Goal: Task Accomplishment & Management: Manage account settings

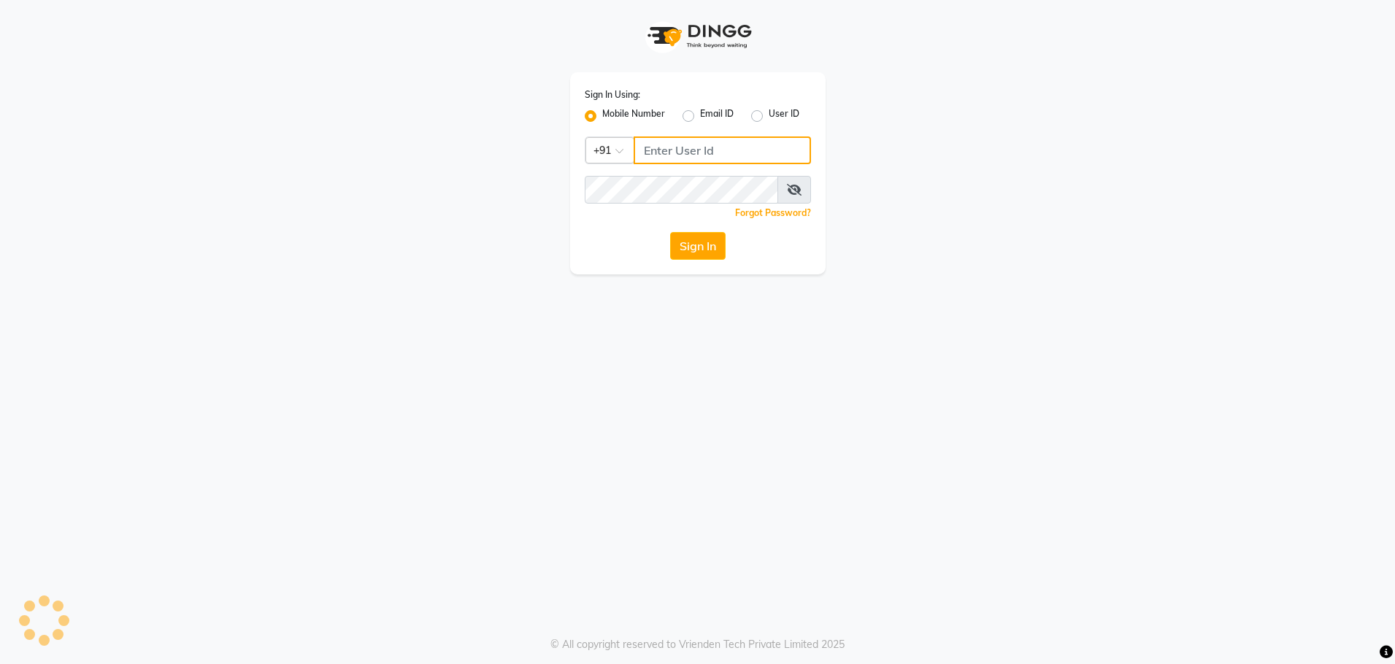
type input "8979810348"
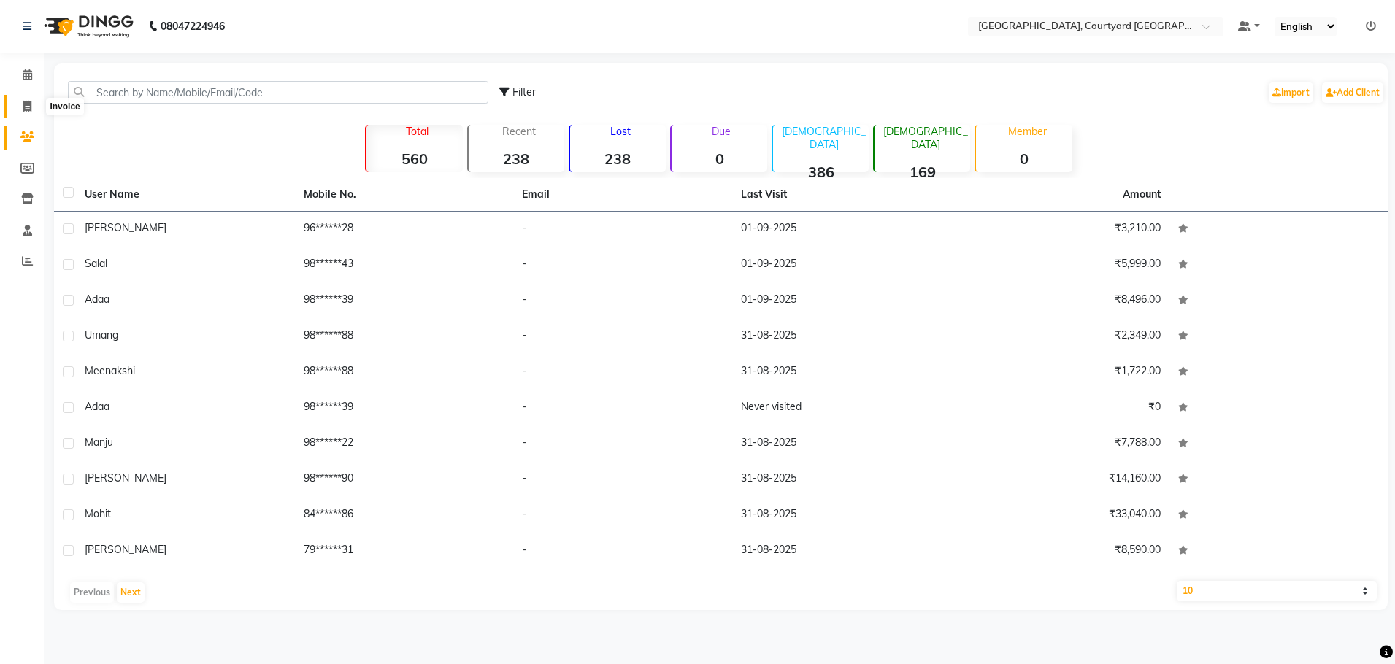
click at [19, 102] on span at bounding box center [28, 107] width 26 height 17
select select "7754"
select select "service"
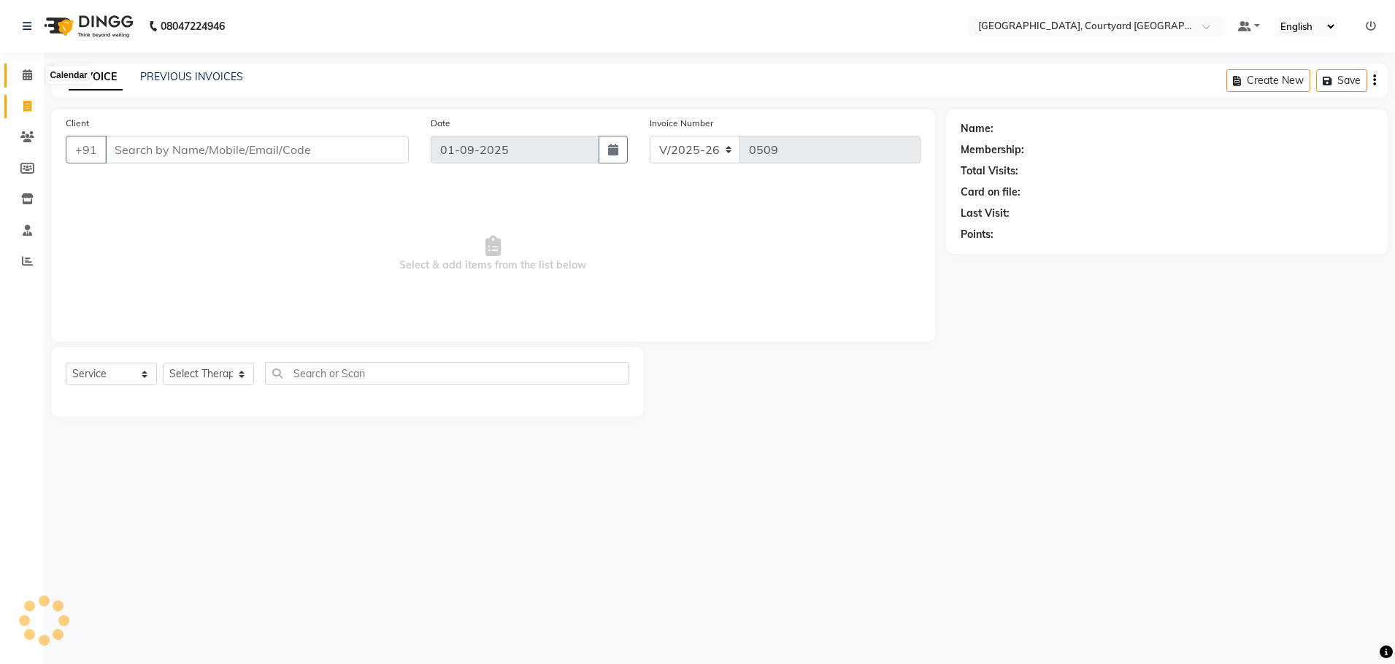
click at [29, 75] on icon at bounding box center [27, 74] width 9 height 11
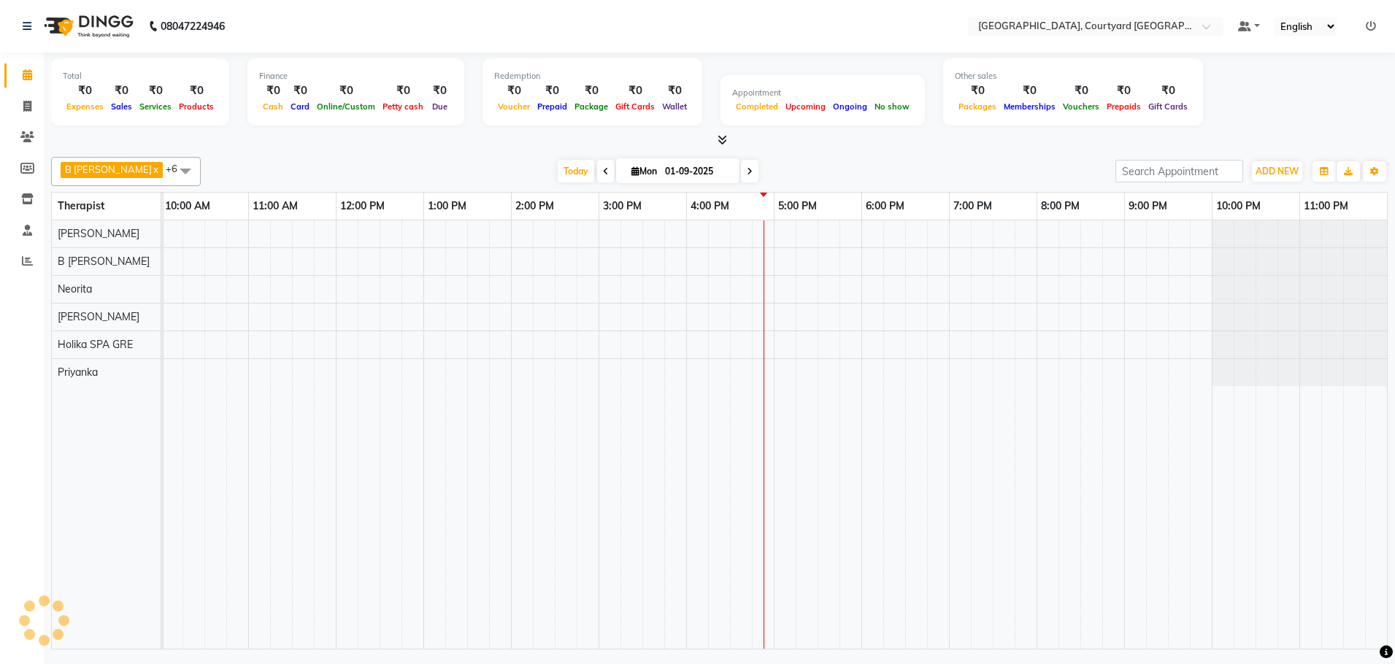
scroll to position [0, 178]
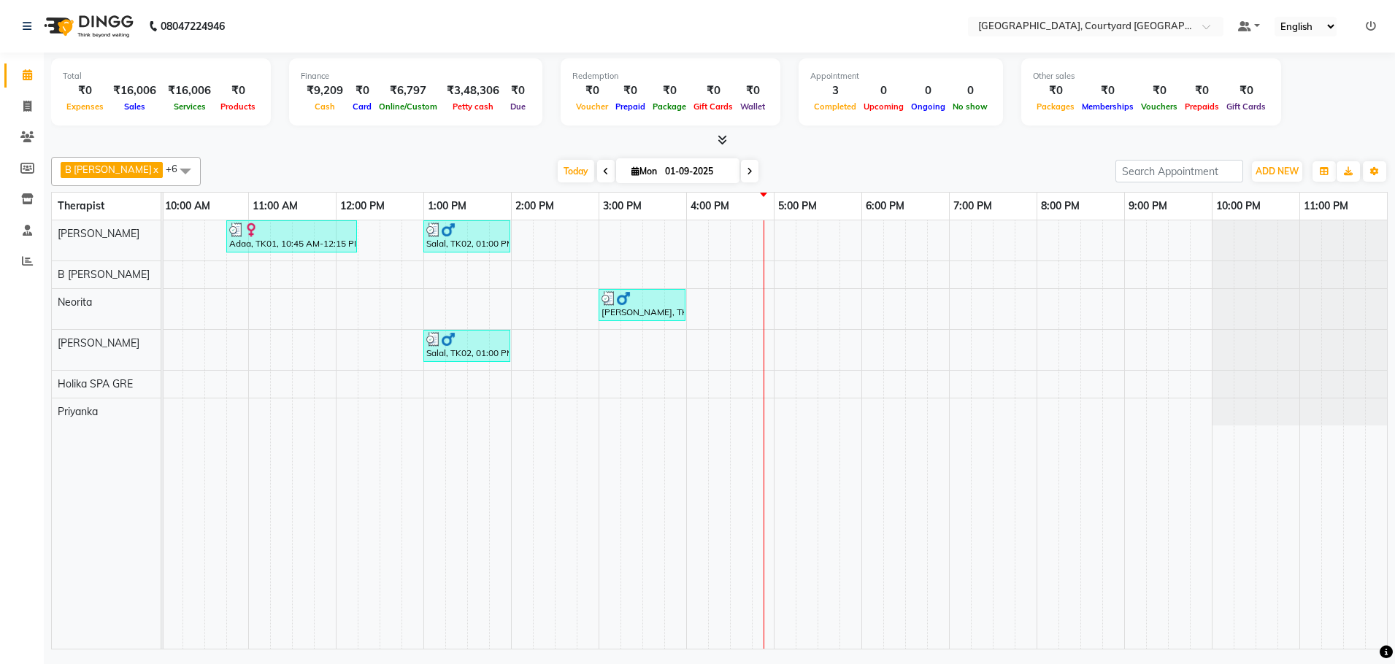
click at [603, 173] on icon at bounding box center [606, 171] width 6 height 9
type input "31-08-2025"
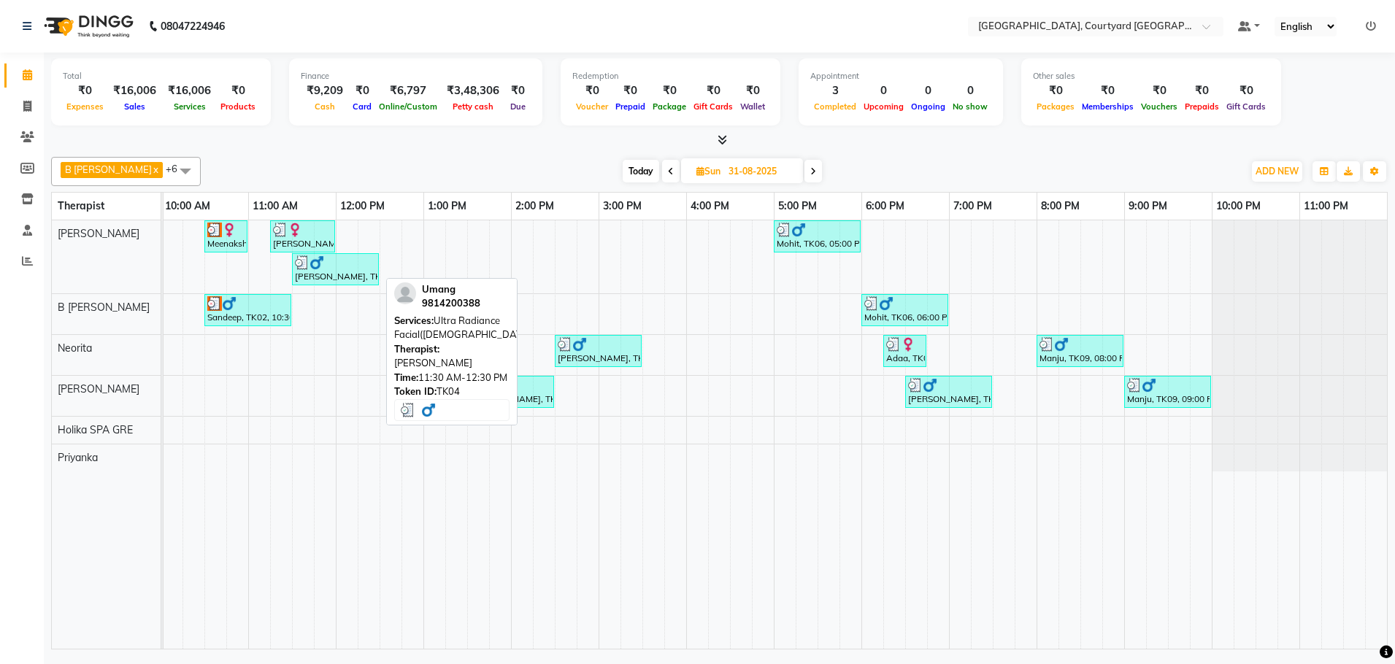
click at [330, 274] on div "[PERSON_NAME], TK04, 11:30 AM-12:30 PM, Ultra Radiance Facial([DEMOGRAPHIC_DATA…" at bounding box center [335, 270] width 84 height 28
select select "3"
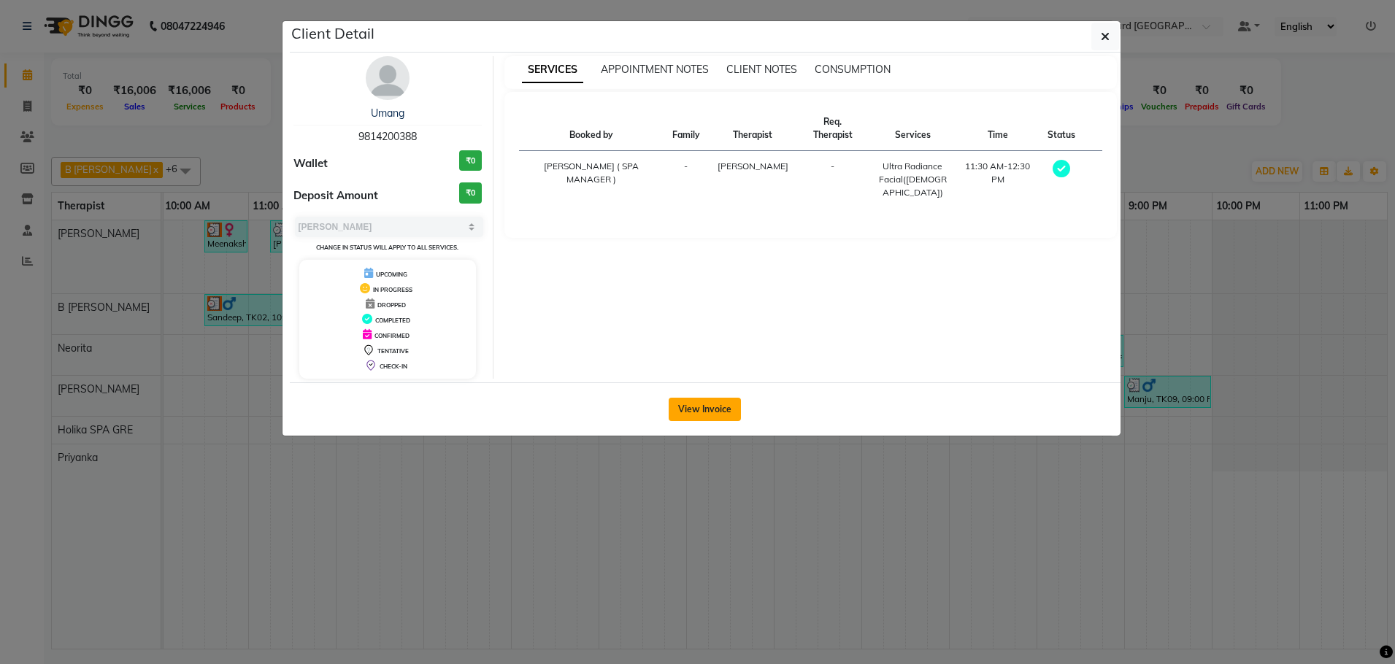
click at [689, 413] on button "View Invoice" at bounding box center [705, 409] width 72 height 23
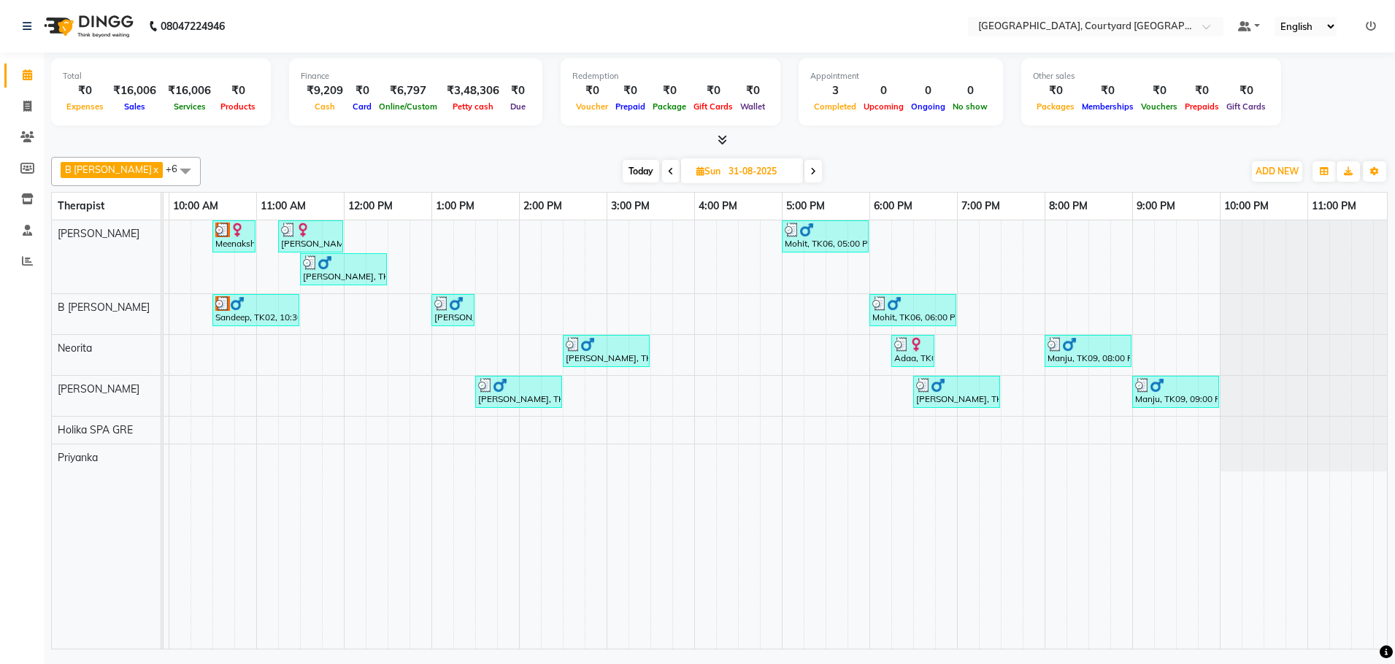
click at [810, 171] on icon at bounding box center [813, 171] width 6 height 9
type input "01-09-2025"
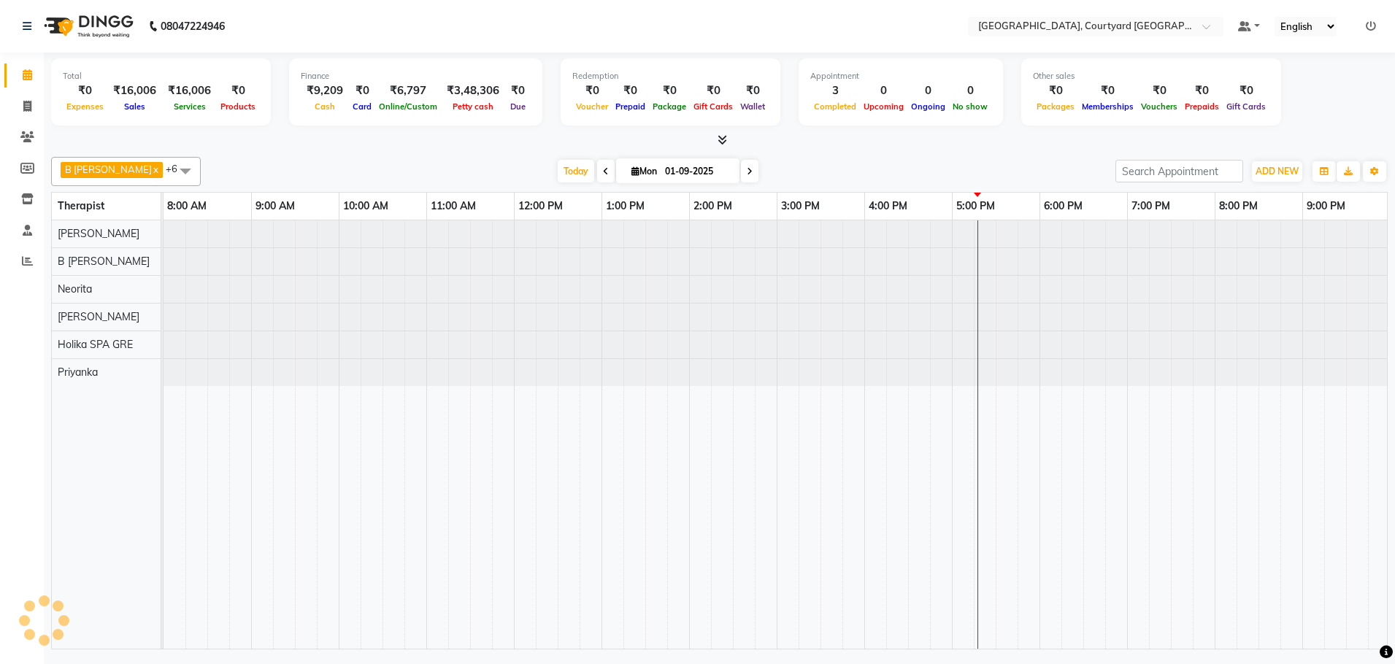
scroll to position [0, 178]
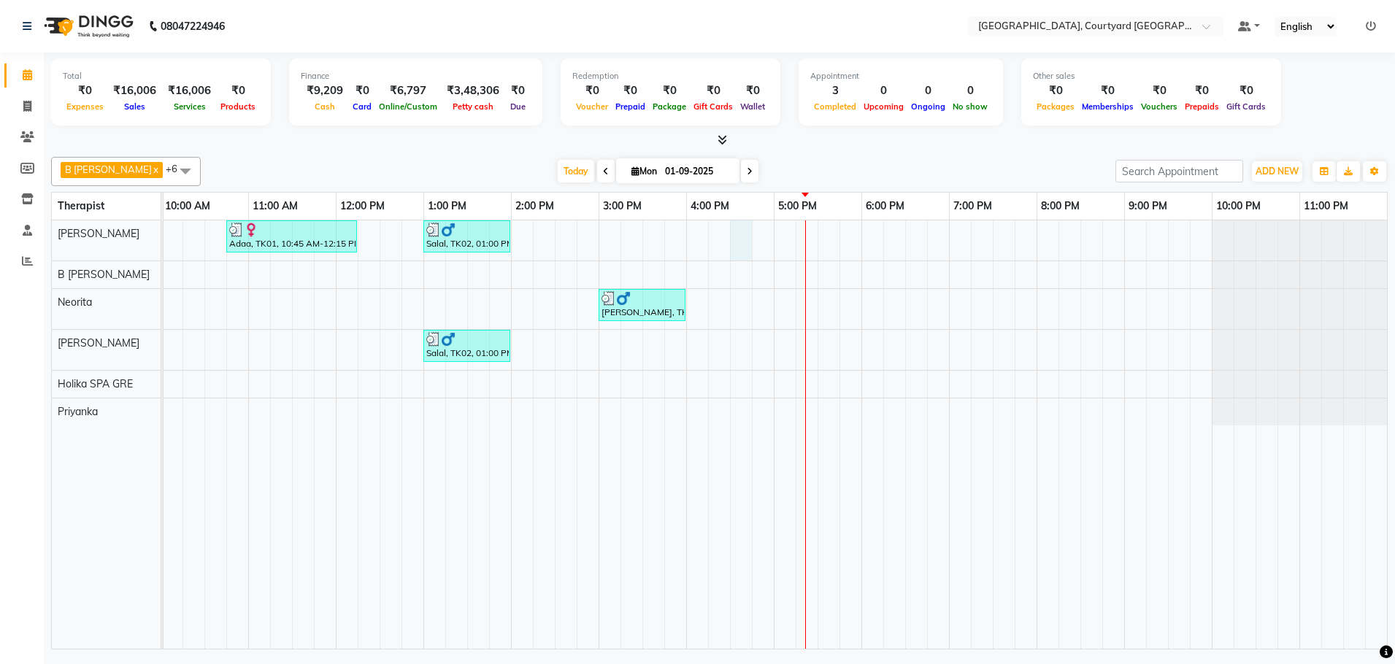
click at [740, 238] on div "Adaa, TK01, 10:45 AM-12:15 PM, Couple Rejuvenation Therapy 90 Min Salal, TK02, …" at bounding box center [686, 434] width 1402 height 429
select select "70579"
select select "tentative"
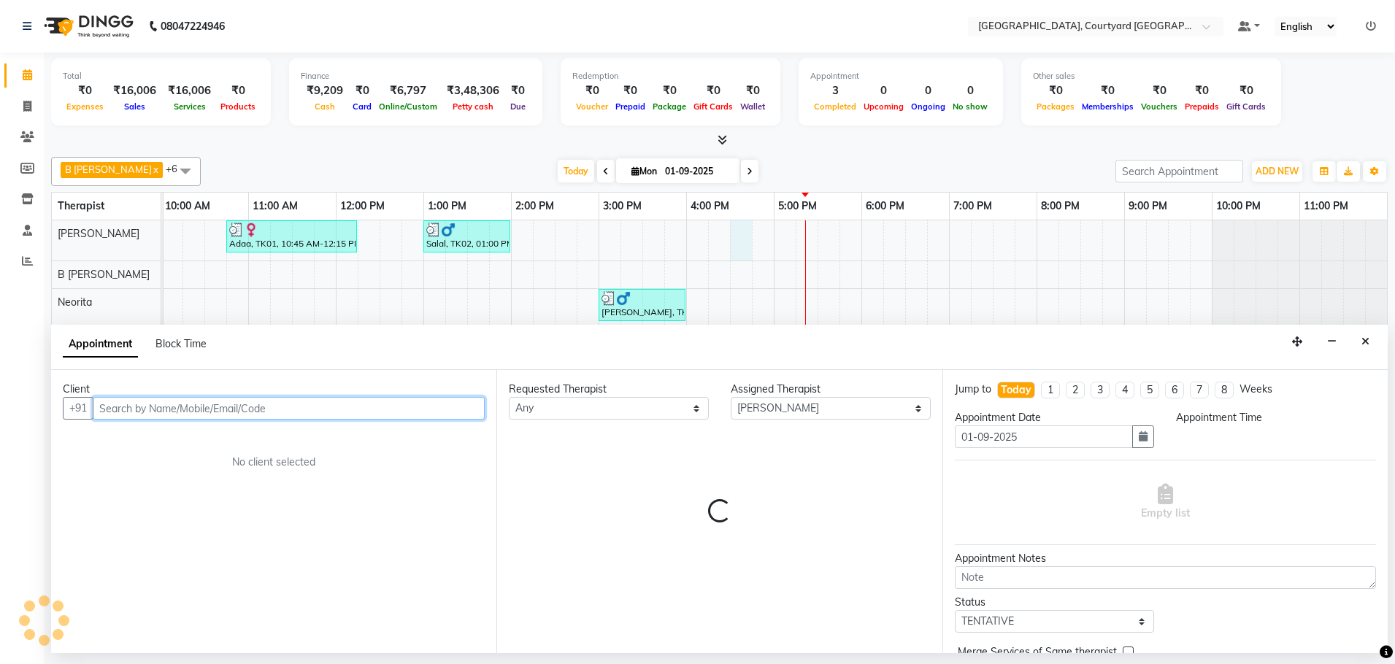
select select "990"
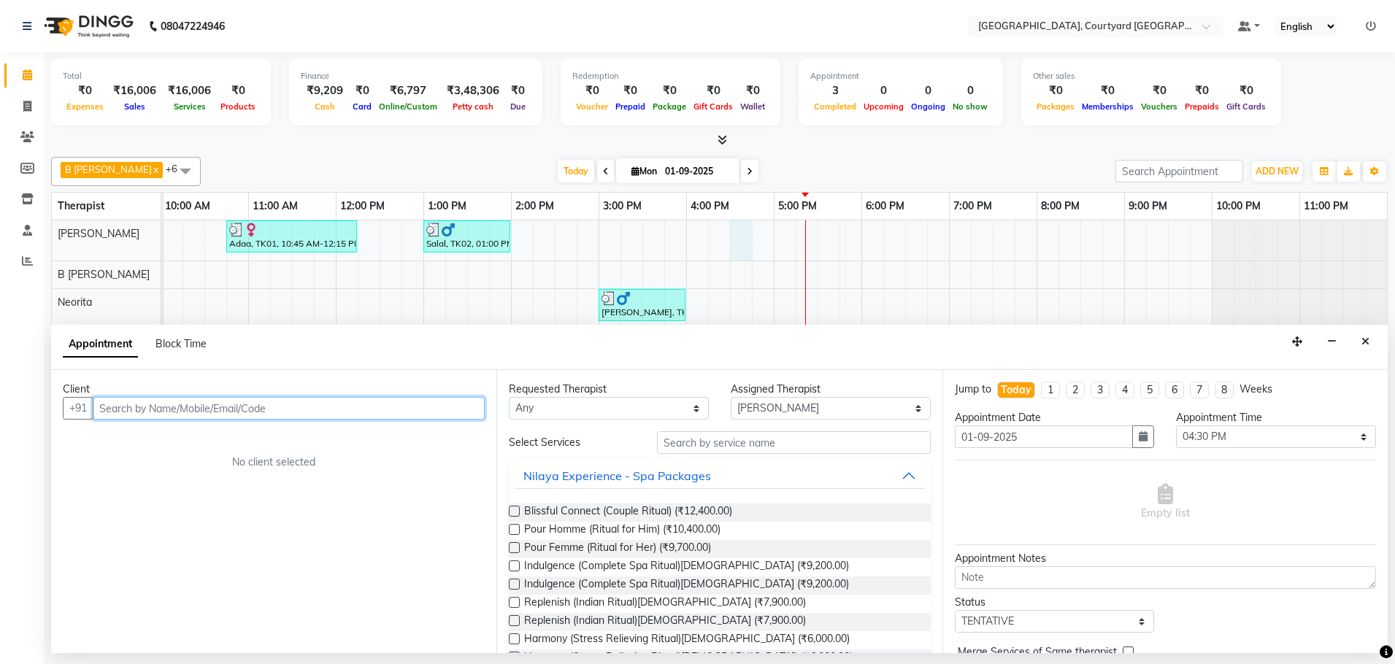
click at [329, 412] on input "text" at bounding box center [289, 408] width 392 height 23
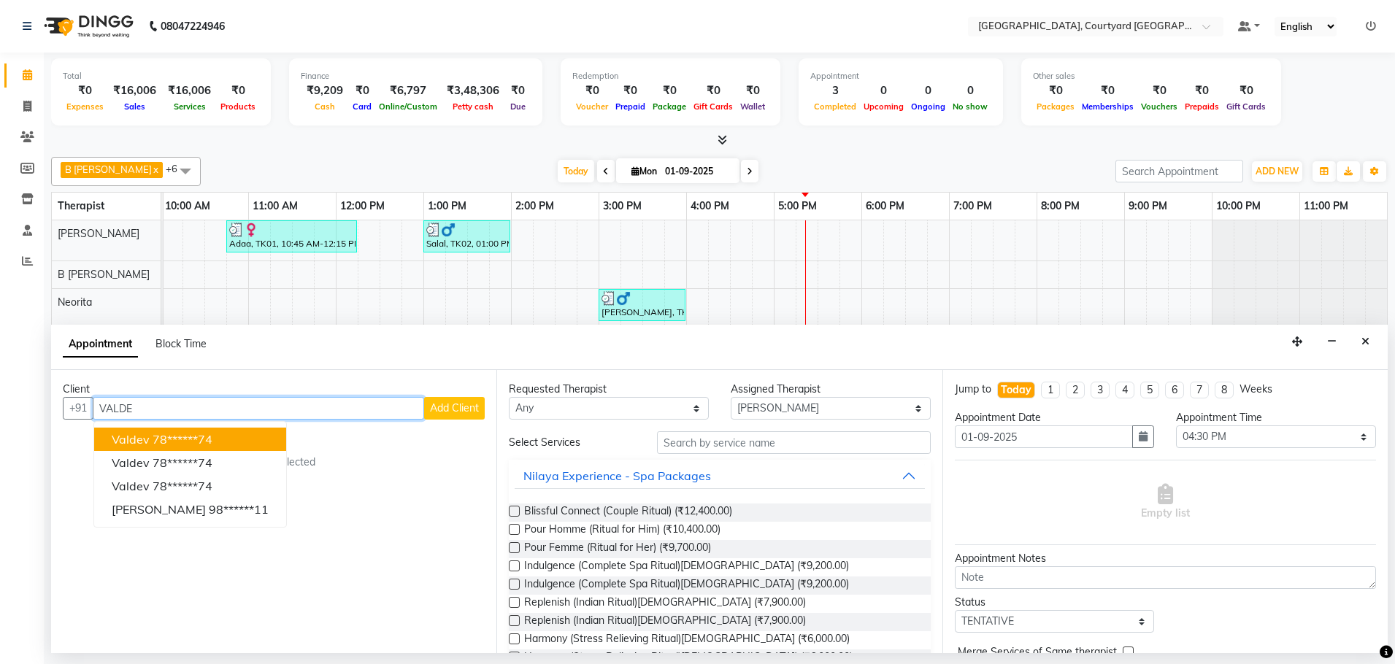
click at [238, 437] on button "valdev 78******74" at bounding box center [190, 439] width 192 height 23
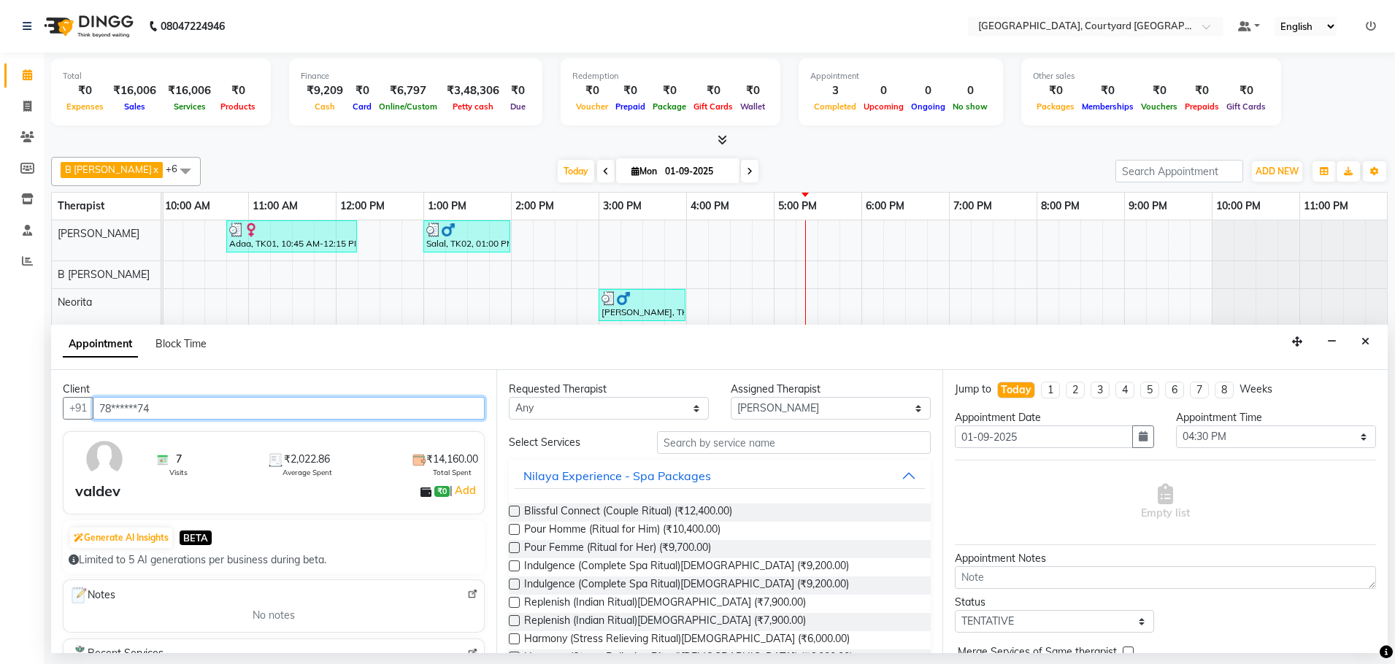
click at [247, 412] on input "78******74" at bounding box center [289, 408] width 392 height 23
click at [187, 406] on input "78******74" at bounding box center [289, 408] width 392 height 23
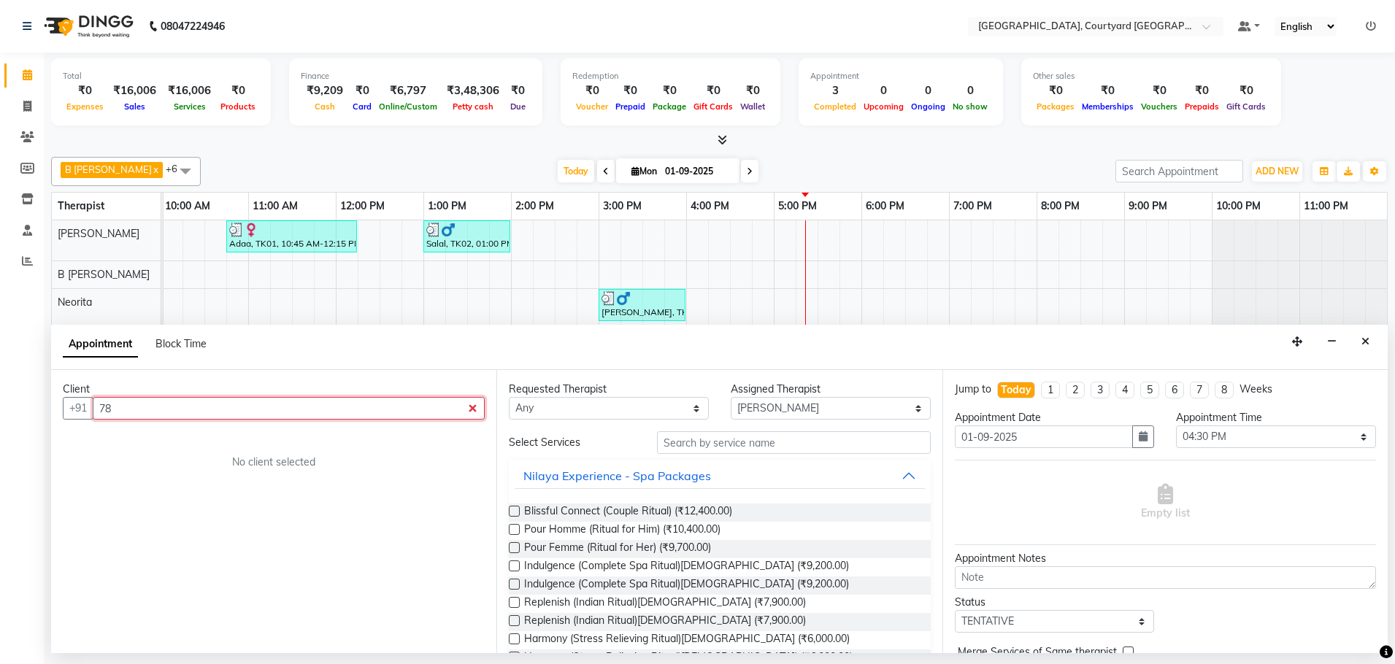
type input "7"
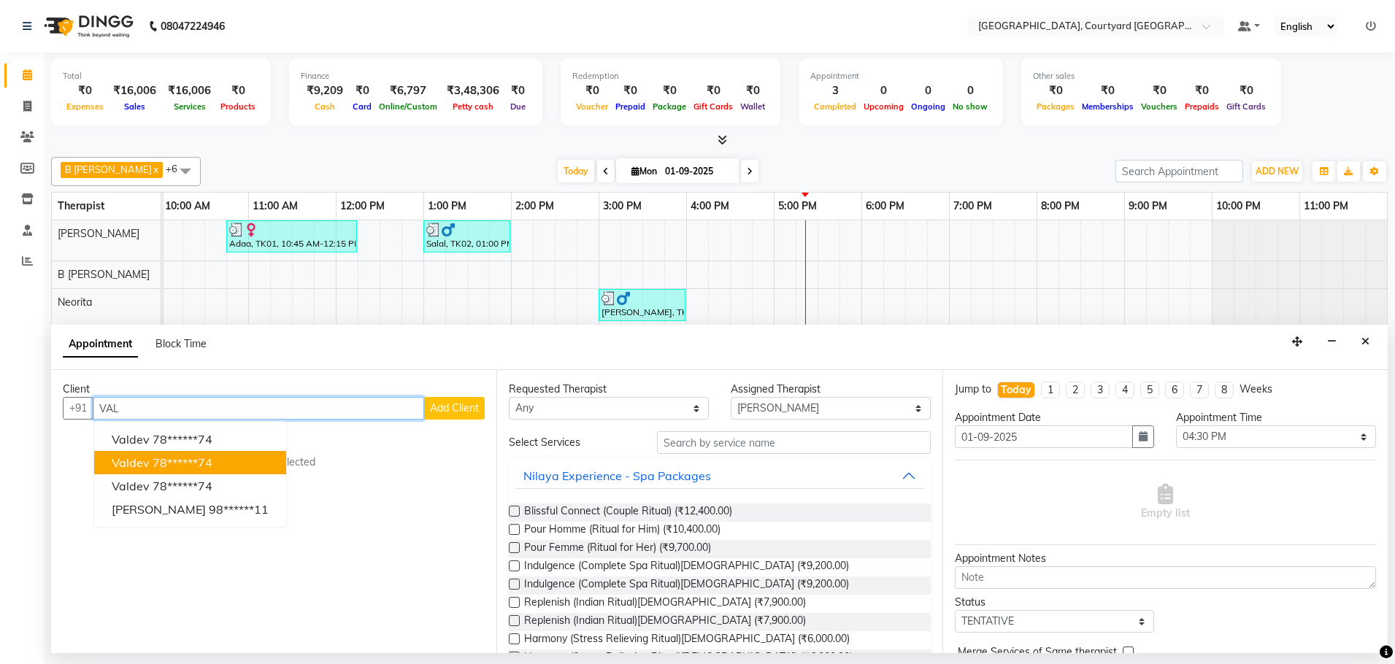
click at [174, 466] on ngb-highlight "78******74" at bounding box center [183, 463] width 60 height 15
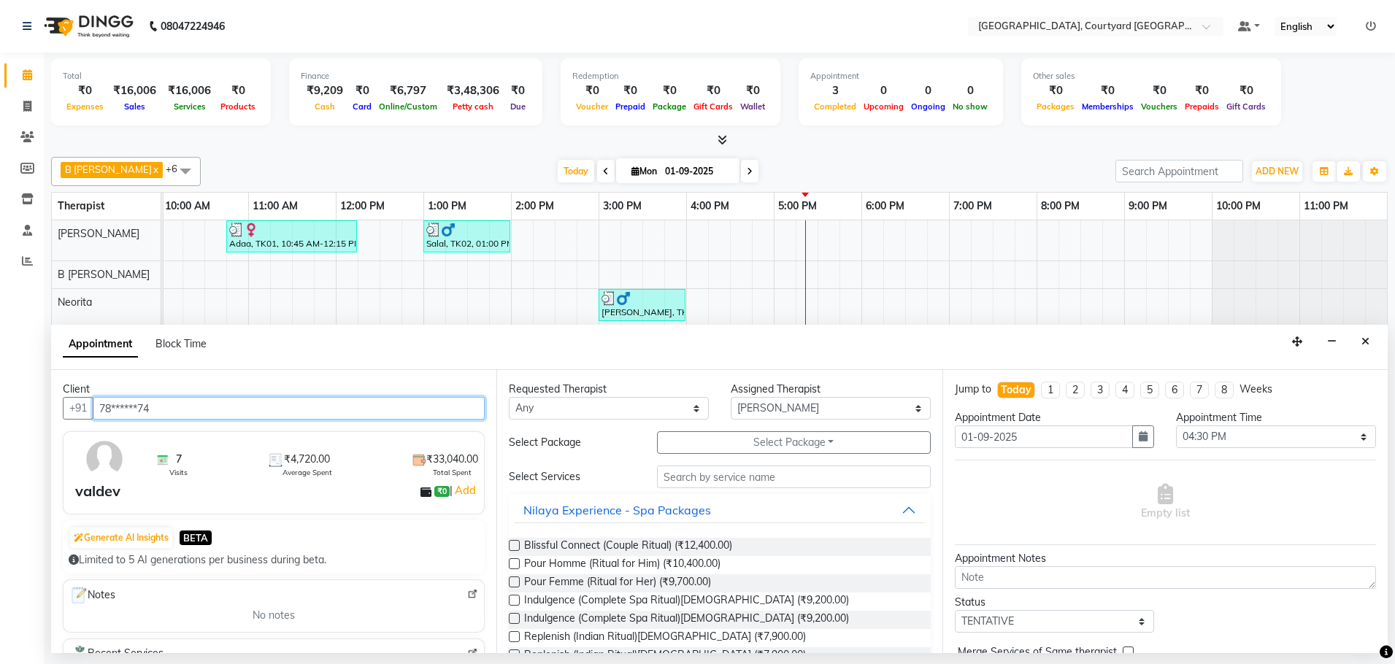
type input "78******74"
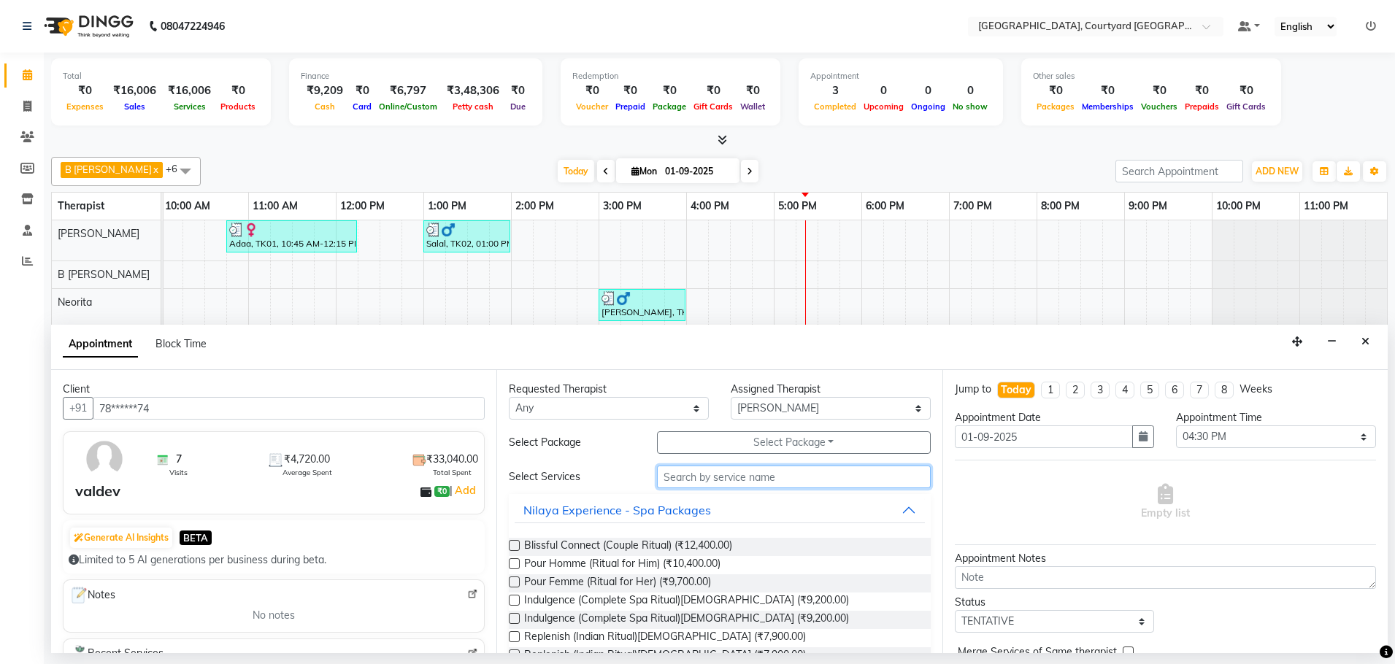
click at [703, 478] on input "text" at bounding box center [794, 477] width 274 height 23
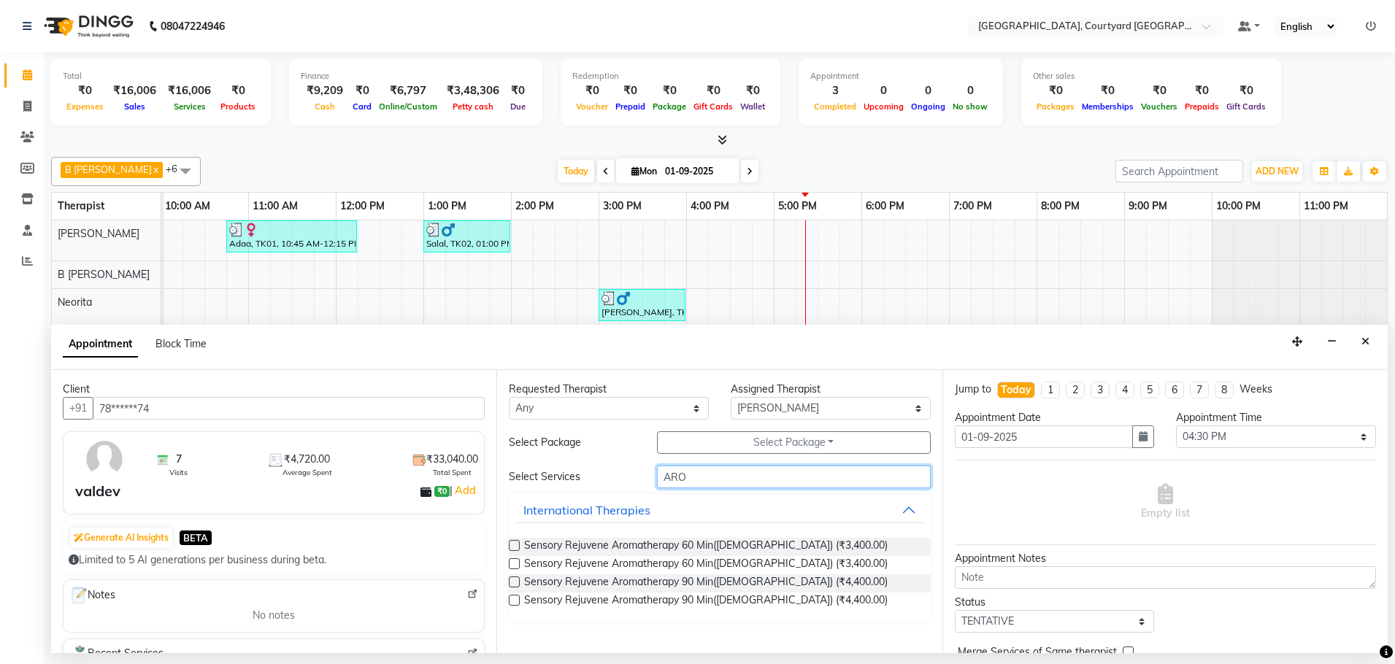
type input "ARO"
click at [515, 582] on label at bounding box center [514, 582] width 11 height 11
click at [515, 582] on input "checkbox" at bounding box center [513, 583] width 9 height 9
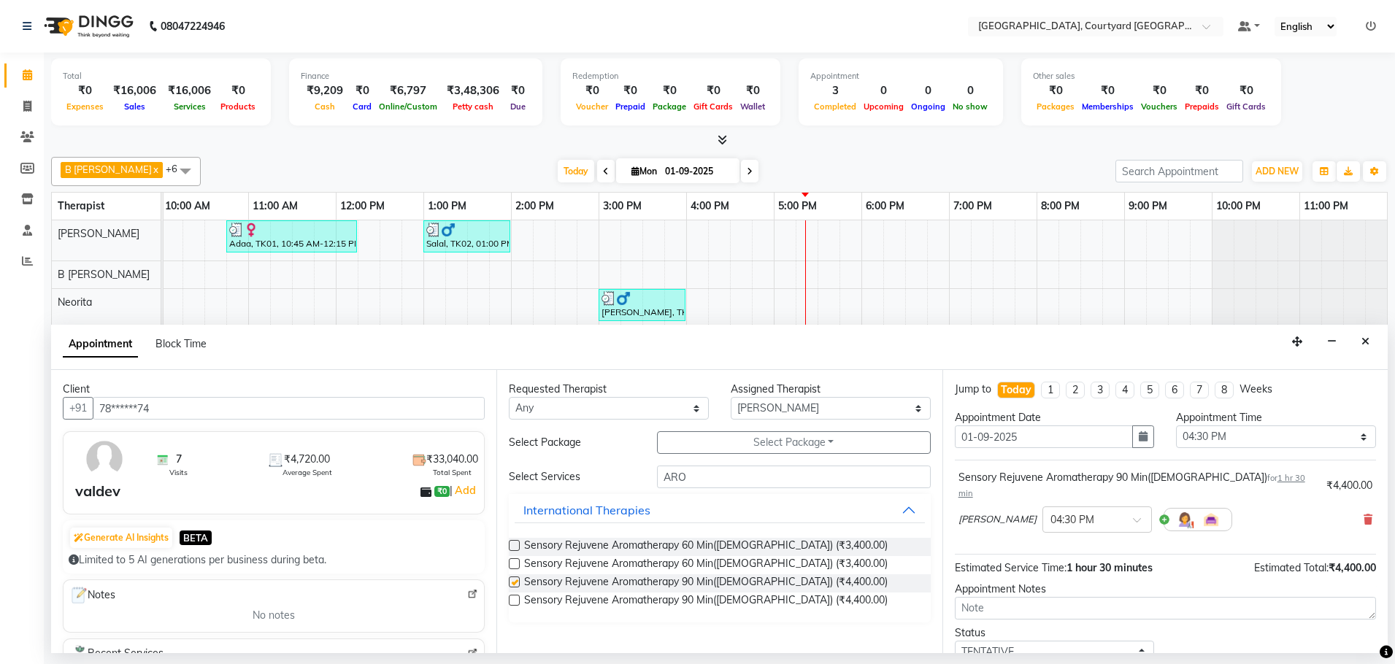
checkbox input "false"
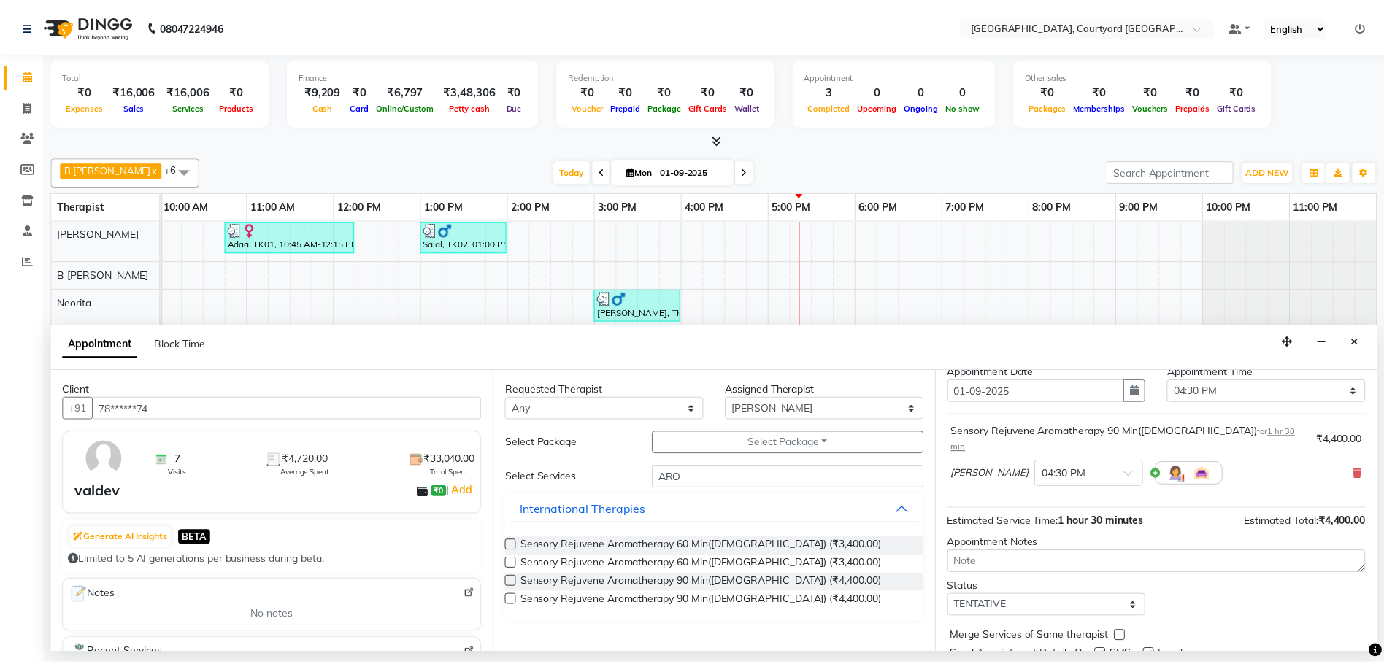
scroll to position [87, 0]
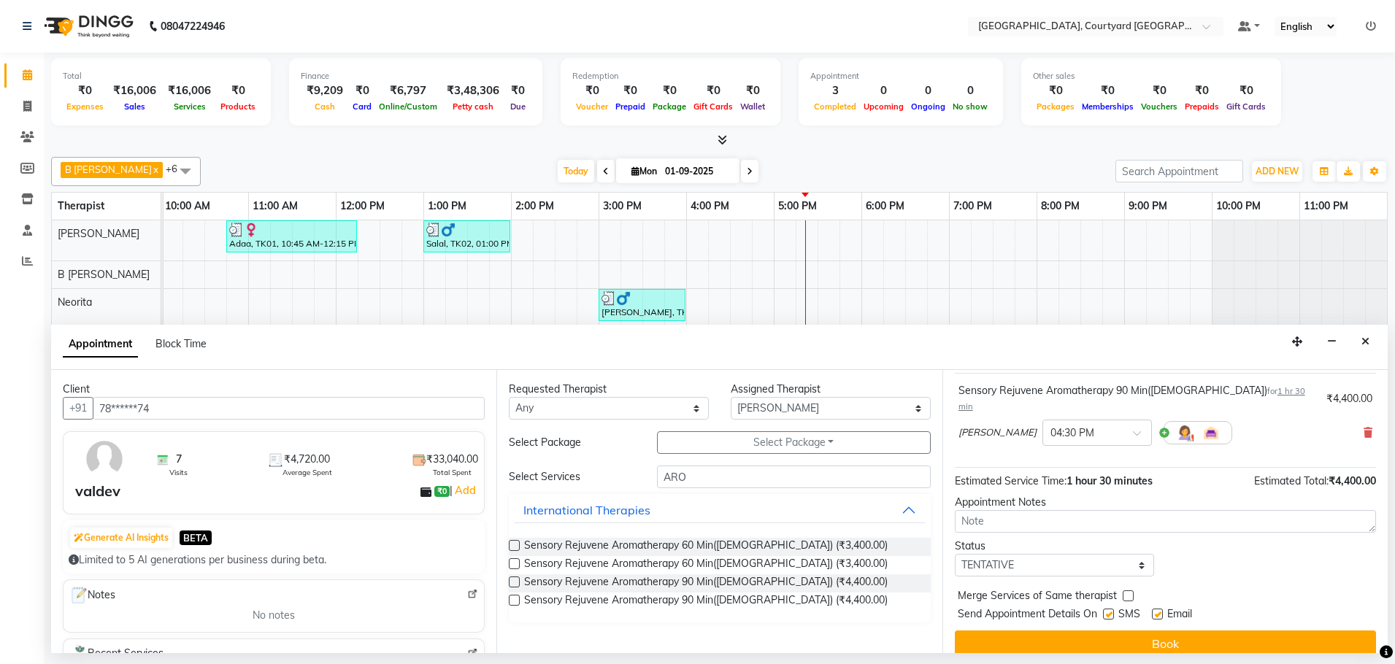
click at [1106, 609] on label at bounding box center [1108, 614] width 11 height 11
click at [1106, 611] on input "checkbox" at bounding box center [1107, 615] width 9 height 9
checkbox input "false"
click at [1159, 609] on label at bounding box center [1157, 614] width 11 height 11
click at [1159, 611] on input "checkbox" at bounding box center [1156, 615] width 9 height 9
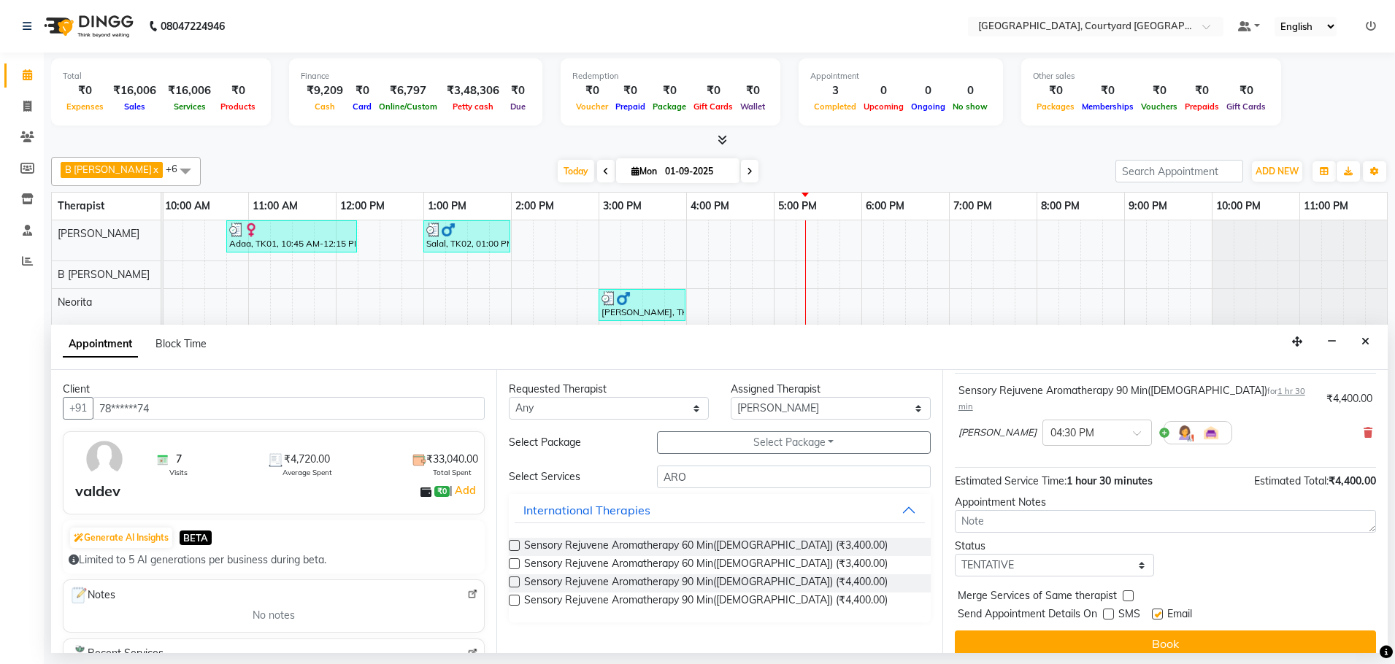
checkbox input "false"
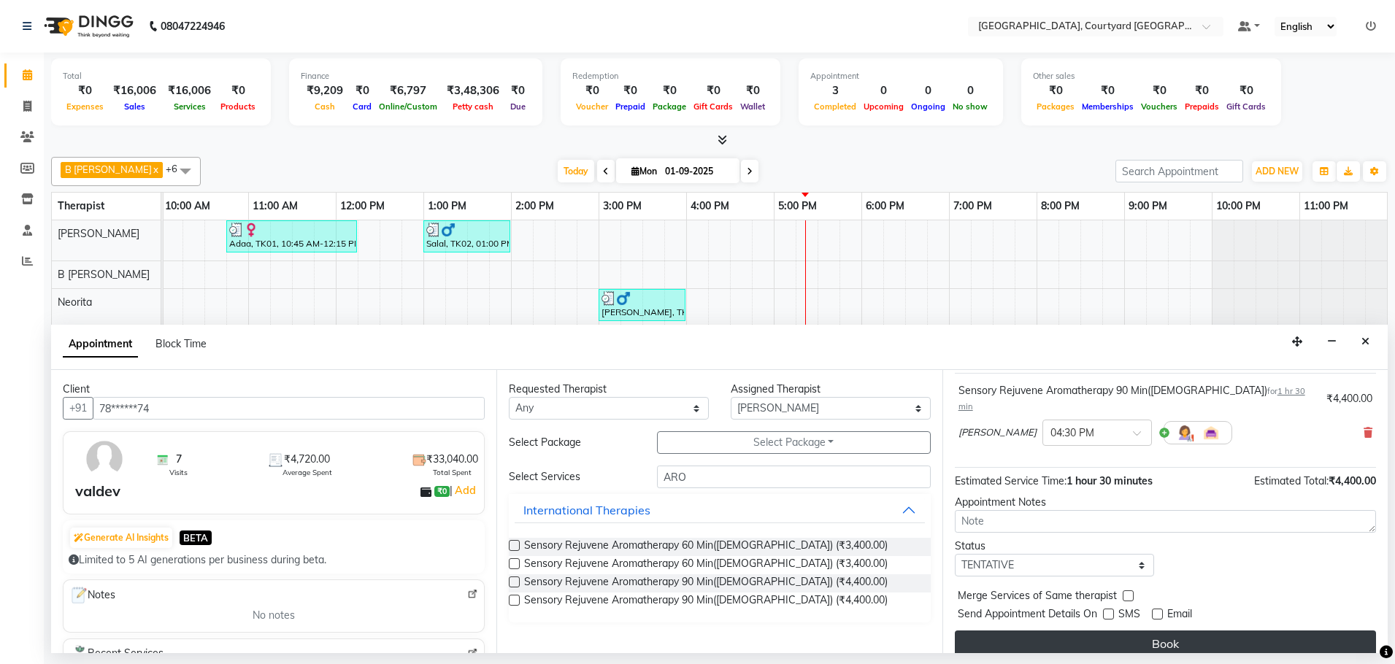
click at [1150, 631] on button "Book" at bounding box center [1165, 644] width 421 height 26
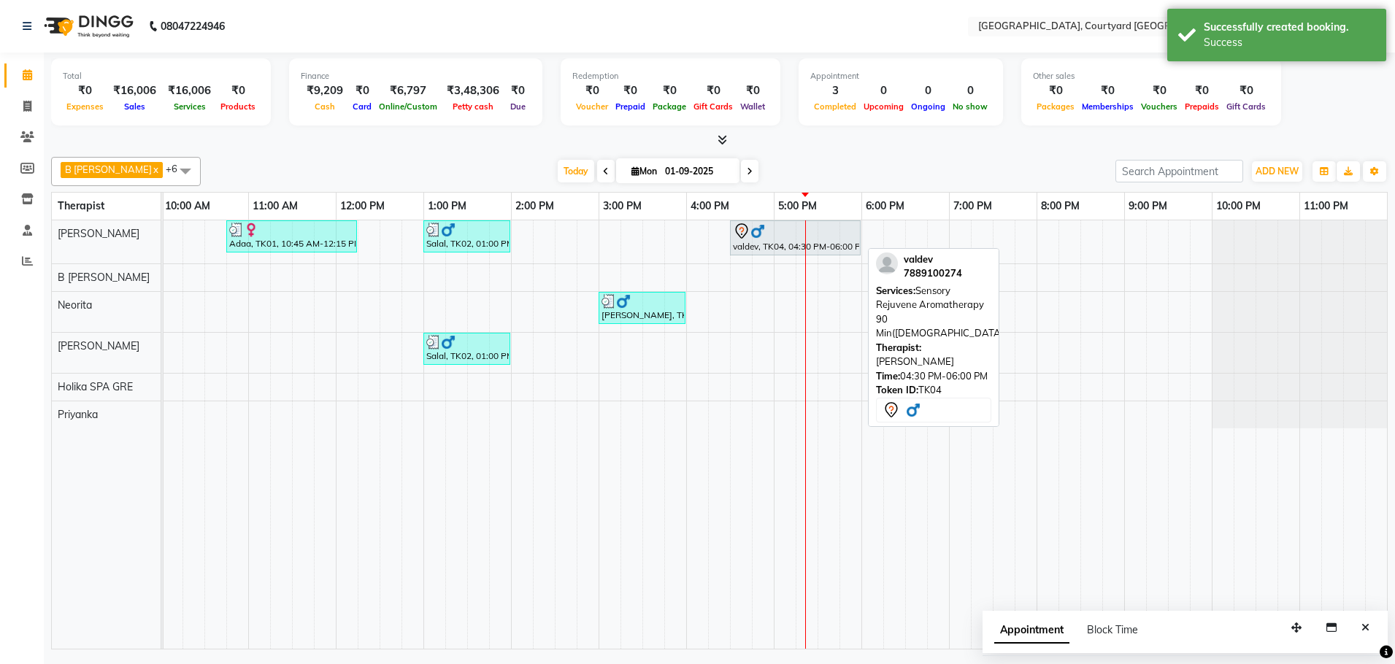
click at [753, 249] on div "valdev, TK04, 04:30 PM-06:00 PM, Sensory Rejuvene Aromatherapy 90 Min([DEMOGRAP…" at bounding box center [795, 238] width 128 height 31
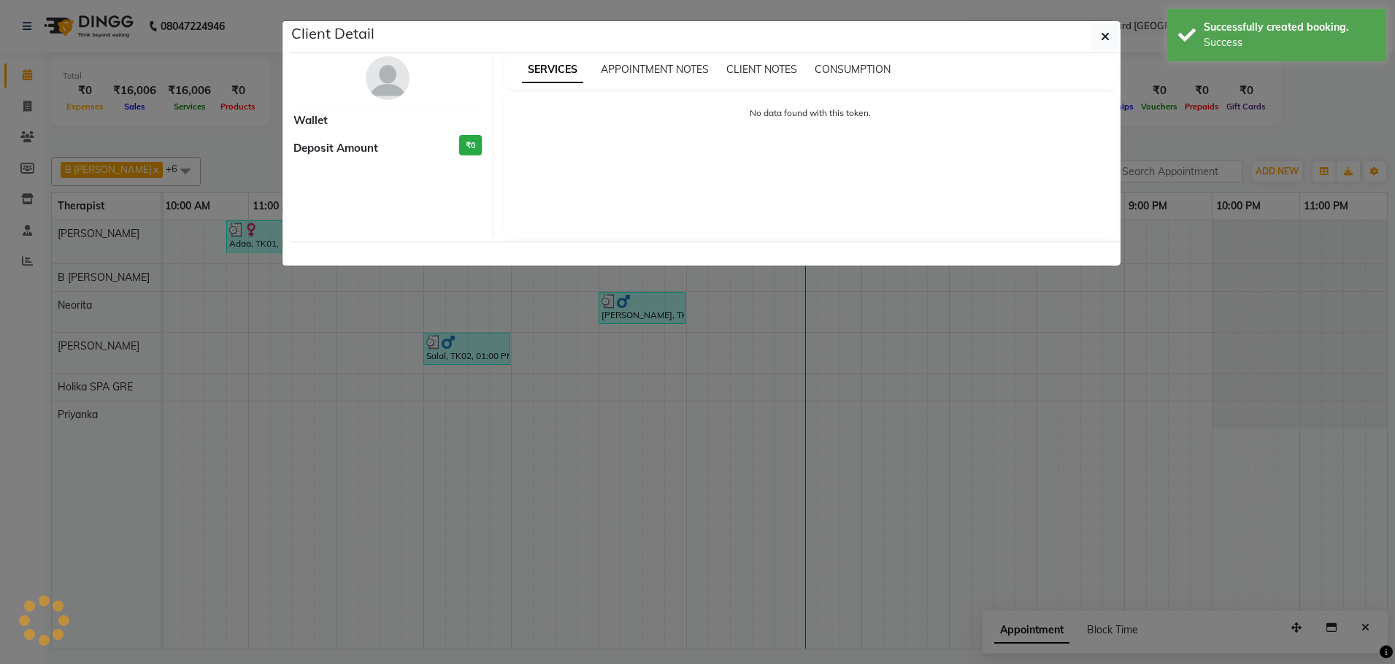
select select "7"
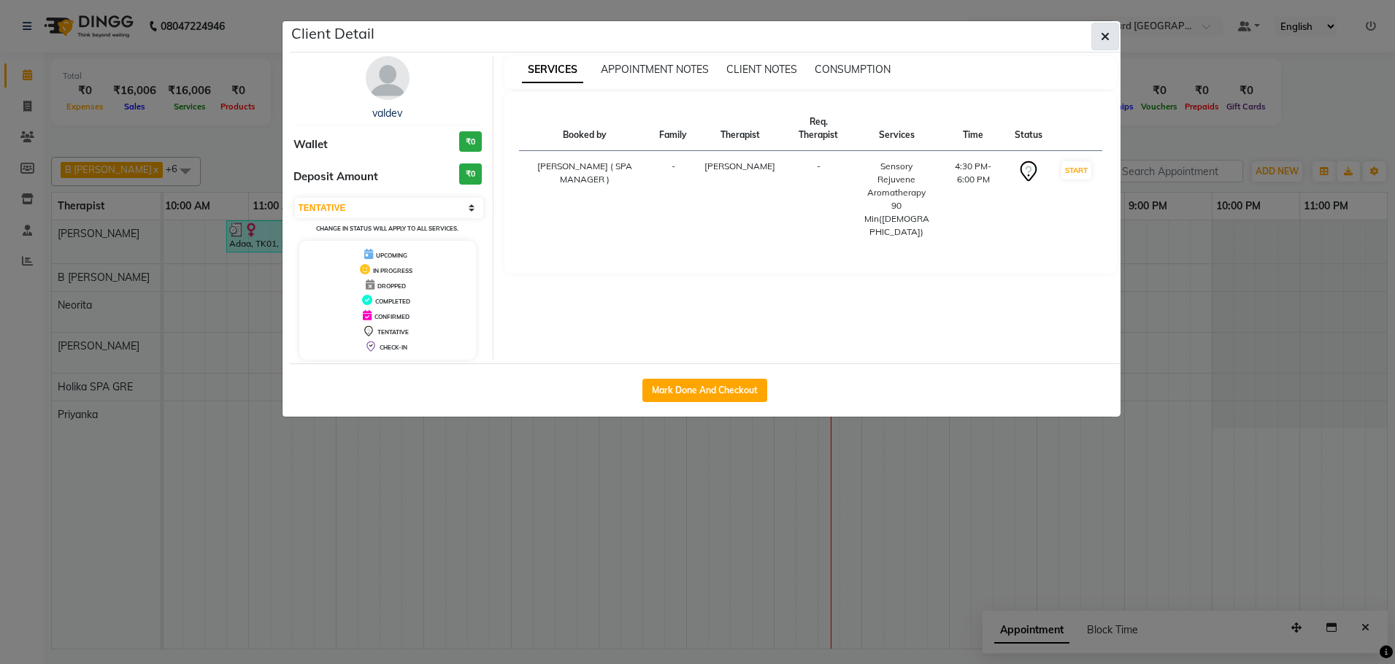
click at [1113, 31] on button "button" at bounding box center [1105, 37] width 28 height 28
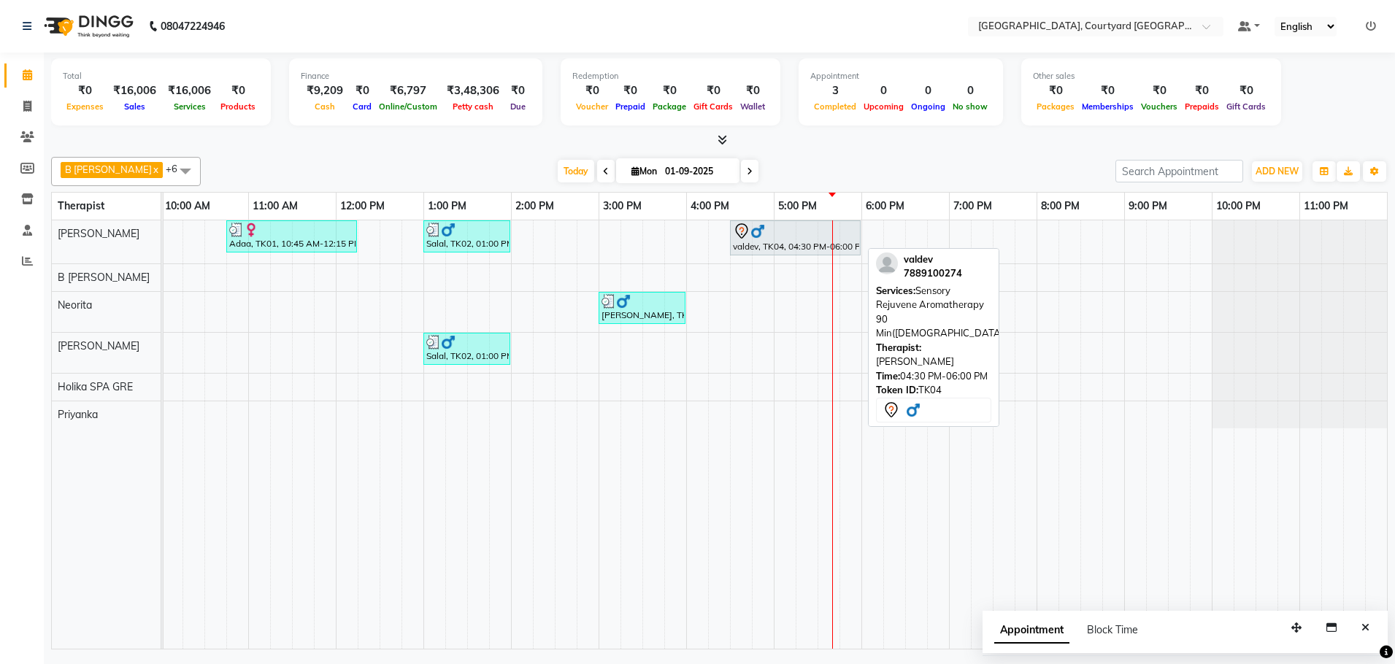
click at [758, 236] on img at bounding box center [757, 231] width 15 height 15
select select "7"
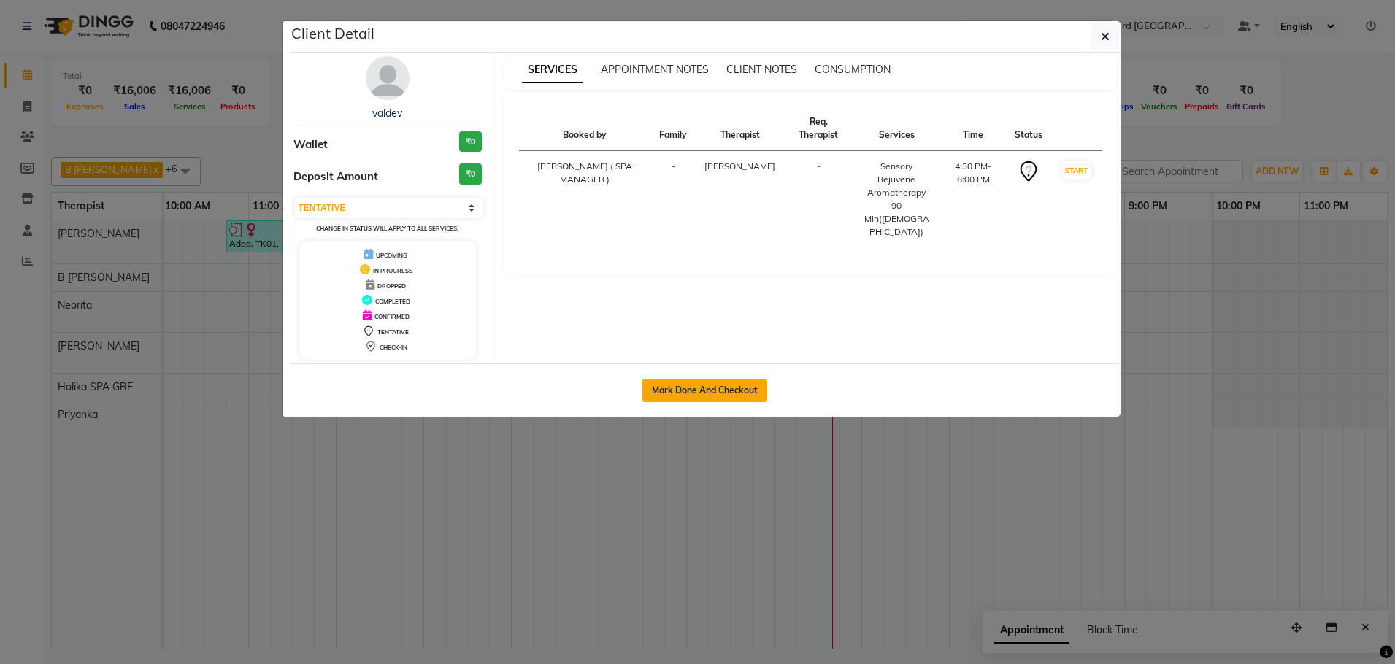
click at [734, 388] on button "Mark Done And Checkout" at bounding box center [704, 390] width 125 height 23
select select "service"
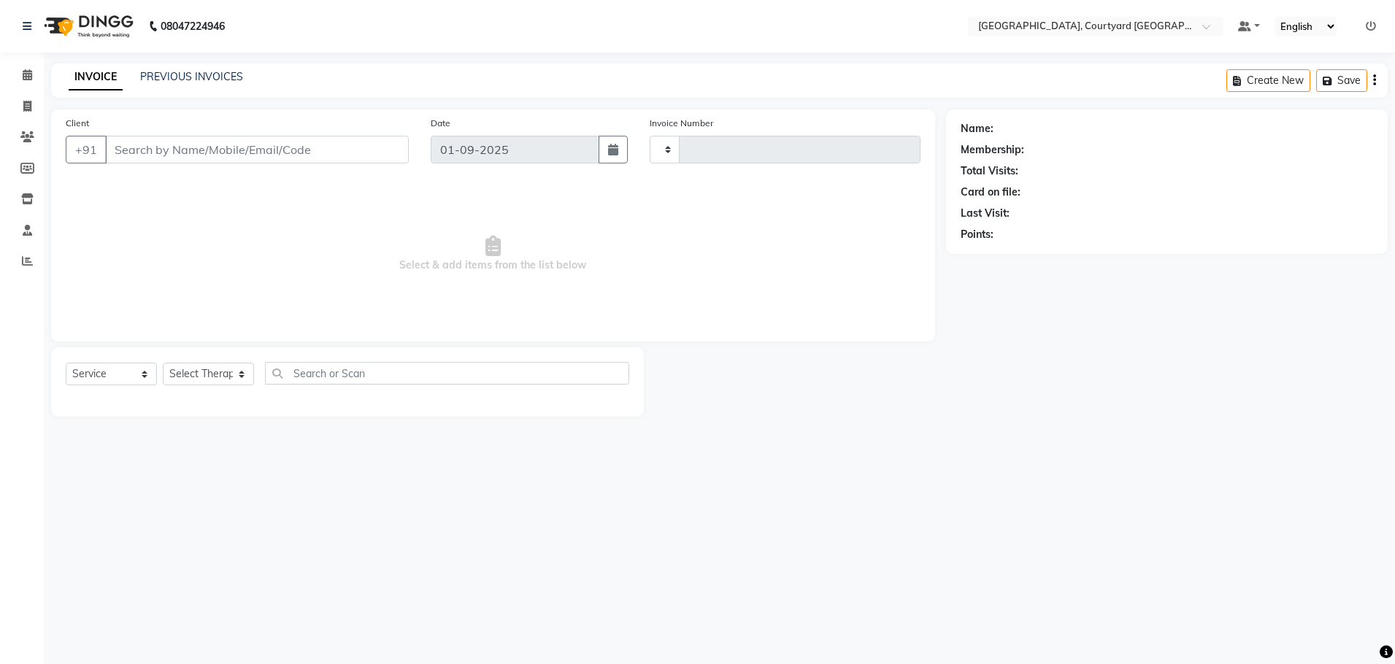
type input "0509"
select select "7754"
select select "membership"
type input "78******74"
select select "70579"
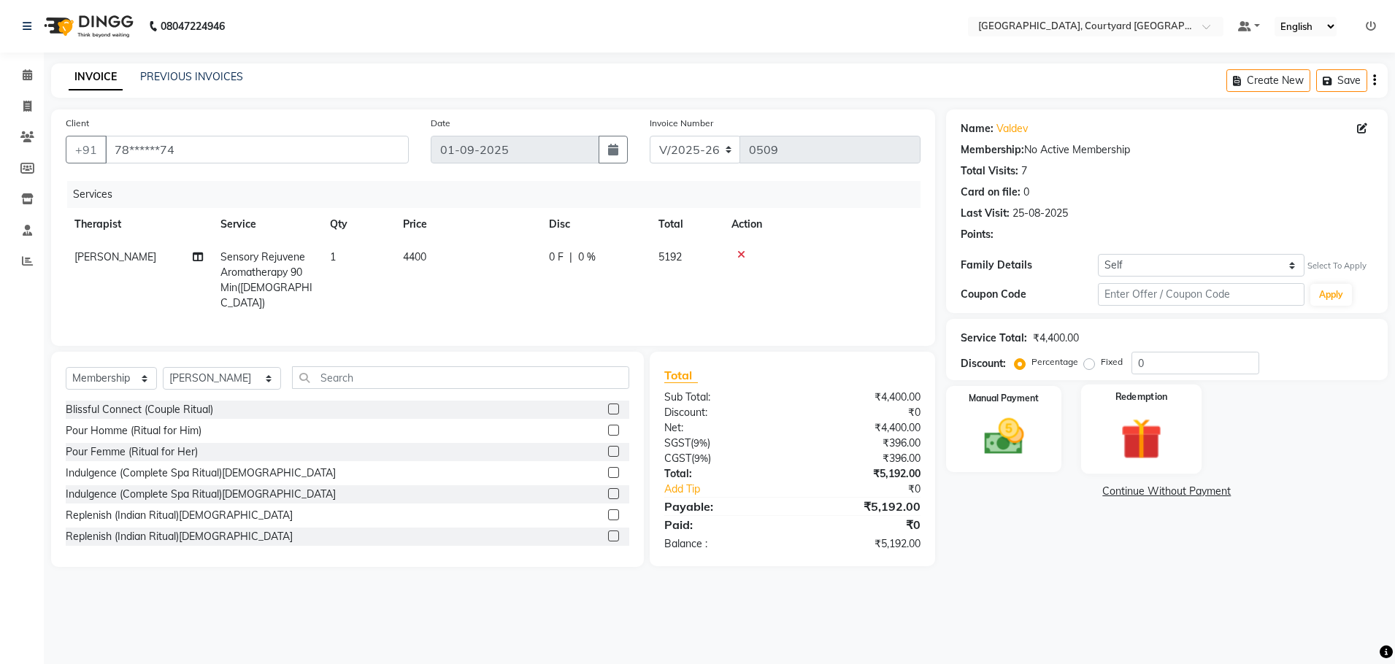
click at [1142, 447] on img at bounding box center [1142, 439] width 68 height 52
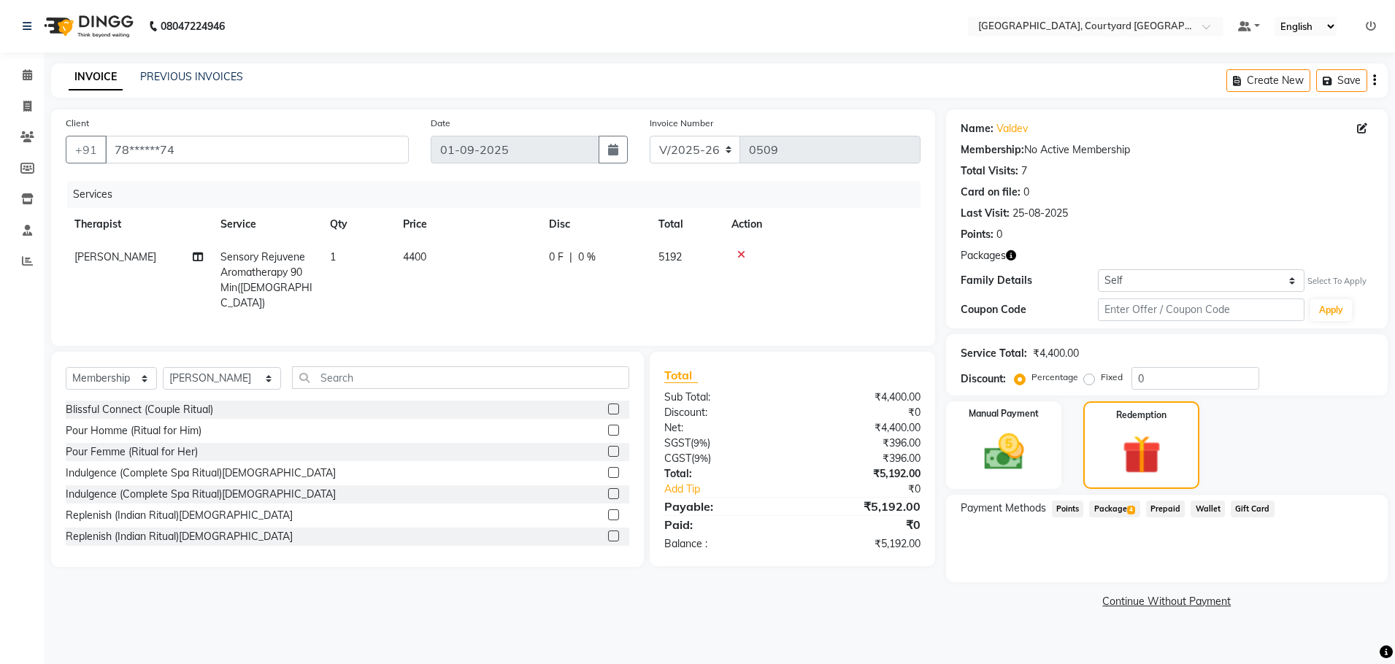
click at [1123, 510] on span "Package 4" at bounding box center [1114, 509] width 50 height 17
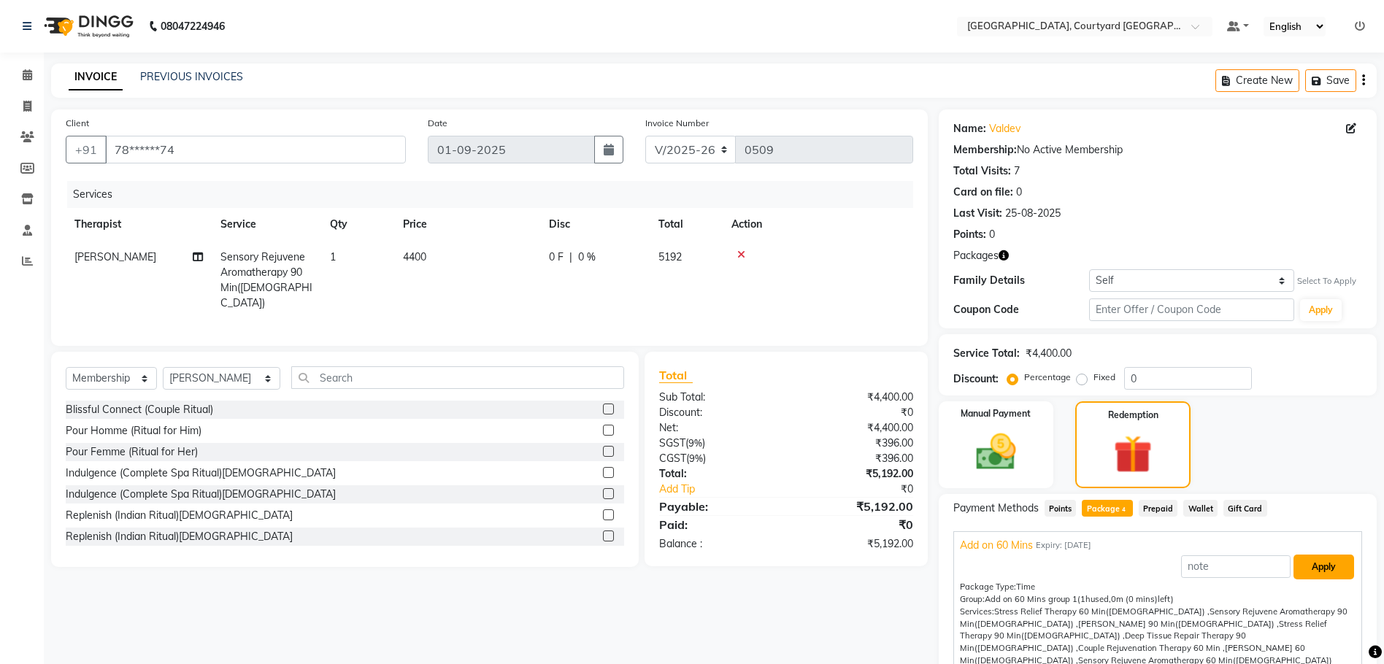
click at [1318, 569] on button "Apply" at bounding box center [1324, 567] width 61 height 25
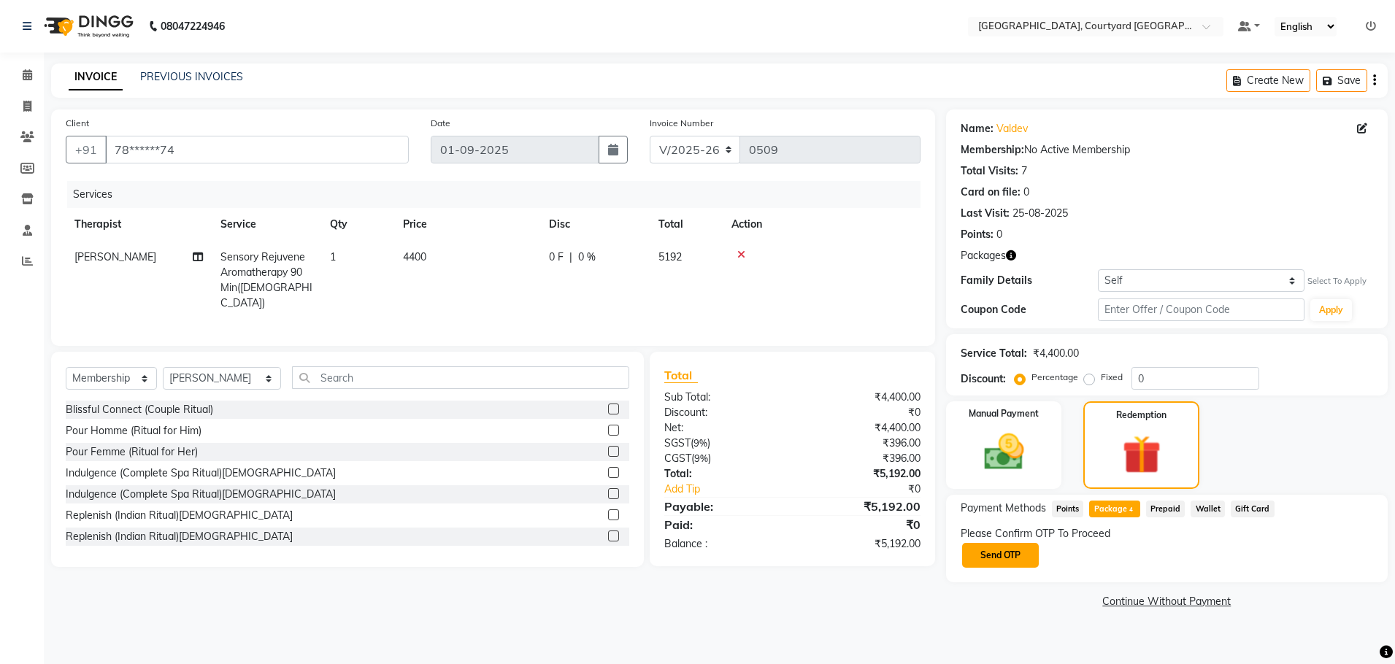
click at [1014, 558] on button "Send OTP" at bounding box center [1000, 555] width 77 height 25
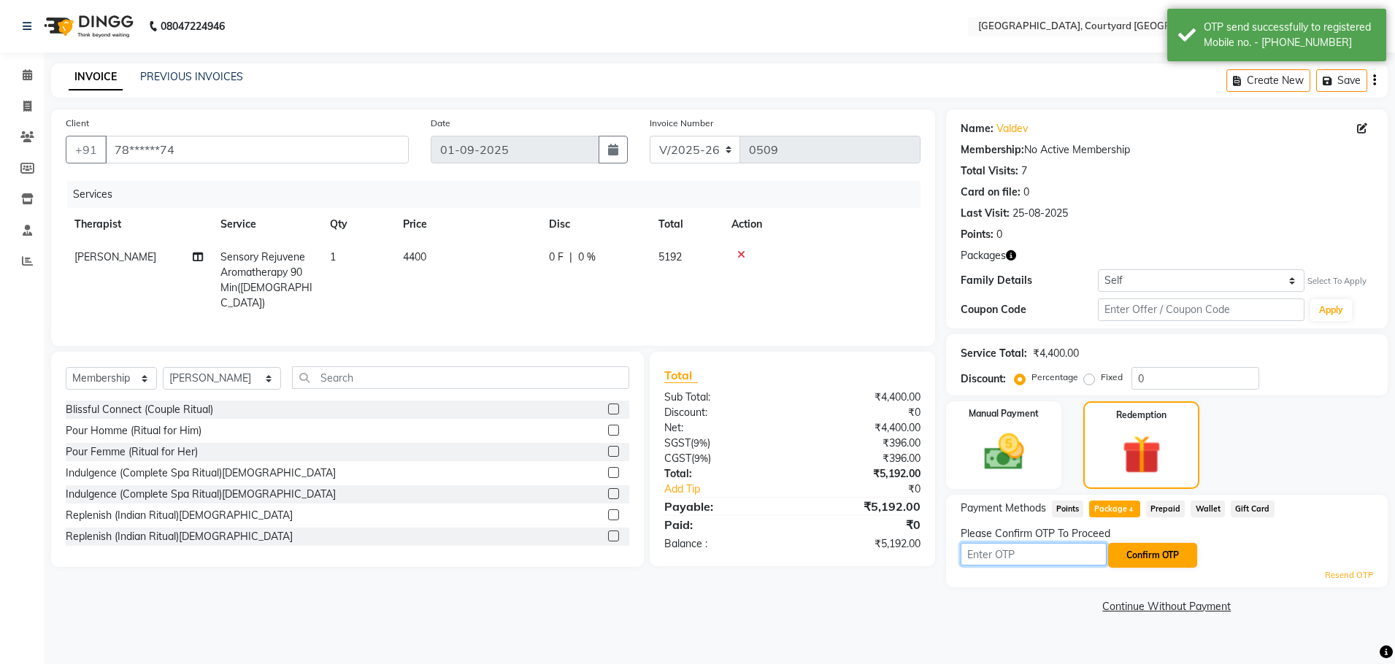
drag, startPoint x: 1020, startPoint y: 553, endPoint x: 1145, endPoint y: 553, distance: 124.8
click at [1020, 553] on input "text" at bounding box center [1034, 554] width 146 height 23
type input "2739"
click at [1153, 561] on button "Confirm OTP" at bounding box center [1152, 555] width 89 height 25
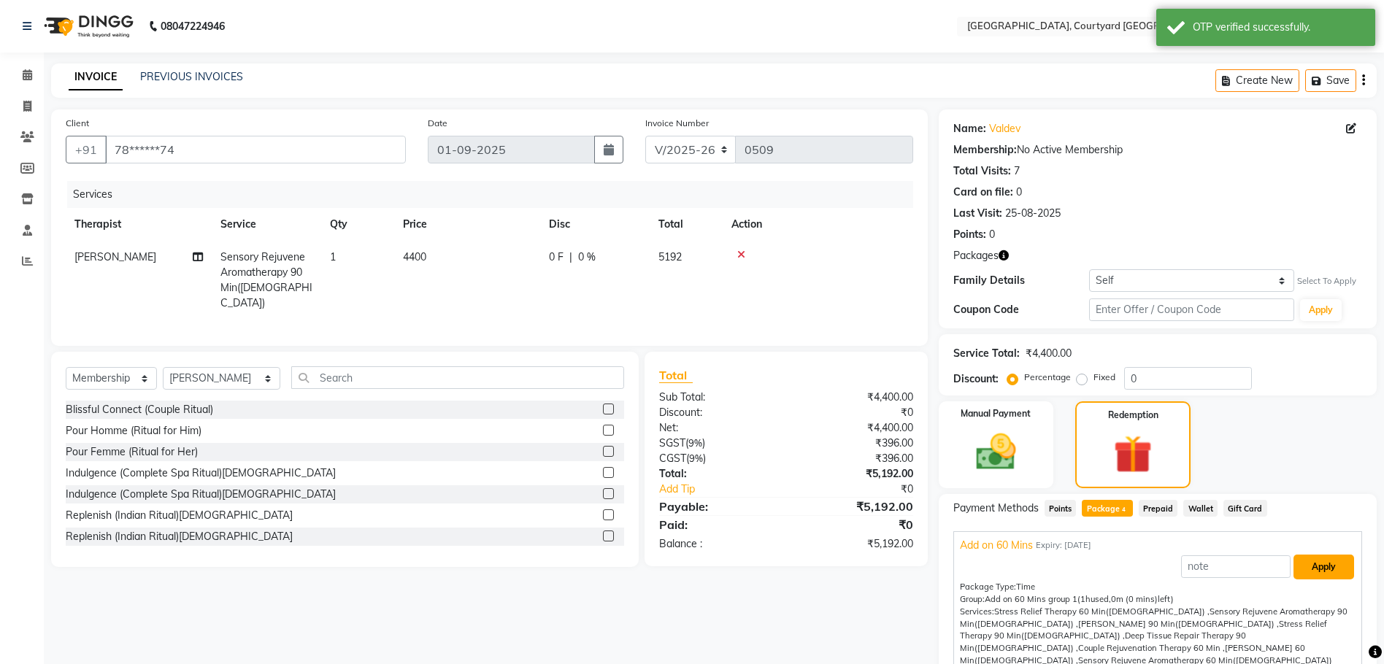
click at [1316, 569] on button "Apply" at bounding box center [1324, 567] width 61 height 25
type input "Add on 60 Mins"
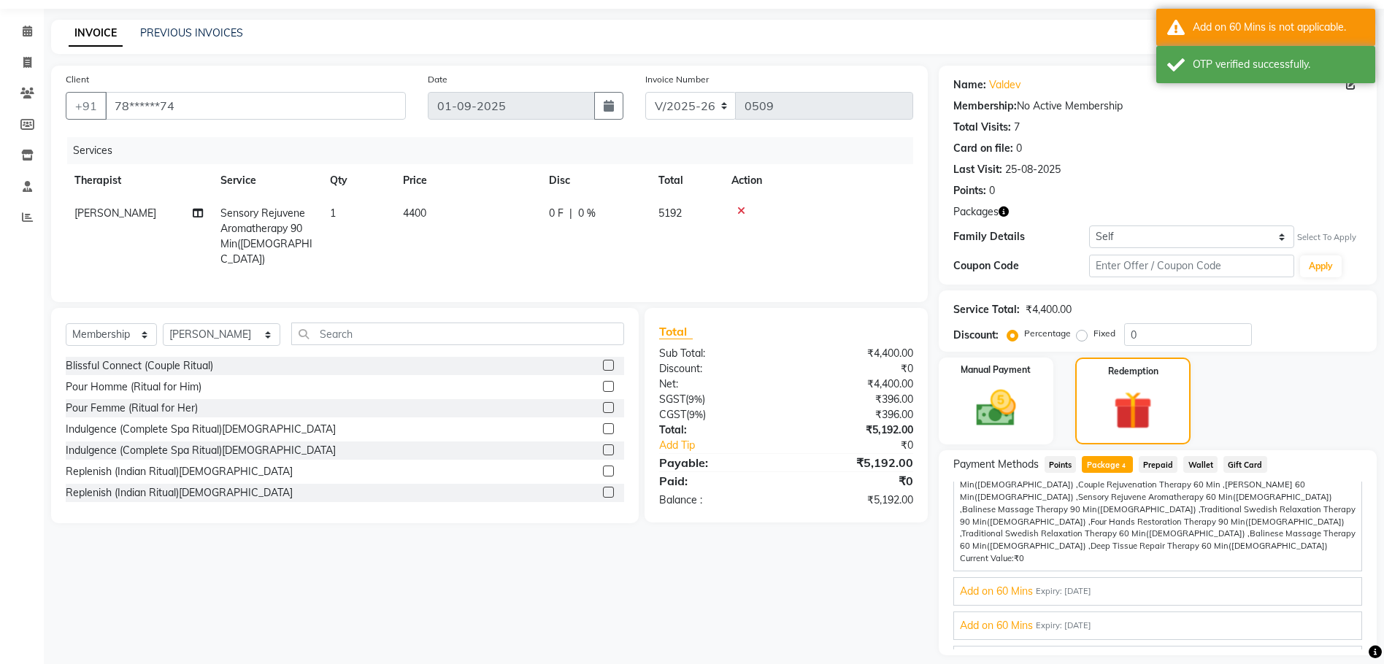
scroll to position [87, 0]
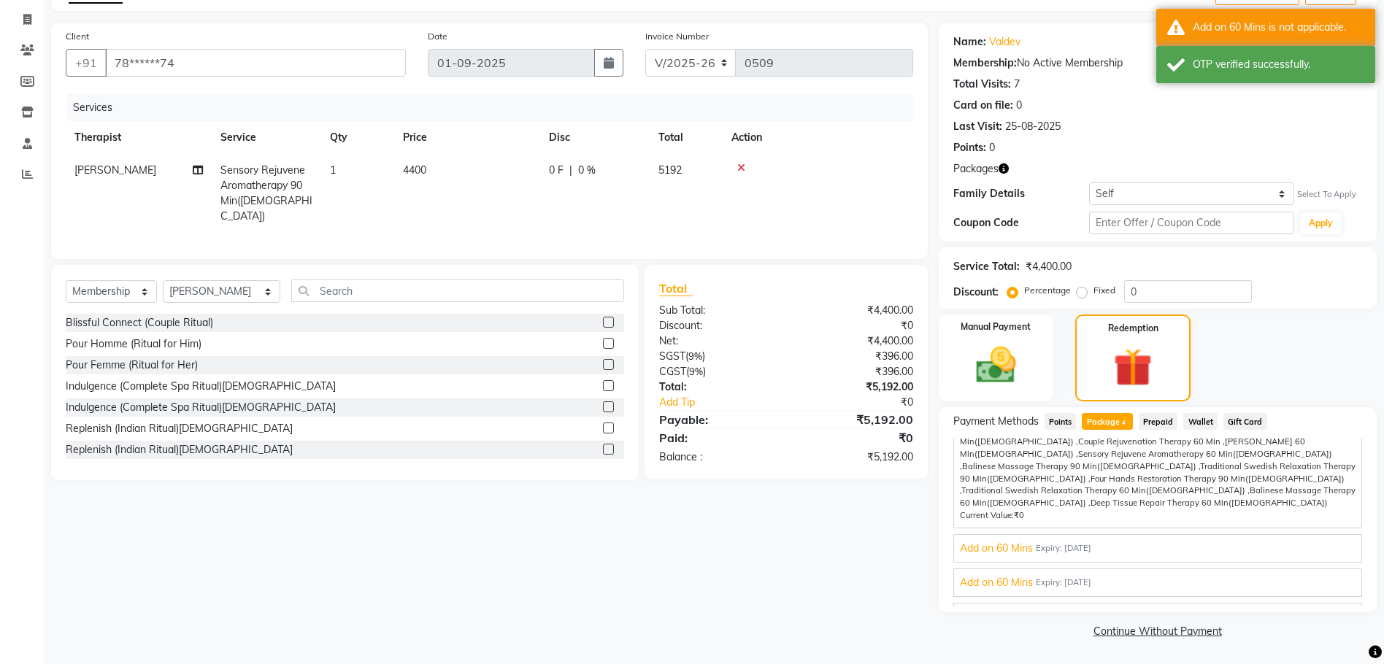
click at [1058, 610] on span "Gold With Upgrades & Complimentary" at bounding box center [1049, 617] width 179 height 15
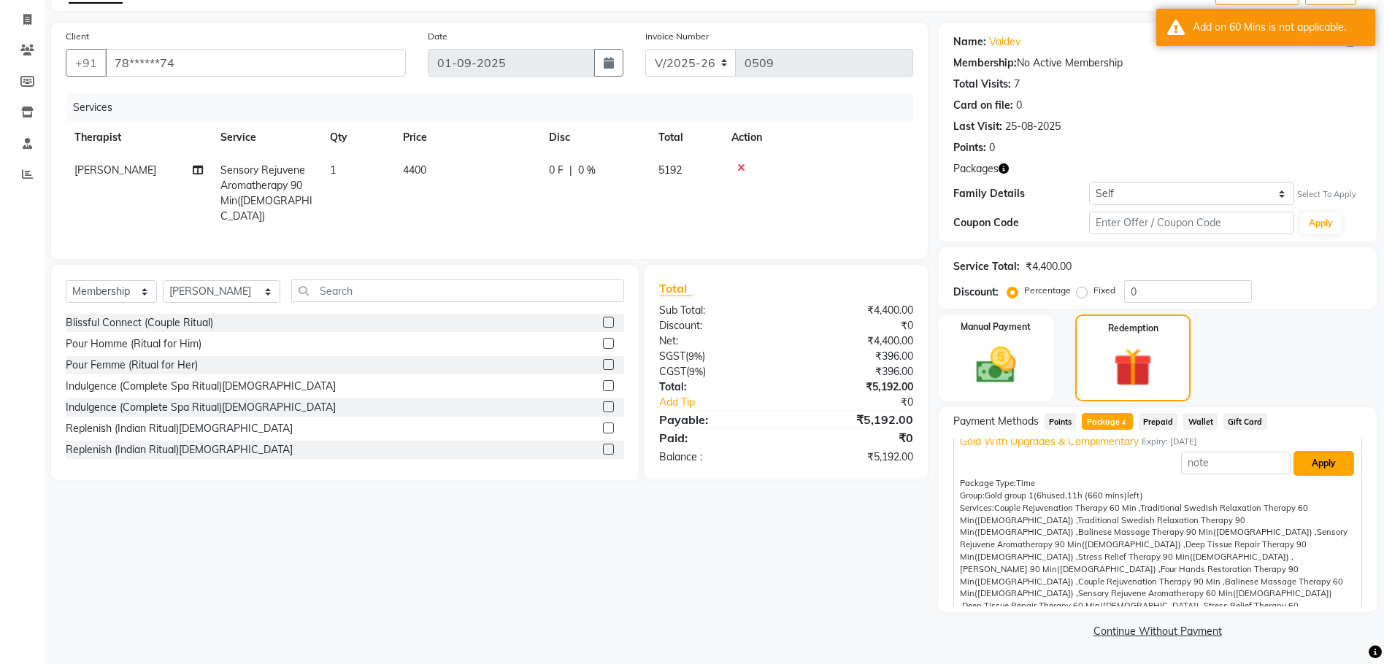
click at [1310, 466] on button "Apply" at bounding box center [1324, 463] width 61 height 25
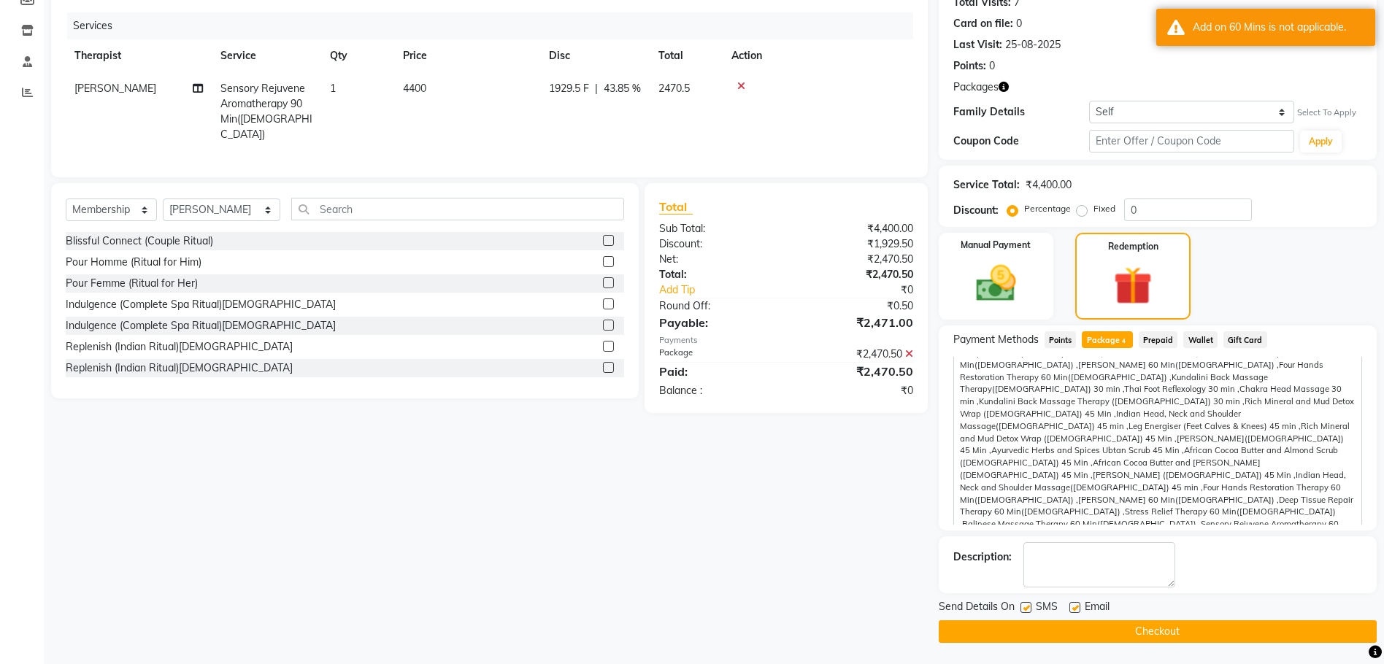
scroll to position [169, 0]
click at [1067, 604] on div "SMS" at bounding box center [1045, 608] width 49 height 18
click at [1069, 606] on label at bounding box center [1074, 607] width 11 height 11
click at [1069, 606] on input "checkbox" at bounding box center [1073, 607] width 9 height 9
checkbox input "false"
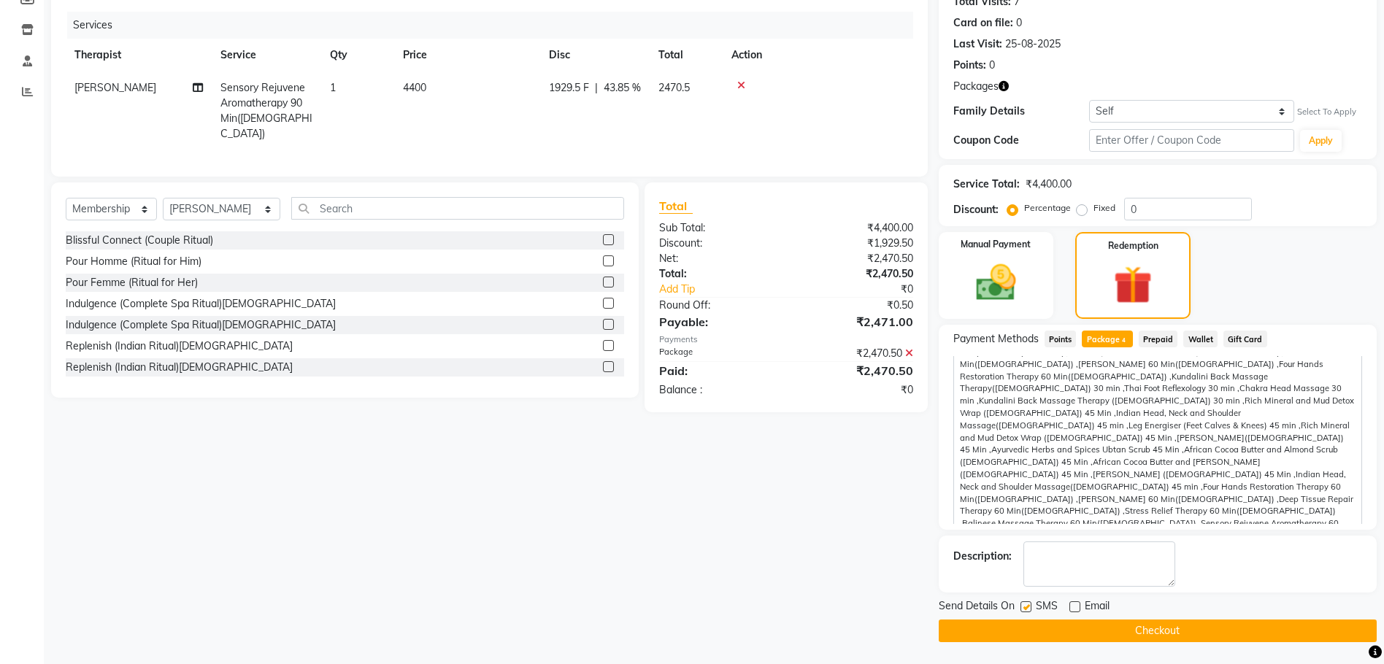
click at [1027, 607] on label at bounding box center [1026, 607] width 11 height 11
click at [1027, 607] on input "checkbox" at bounding box center [1025, 607] width 9 height 9
checkbox input "false"
click at [1056, 623] on button "Checkout" at bounding box center [1158, 631] width 438 height 23
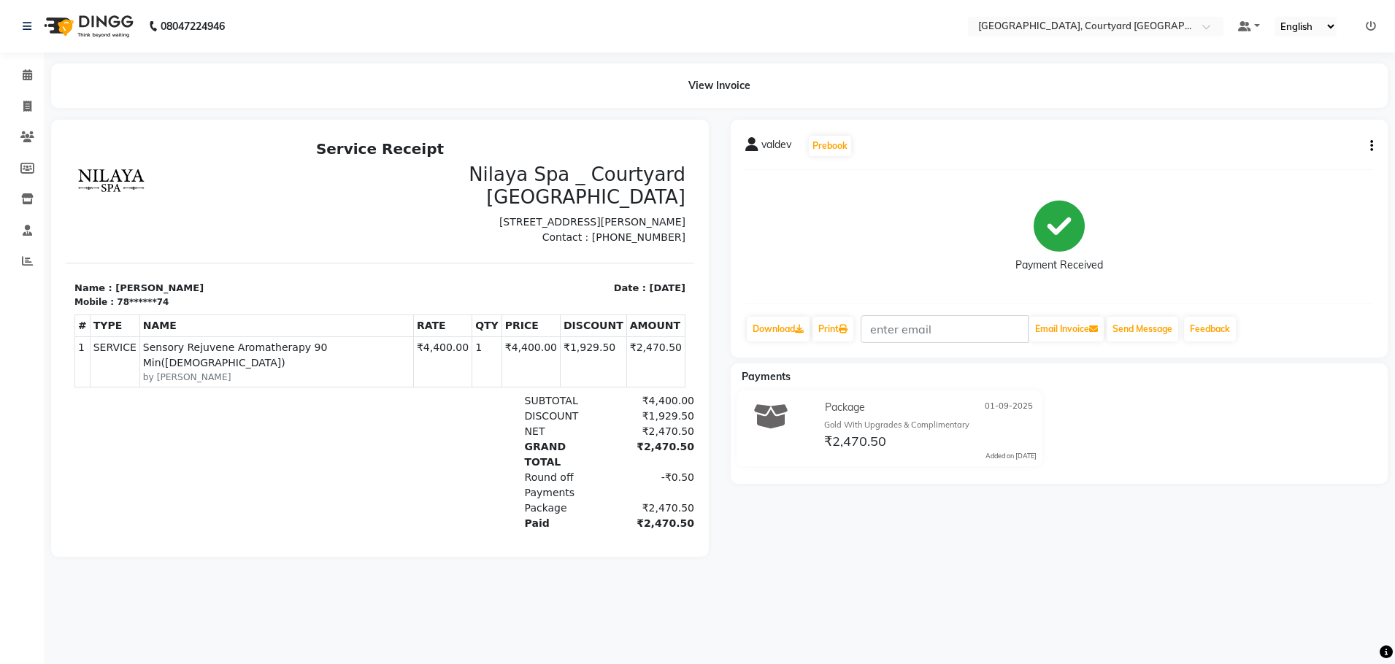
select select "service"
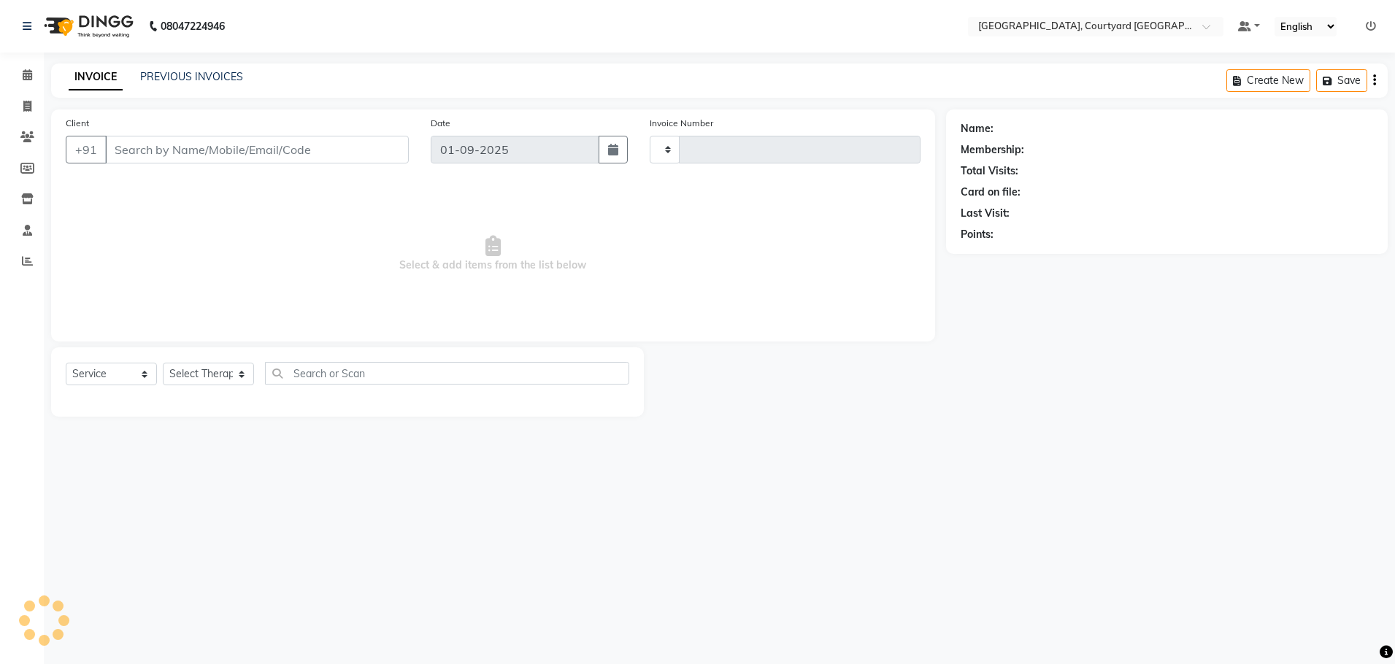
type input "0510"
select select "7754"
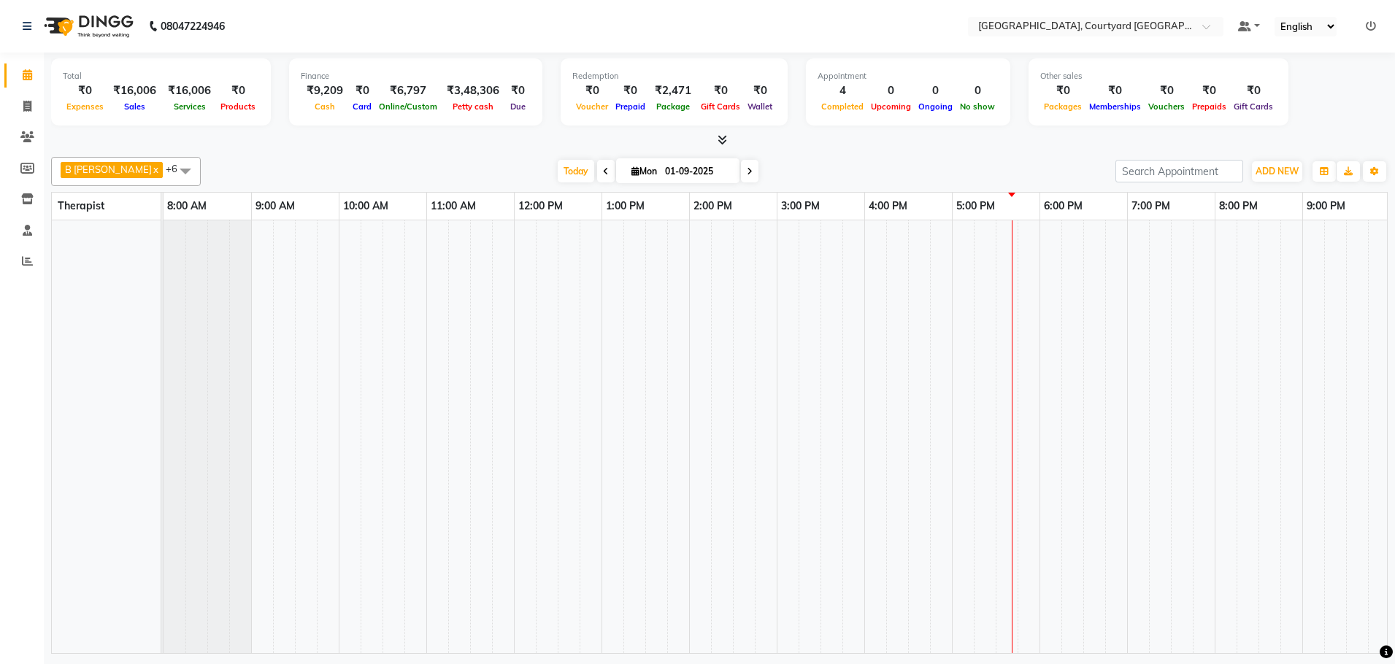
scroll to position [0, 178]
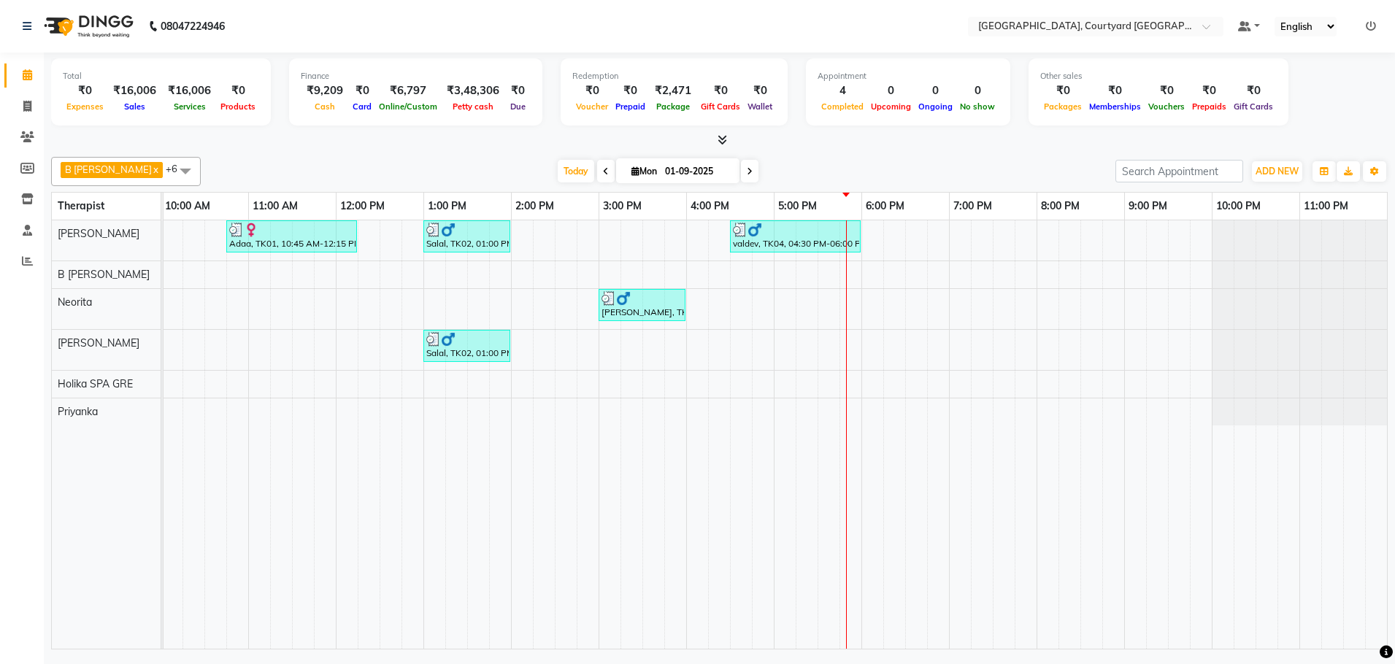
click at [863, 356] on div "Adaa, TK01, 10:45 AM-12:15 PM, Couple Rejuvenation Therapy 90 Min Salal, TK02, …" at bounding box center [686, 434] width 1402 height 429
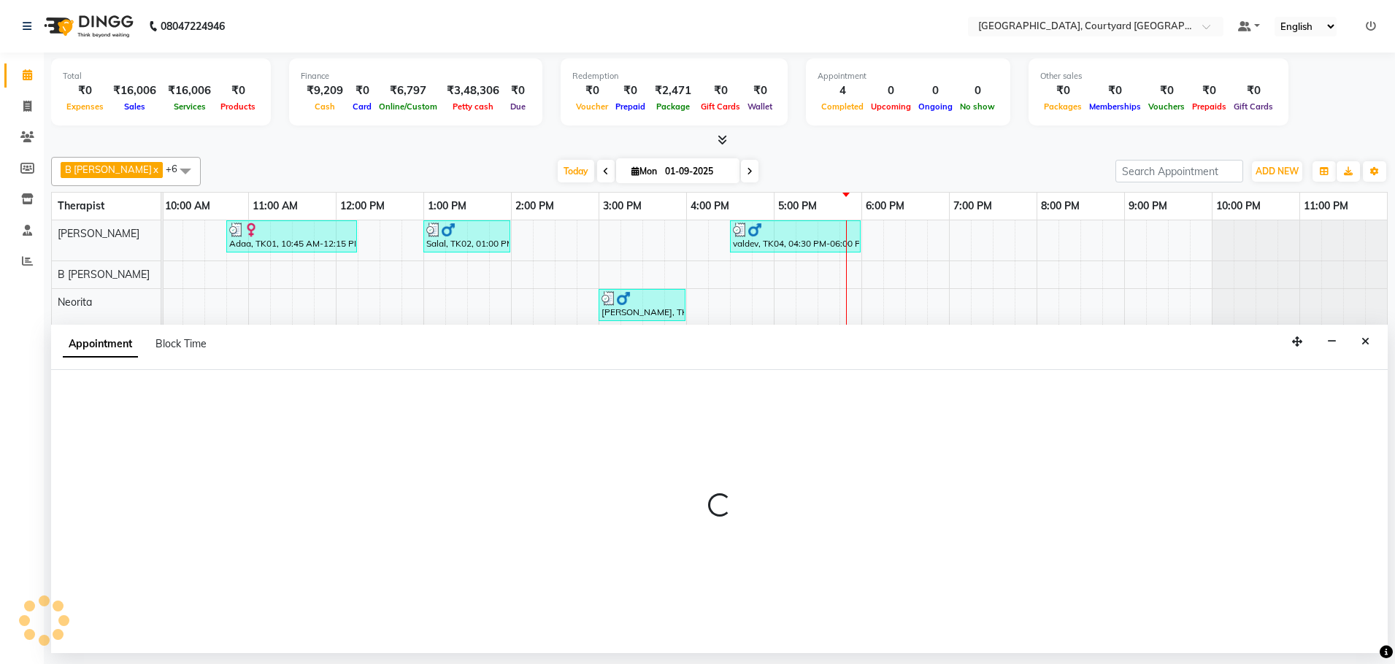
select select "70582"
select select "tentative"
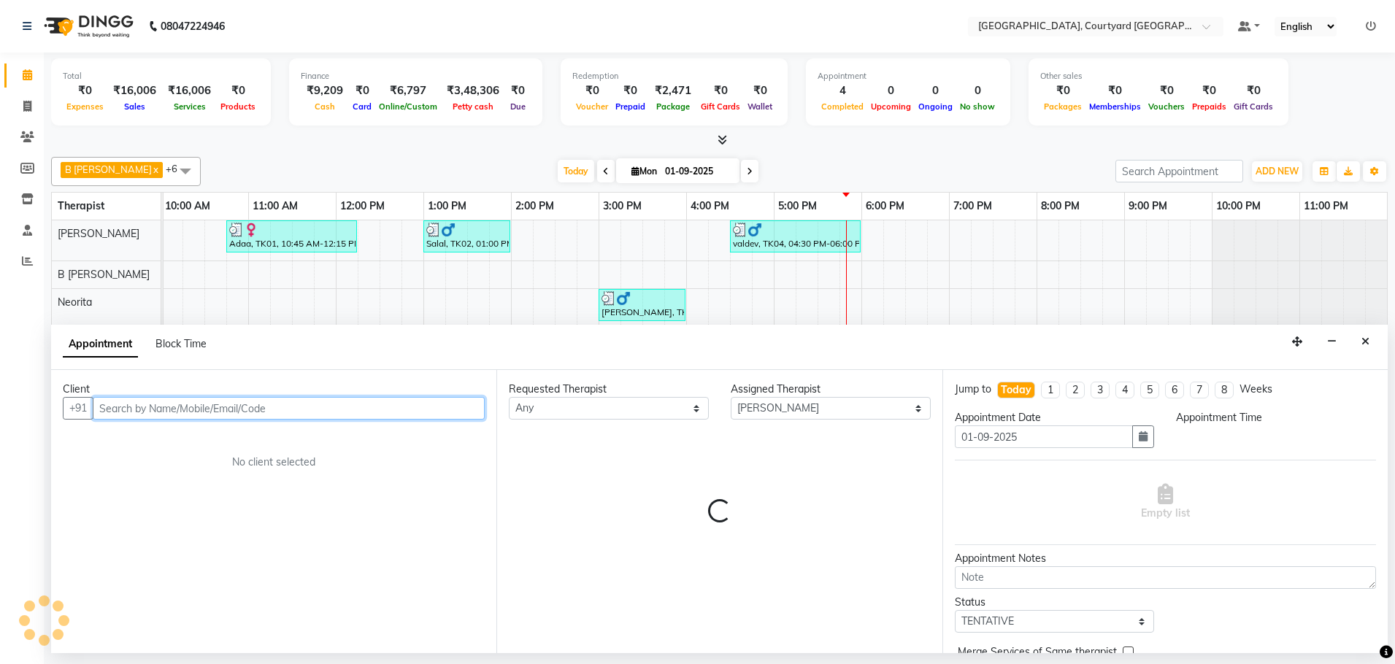
select select "1080"
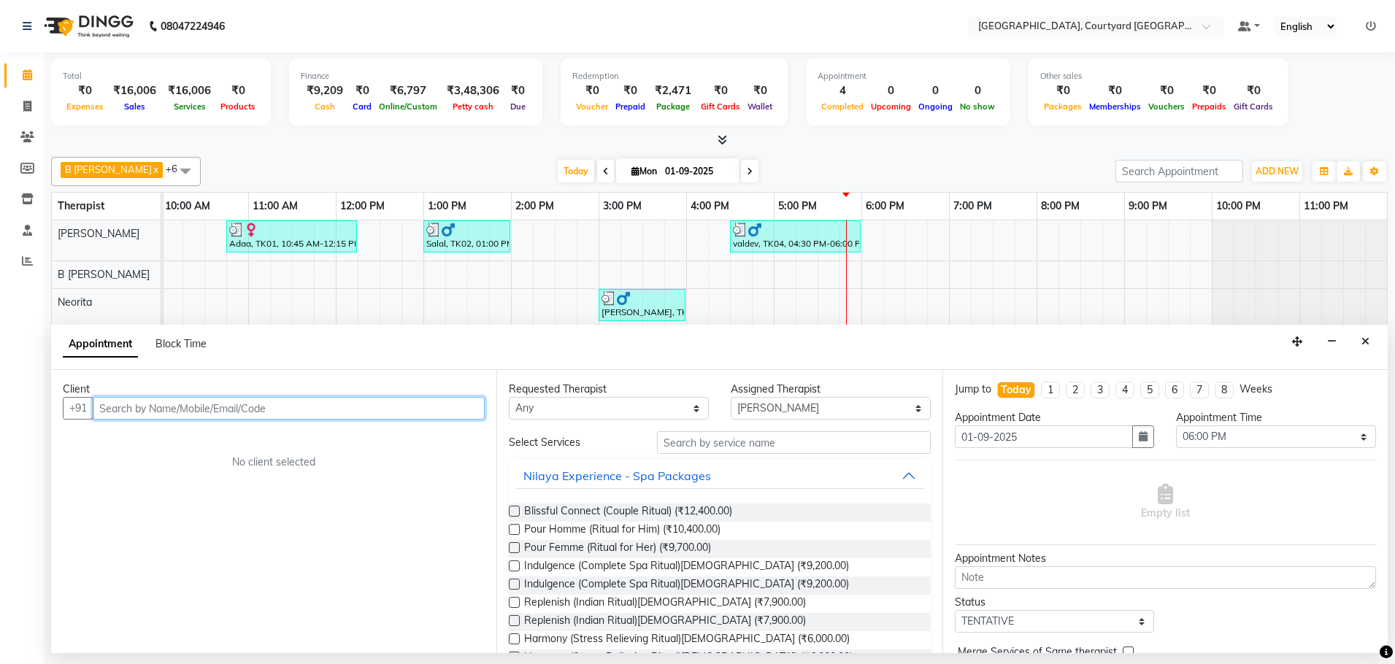
click at [198, 404] on input "text" at bounding box center [289, 408] width 392 height 23
click at [212, 412] on input "text" at bounding box center [289, 408] width 392 height 23
type input "MANJEETE"
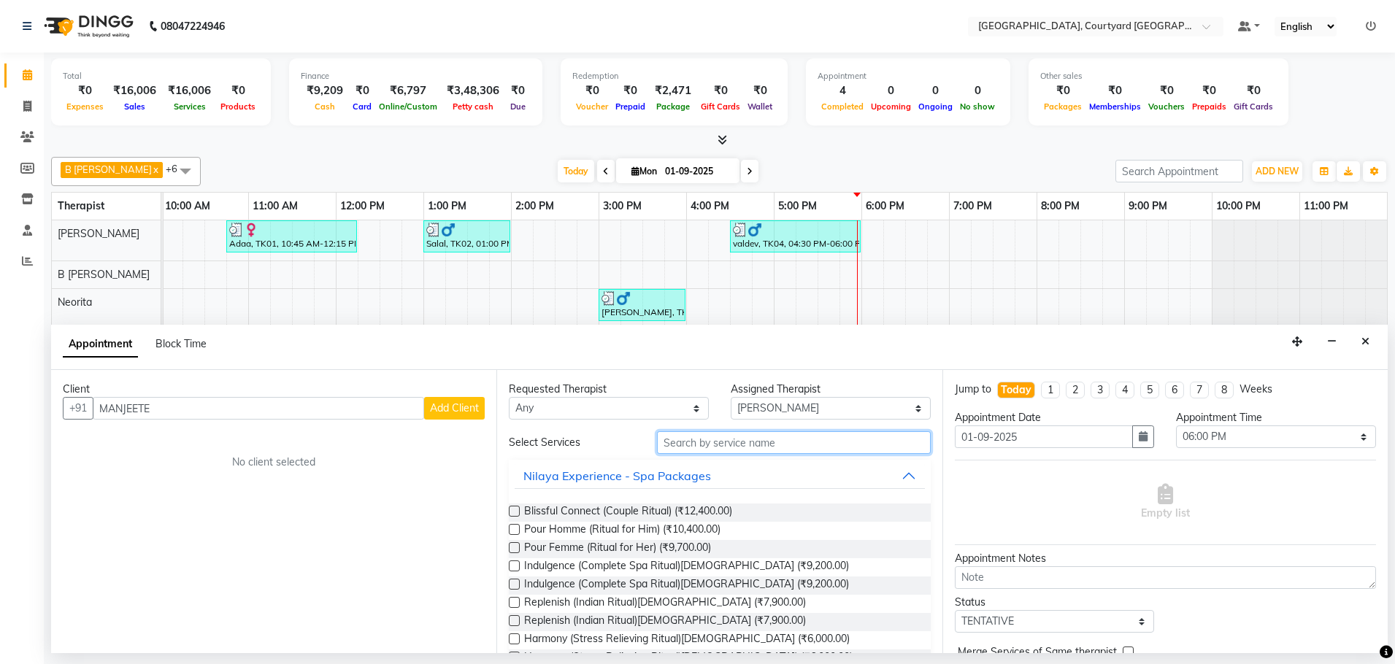
click at [727, 442] on input "text" at bounding box center [794, 442] width 274 height 23
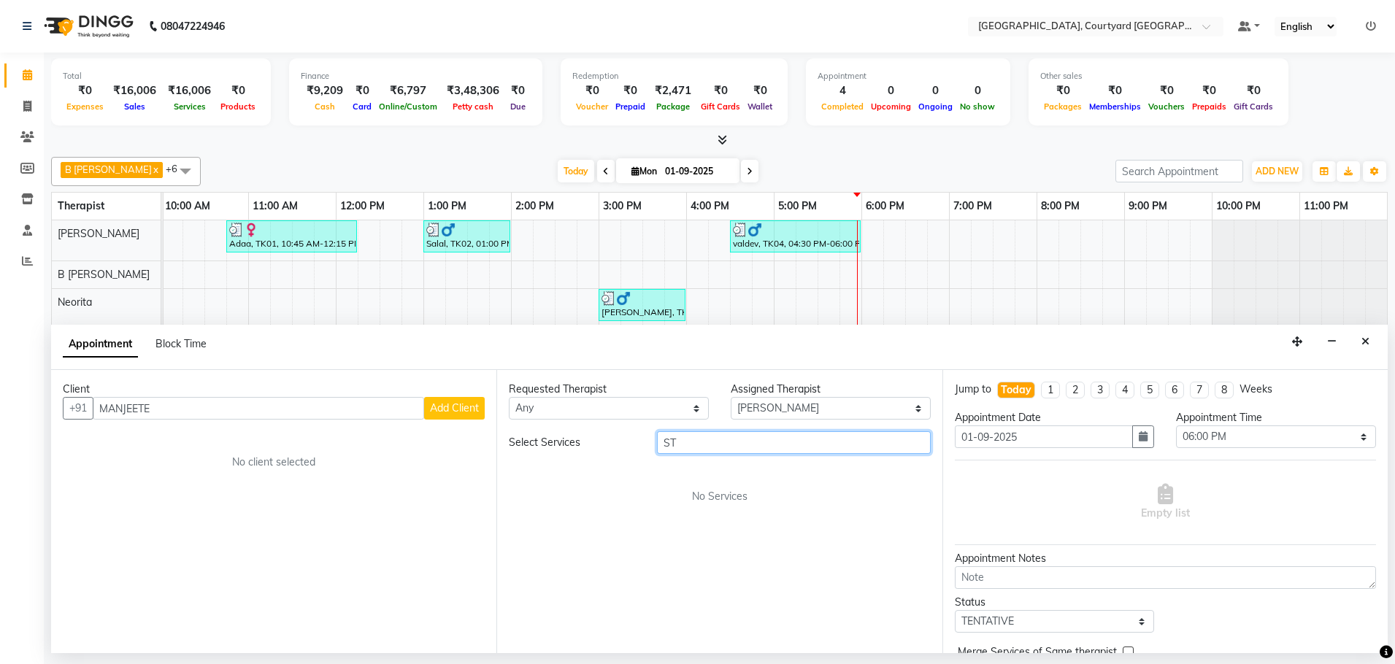
type input "S"
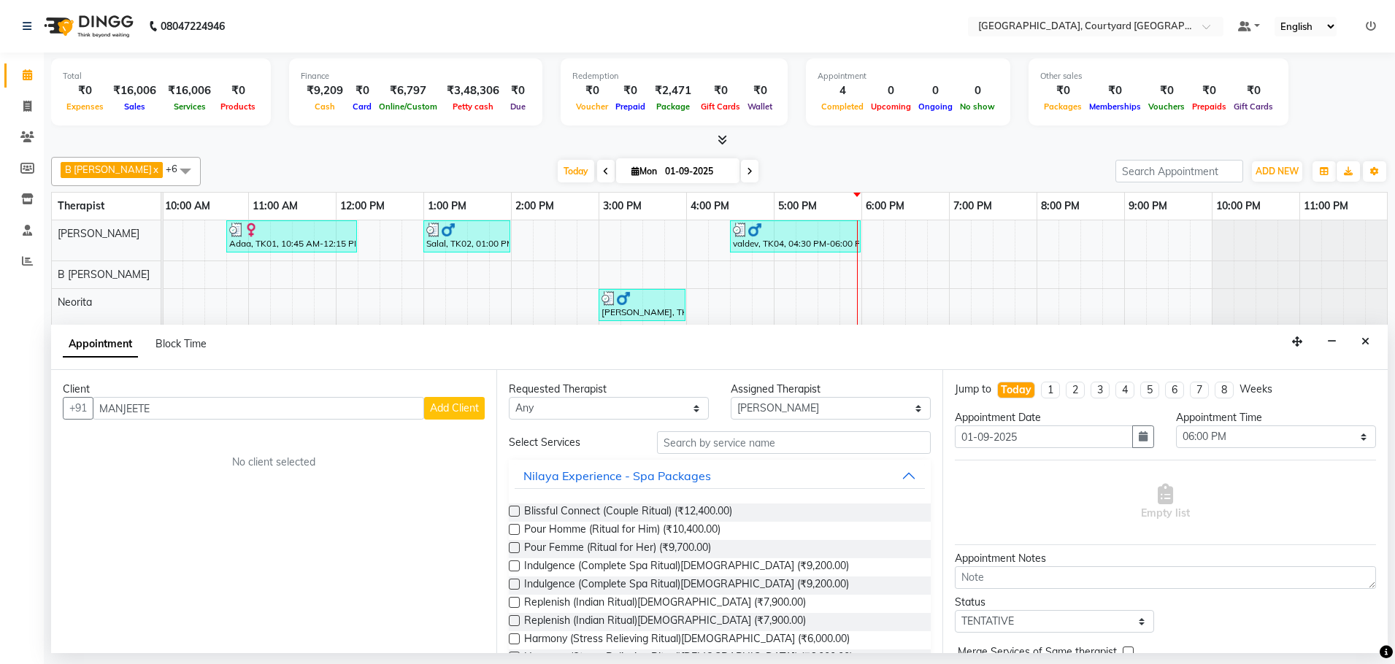
drag, startPoint x: 727, startPoint y: 443, endPoint x: 769, endPoint y: 489, distance: 62.5
click at [769, 490] on div "Nilaya Experience - Spa Packages" at bounding box center [719, 476] width 421 height 32
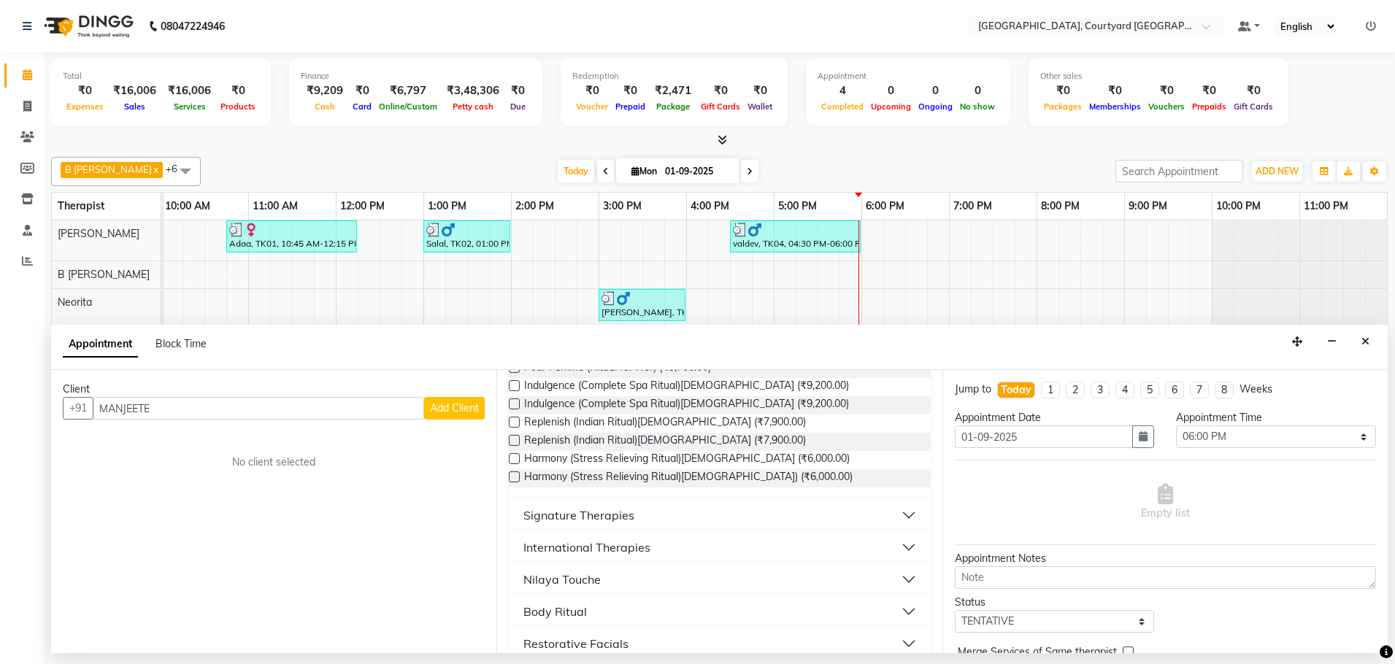
scroll to position [199, 0]
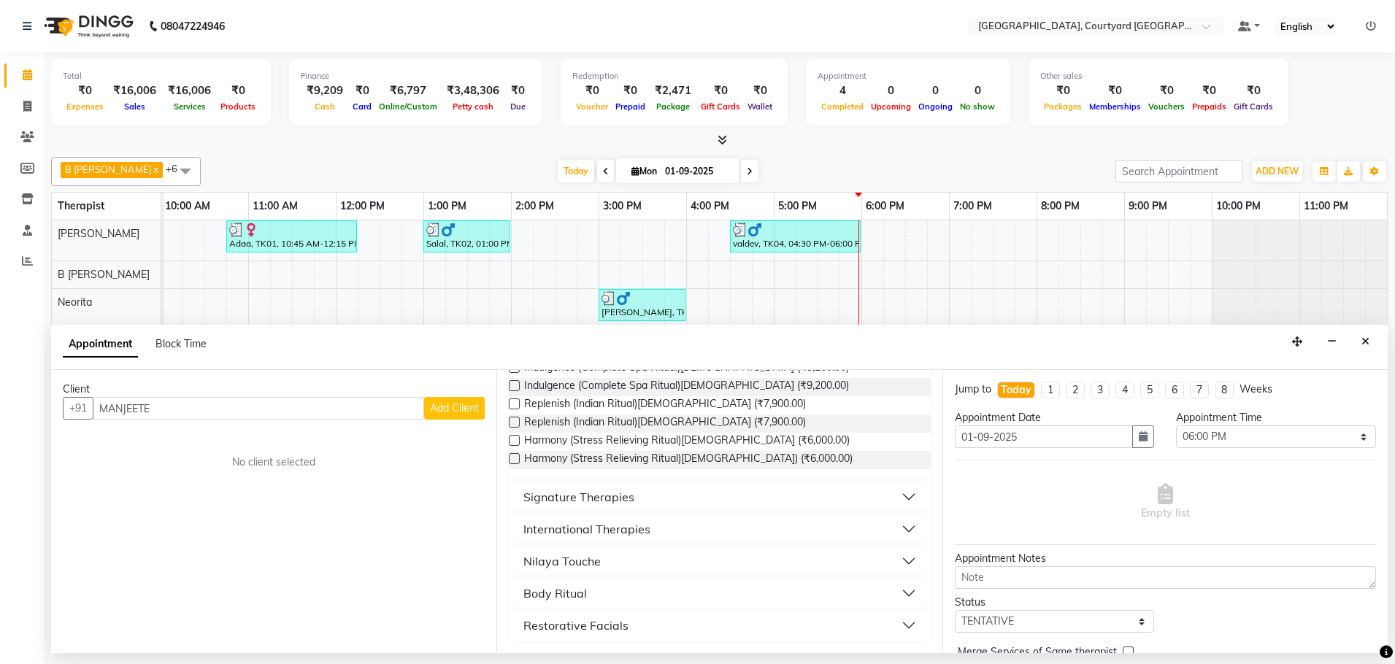
click at [895, 497] on button "Signature Therapies" at bounding box center [720, 497] width 410 height 26
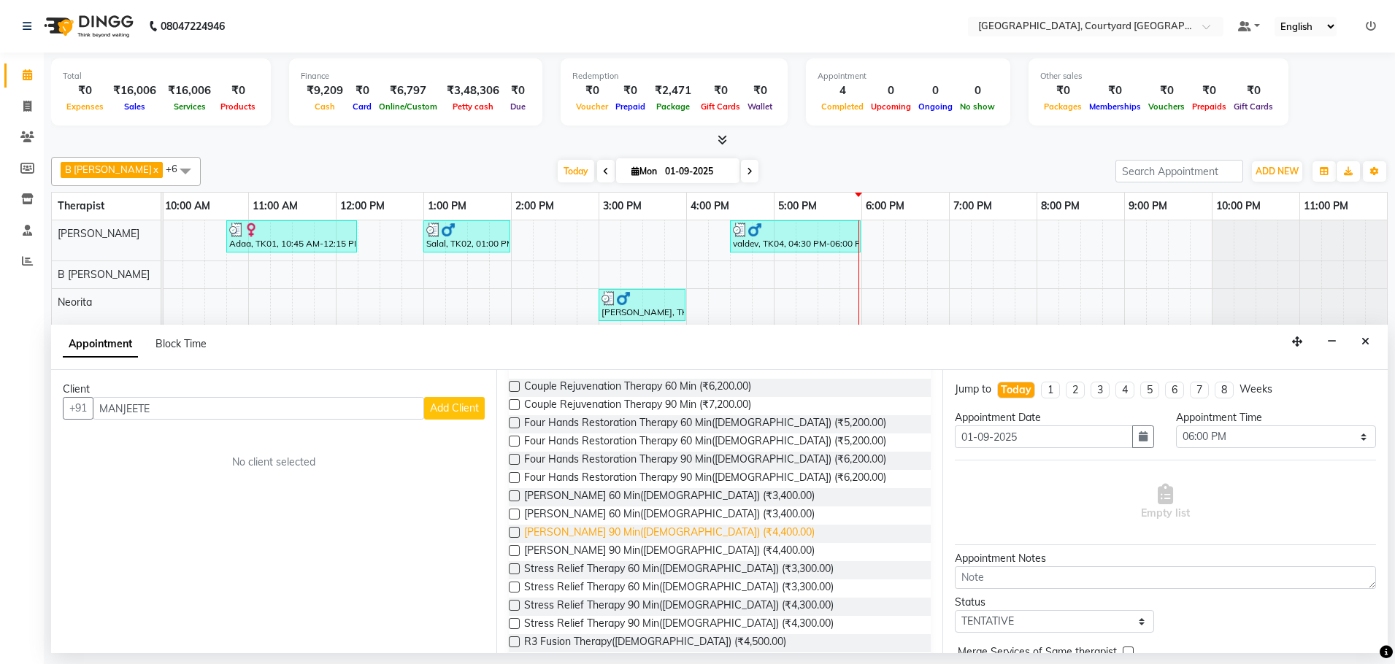
scroll to position [418, 0]
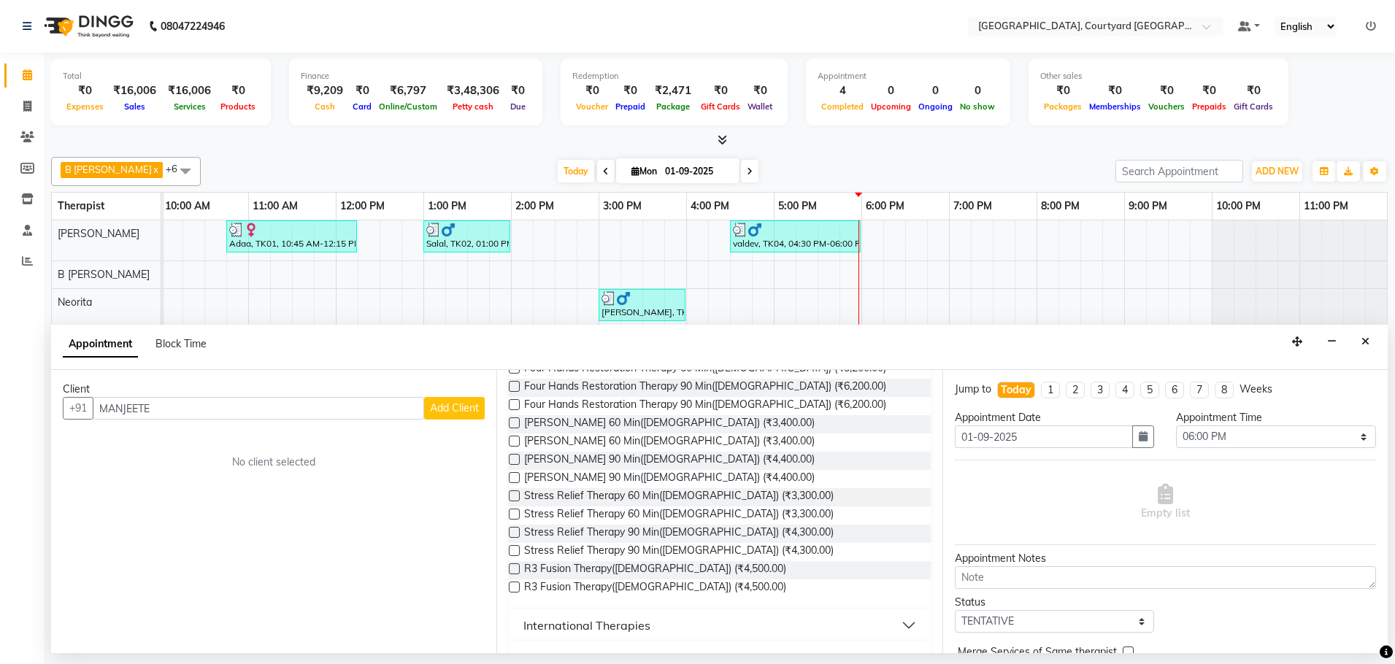
click at [515, 495] on label at bounding box center [514, 496] width 11 height 11
click at [515, 495] on input "checkbox" at bounding box center [513, 497] width 9 height 9
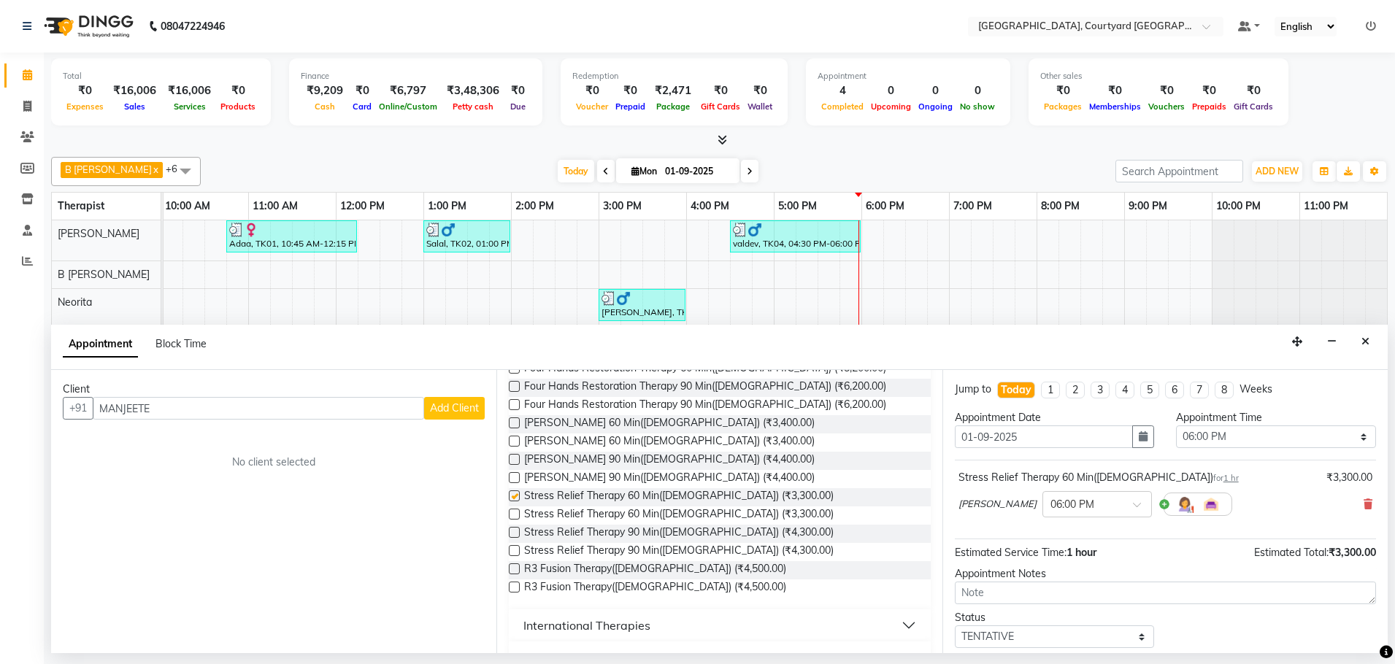
checkbox input "false"
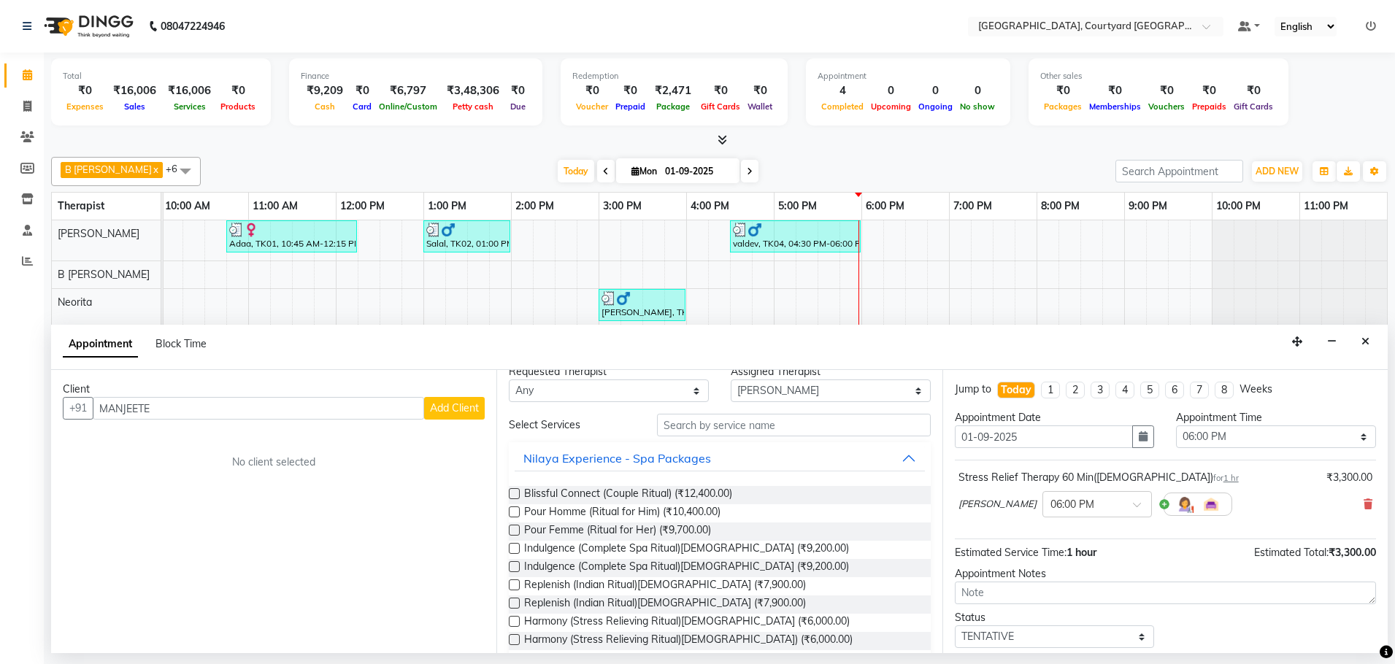
scroll to position [0, 0]
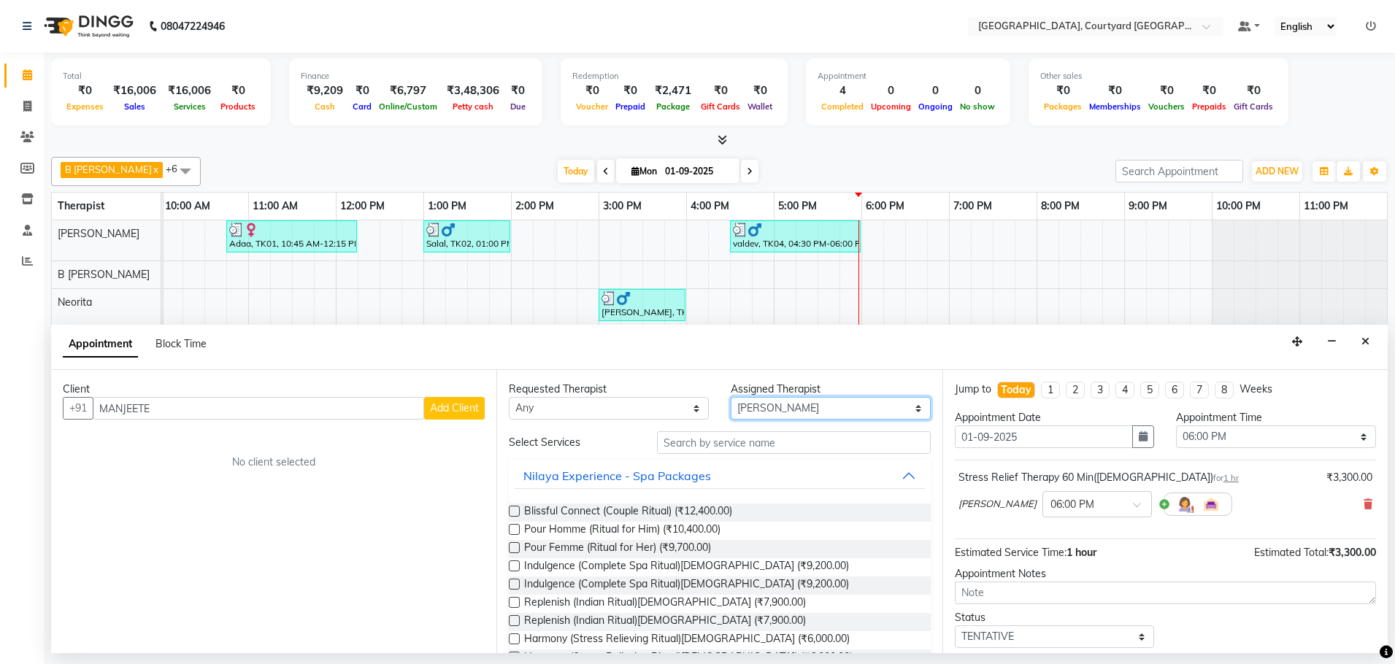
click at [907, 410] on select "Select B [PERSON_NAME] Holika SPA GRE [PERSON_NAME] Neorita [PERSON_NAME]" at bounding box center [831, 408] width 200 height 23
select select "70581"
click at [731, 397] on select "Select B [PERSON_NAME] Holika SPA GRE [PERSON_NAME] Neorita [PERSON_NAME]" at bounding box center [831, 408] width 200 height 23
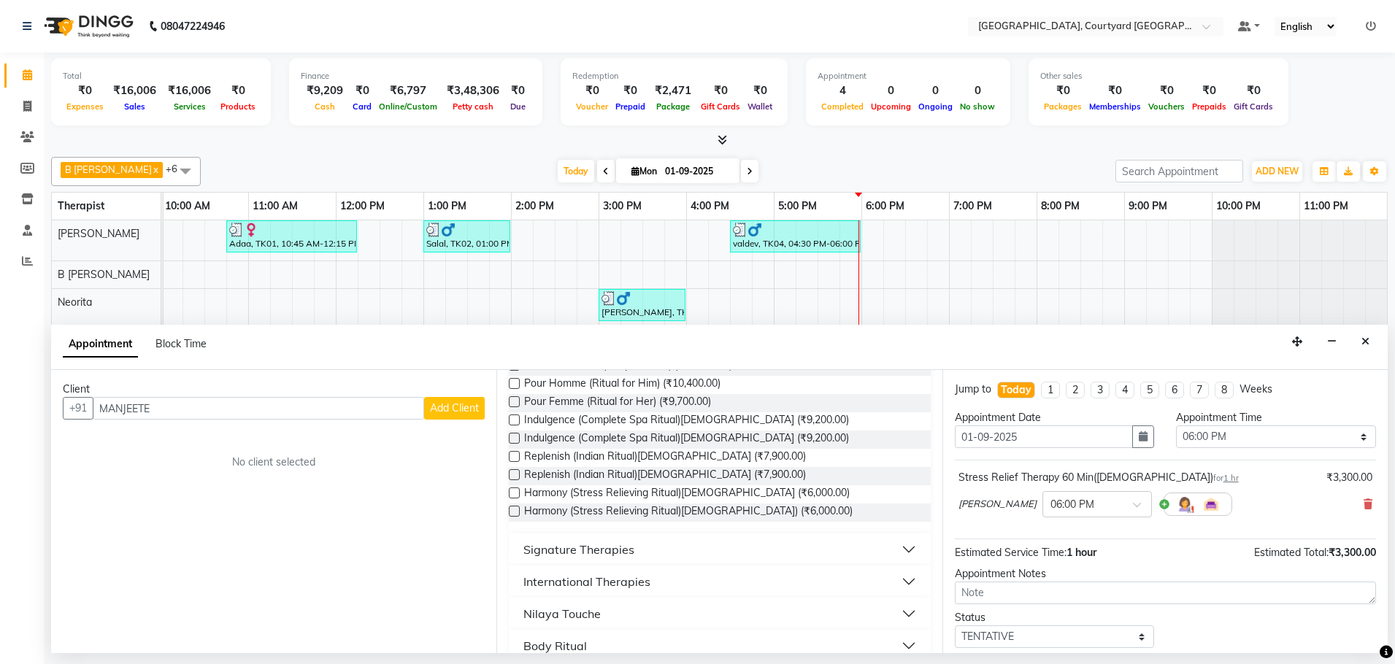
click at [897, 547] on button "Signature Therapies" at bounding box center [720, 550] width 410 height 26
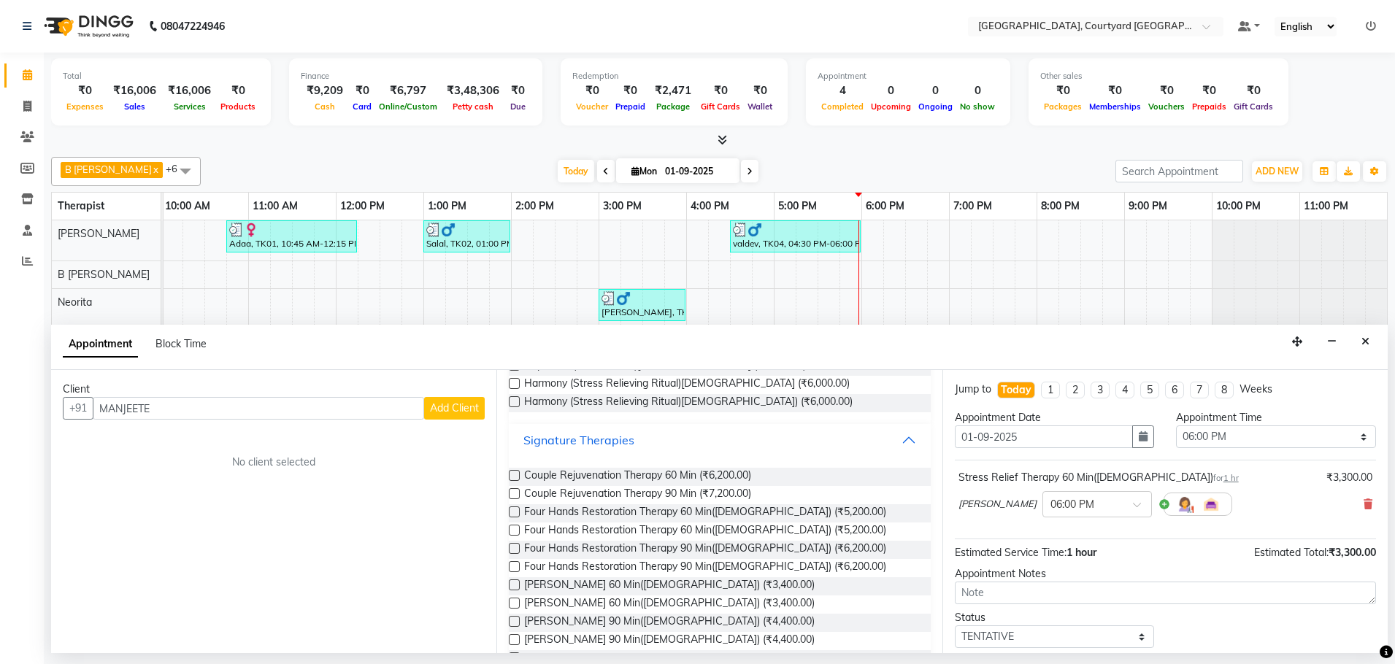
scroll to position [365, 0]
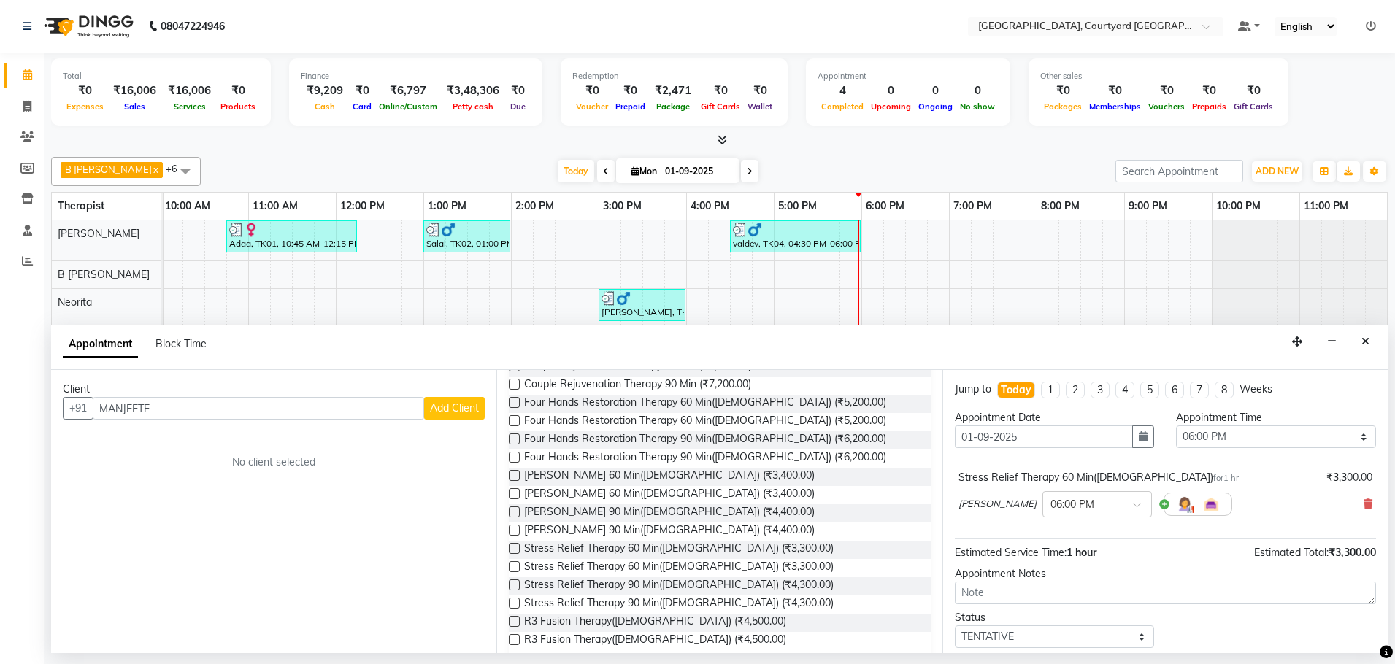
click at [514, 566] on label at bounding box center [514, 566] width 11 height 11
click at [514, 566] on input "checkbox" at bounding box center [513, 568] width 9 height 9
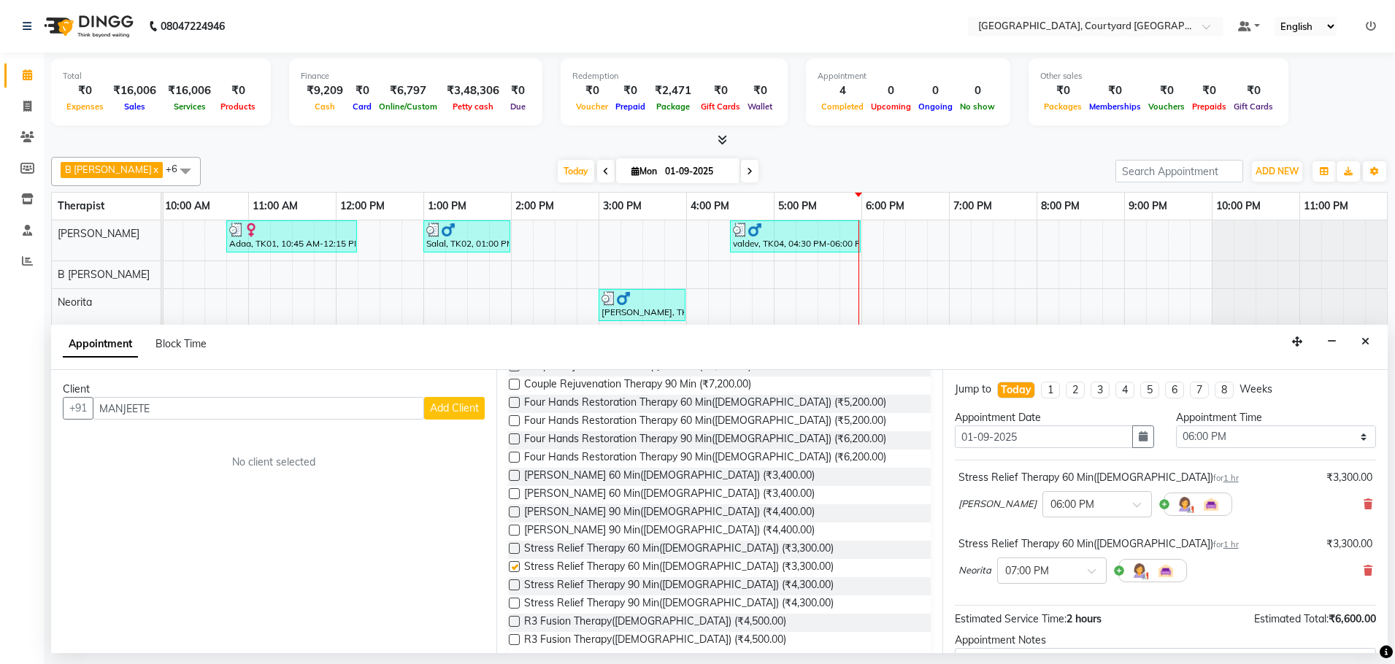
checkbox input "false"
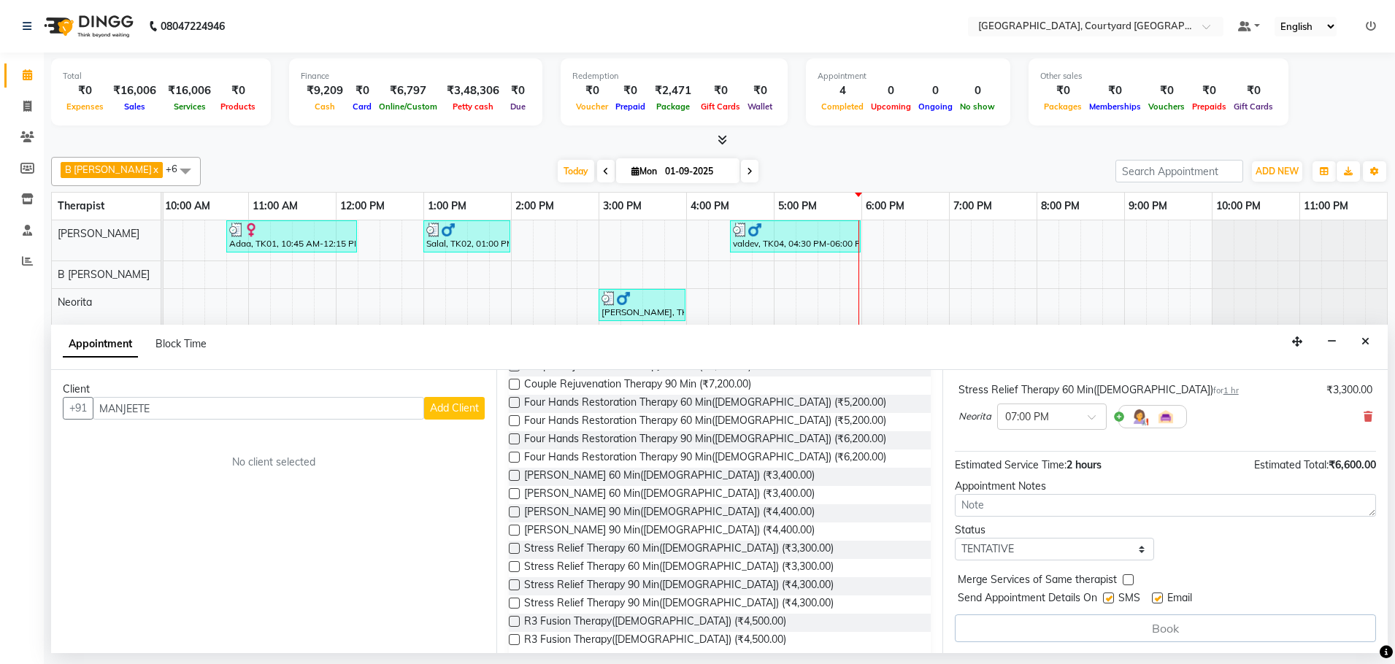
scroll to position [155, 0]
click at [466, 410] on span "Add Client" at bounding box center [454, 408] width 49 height 13
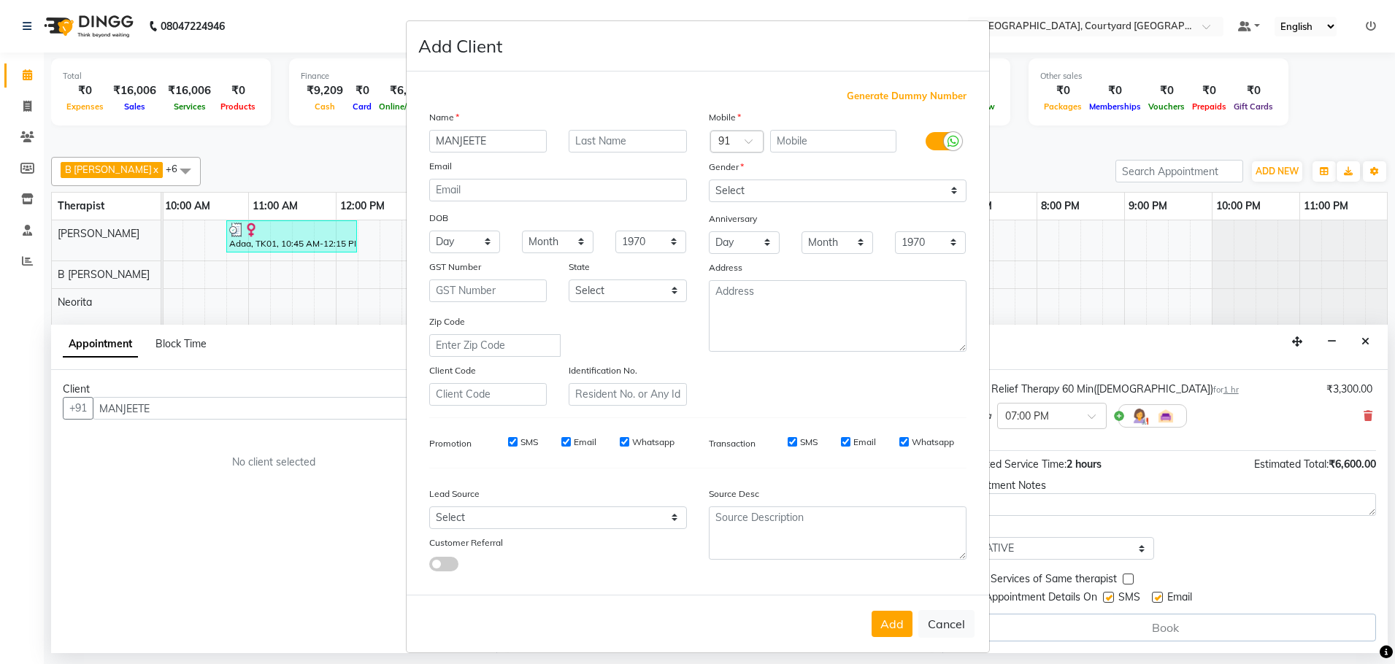
click at [894, 96] on span "Generate Dummy Number" at bounding box center [907, 96] width 120 height 15
type input "1343400000204"
checkbox input "false"
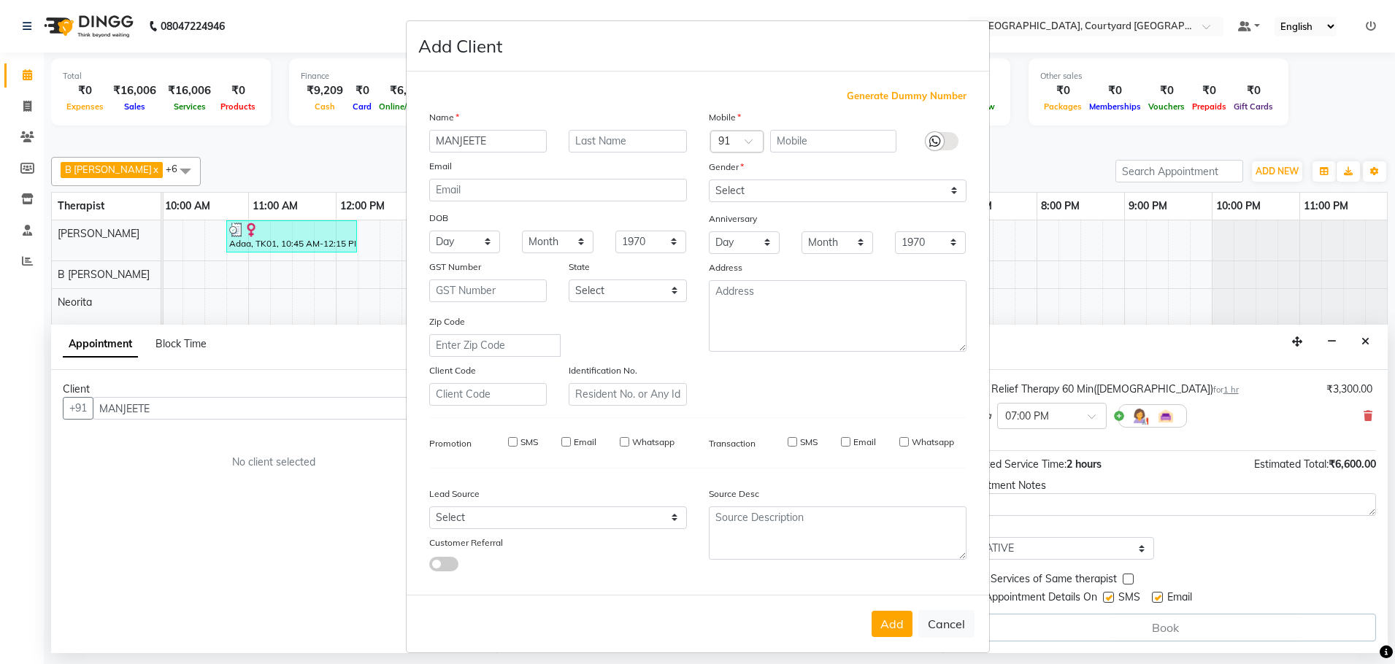
checkbox input "false"
click at [945, 193] on select "Select [DEMOGRAPHIC_DATA] [DEMOGRAPHIC_DATA] Other Prefer Not To Say" at bounding box center [838, 191] width 258 height 23
select select "[DEMOGRAPHIC_DATA]"
click at [709, 180] on select "Select [DEMOGRAPHIC_DATA] [DEMOGRAPHIC_DATA] Other Prefer Not To Say" at bounding box center [838, 191] width 258 height 23
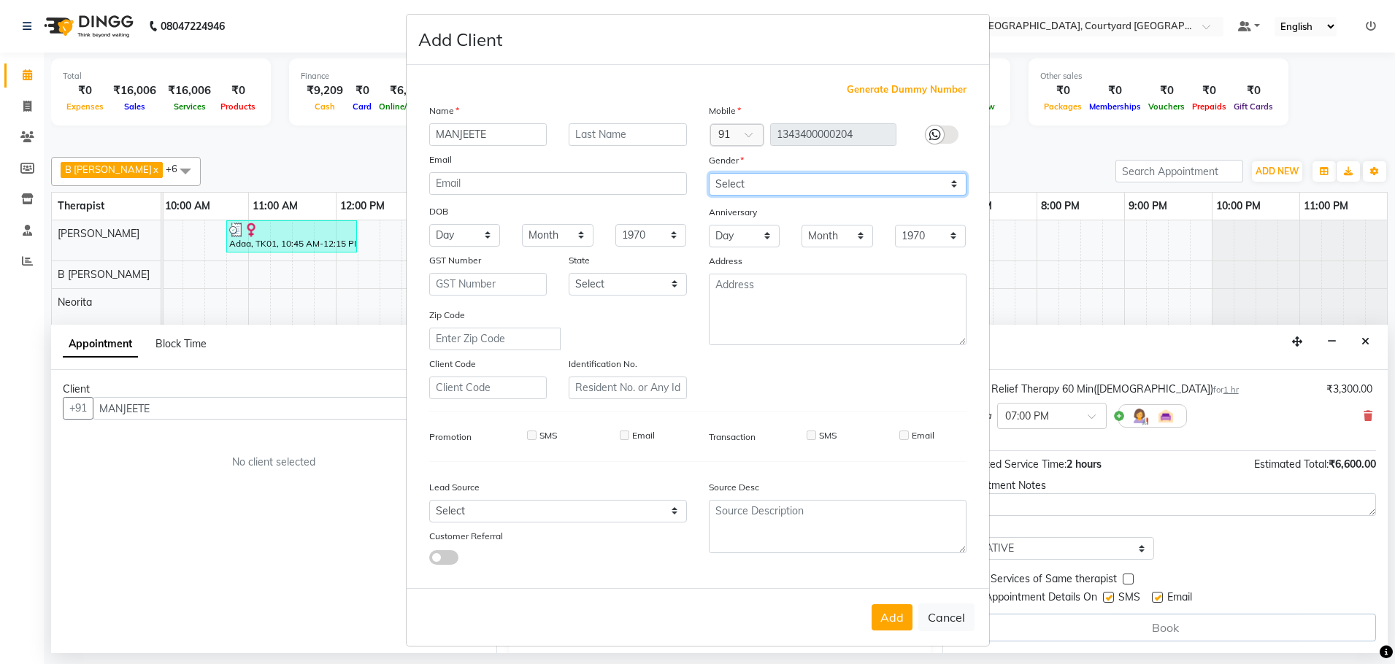
scroll to position [9, 0]
click at [898, 609] on button "Add" at bounding box center [892, 615] width 41 height 26
type input "13*********04"
select select
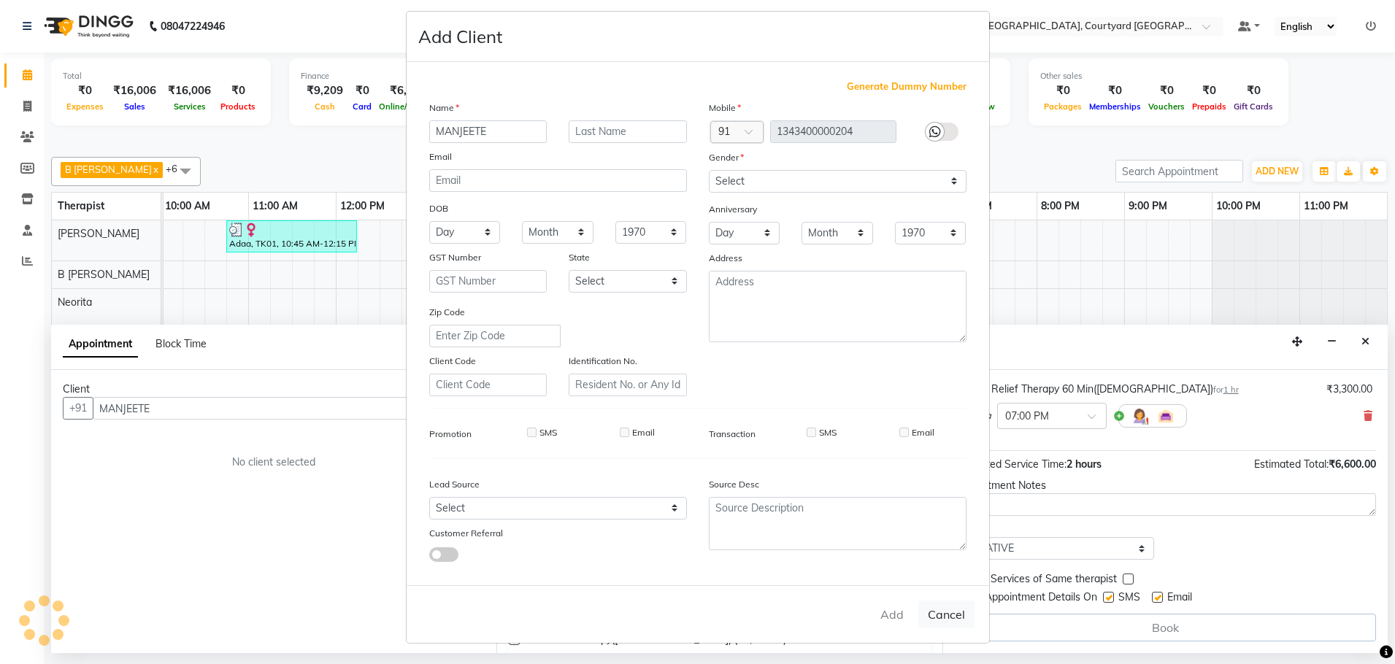
select select
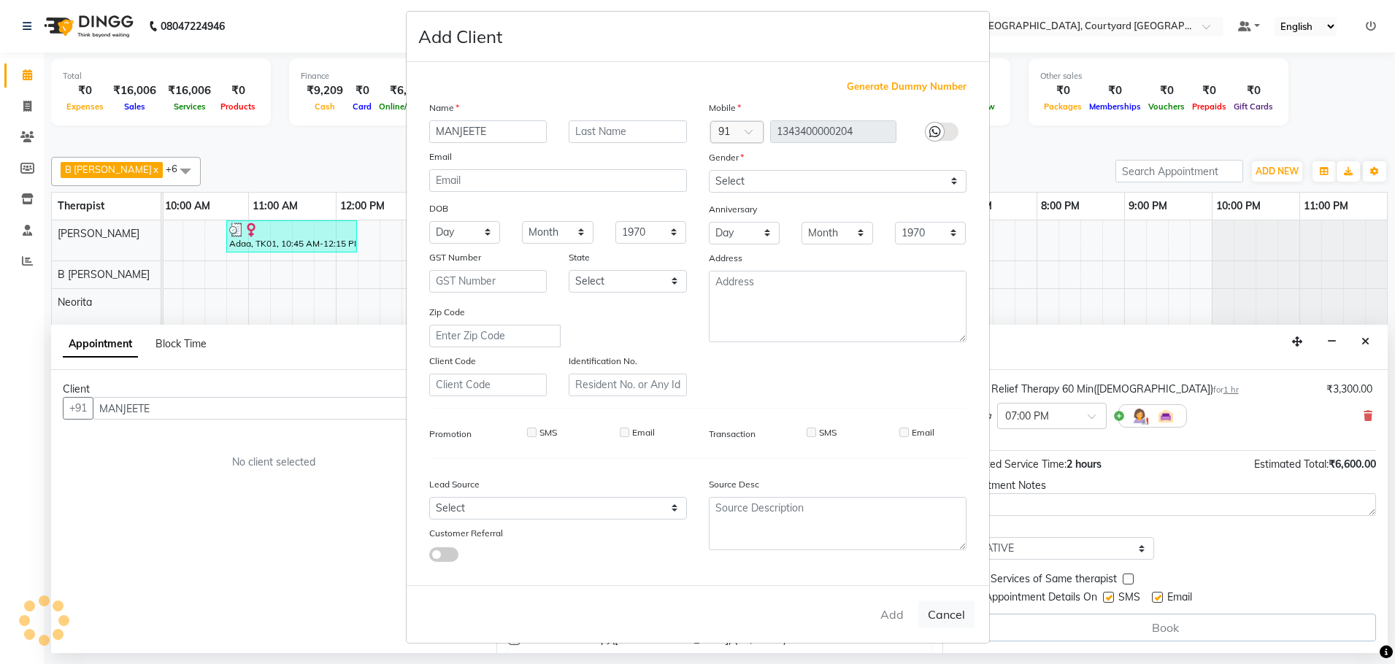
checkbox input "false"
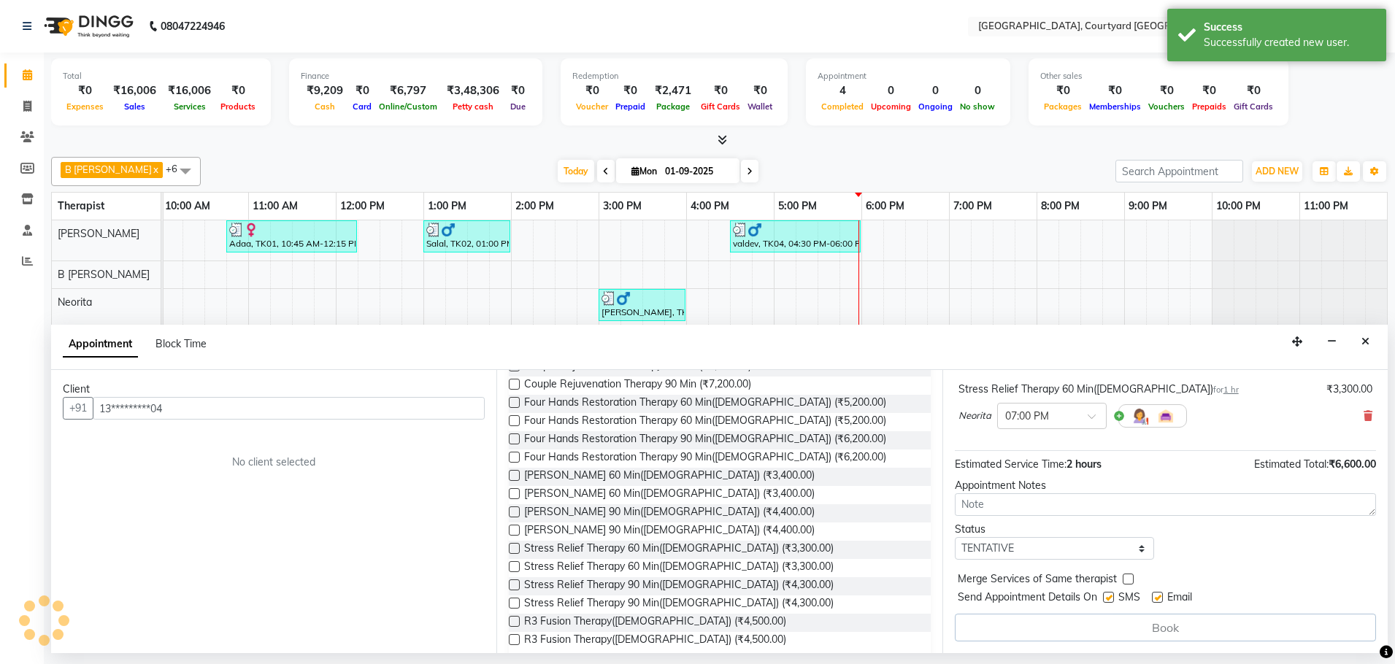
scroll to position [153, 0]
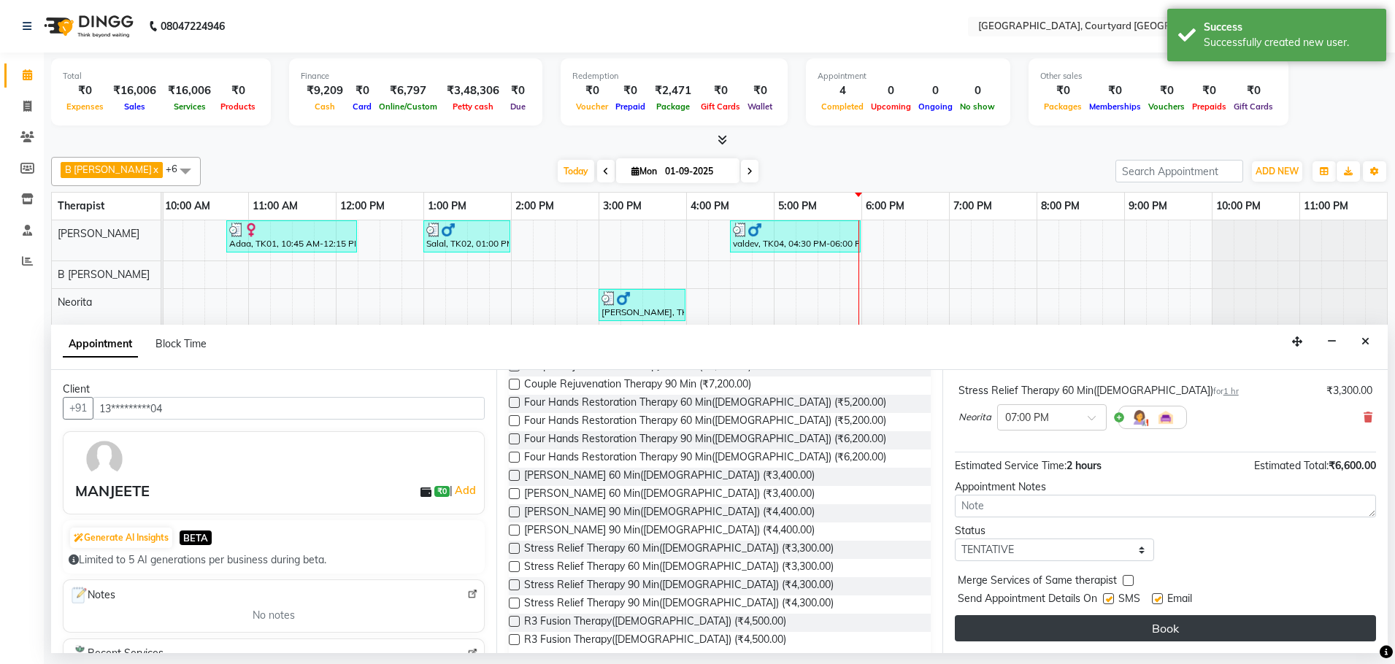
click at [1131, 626] on button "Book" at bounding box center [1165, 628] width 421 height 26
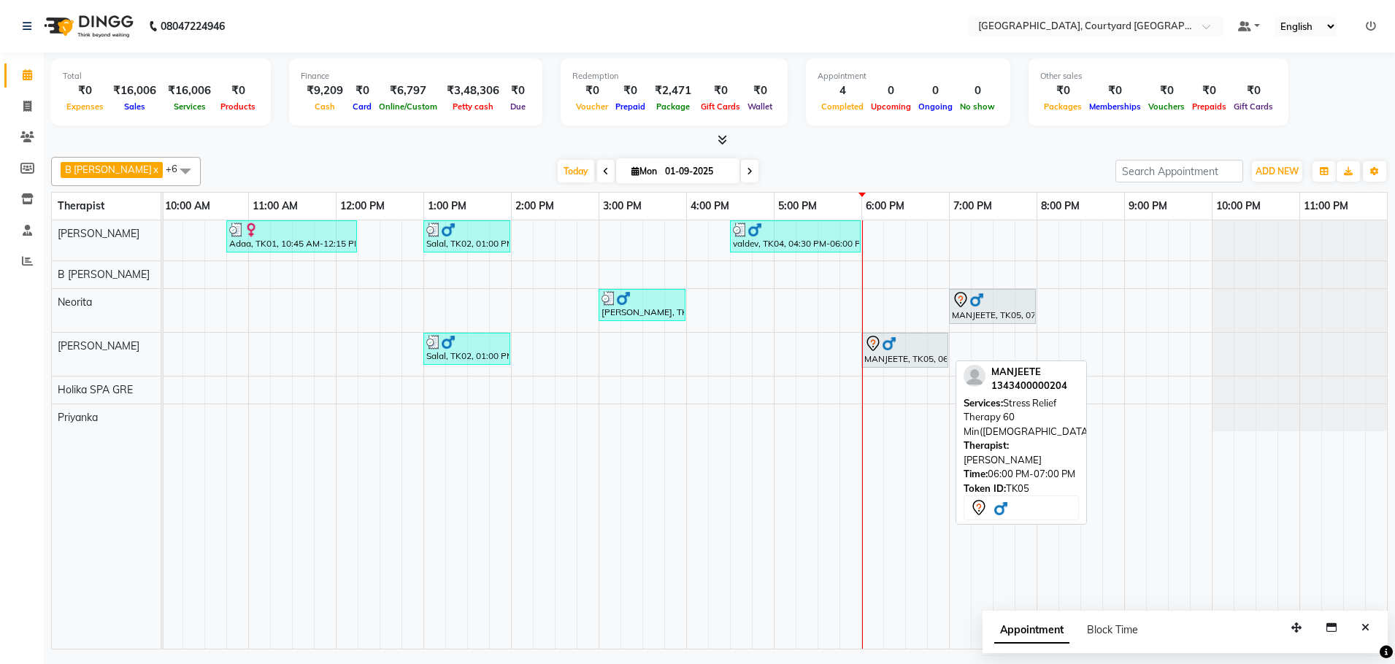
click at [918, 361] on div "MANJEETE, TK05, 06:00 PM-07:00 PM, Stress Relief Therapy 60 Min([DEMOGRAPHIC_DA…" at bounding box center [905, 350] width 84 height 31
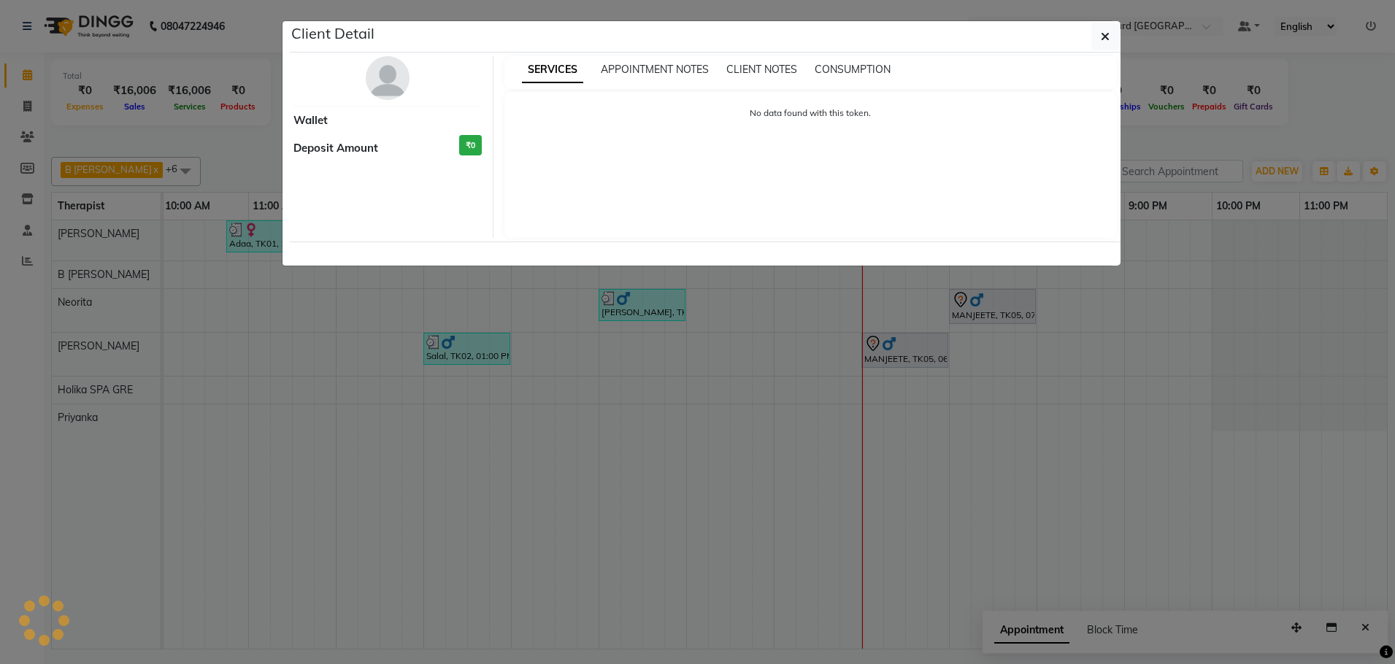
select select "7"
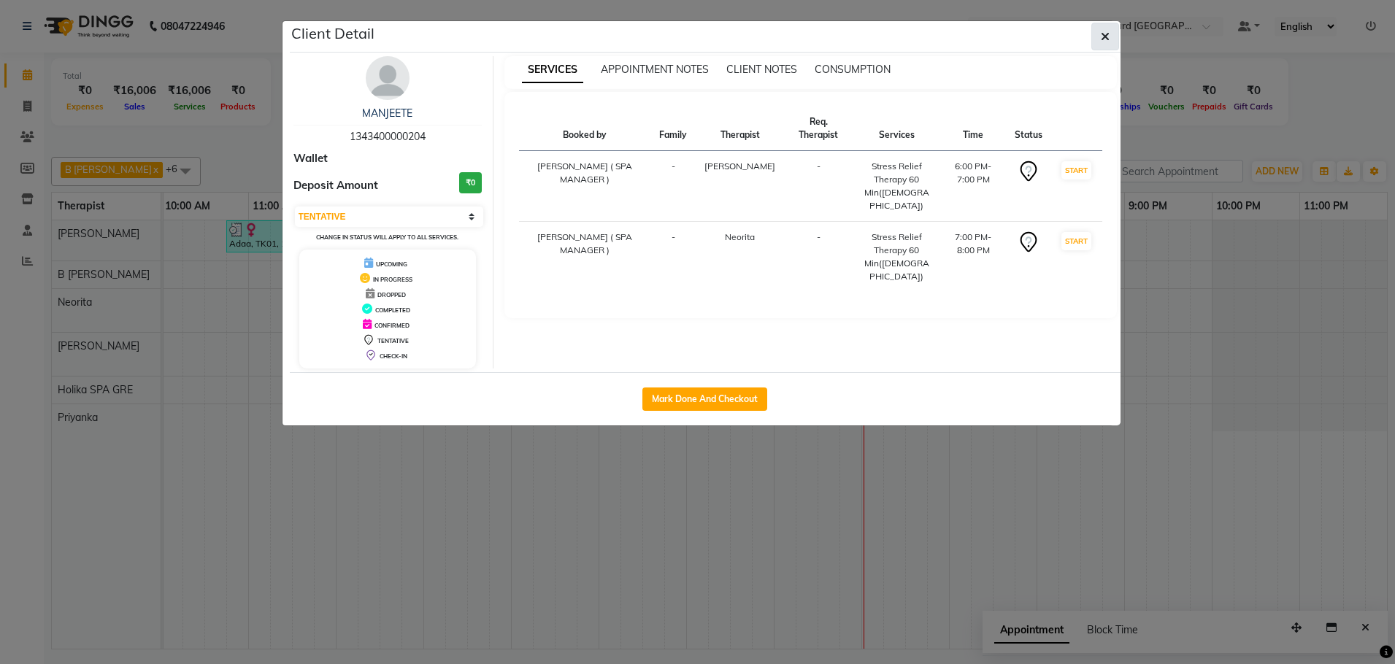
click at [1101, 39] on icon "button" at bounding box center [1105, 37] width 9 height 12
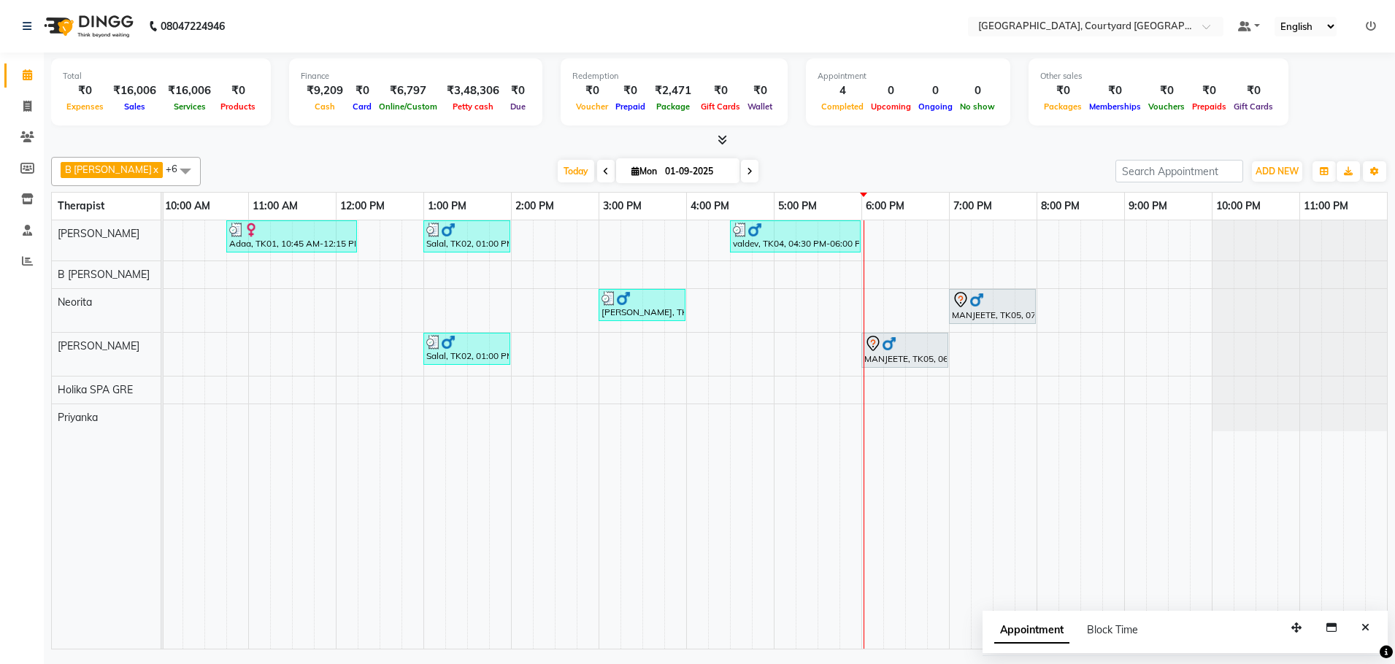
click at [865, 371] on div "Adaa, TK01, 10:45 AM-12:15 PM, Couple Rejuvenation Therapy 90 Min Salal, TK02, …" at bounding box center [686, 434] width 1402 height 429
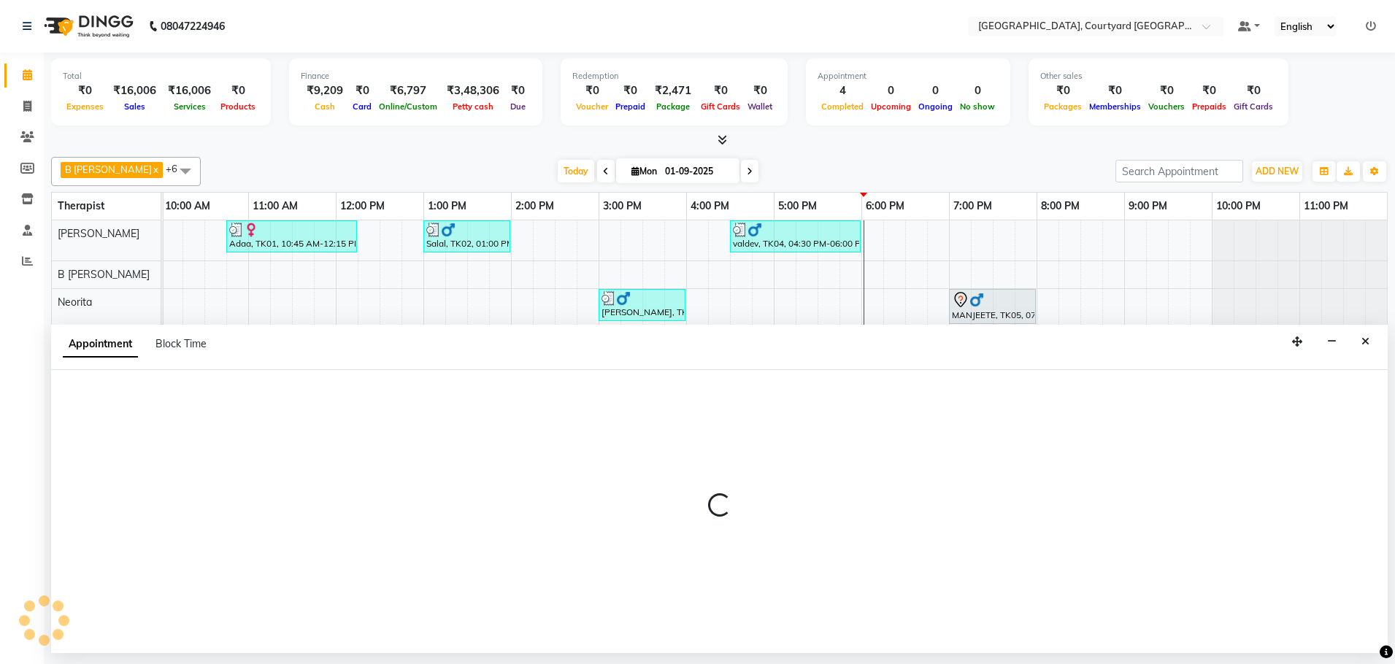
select select "70582"
select select "tentative"
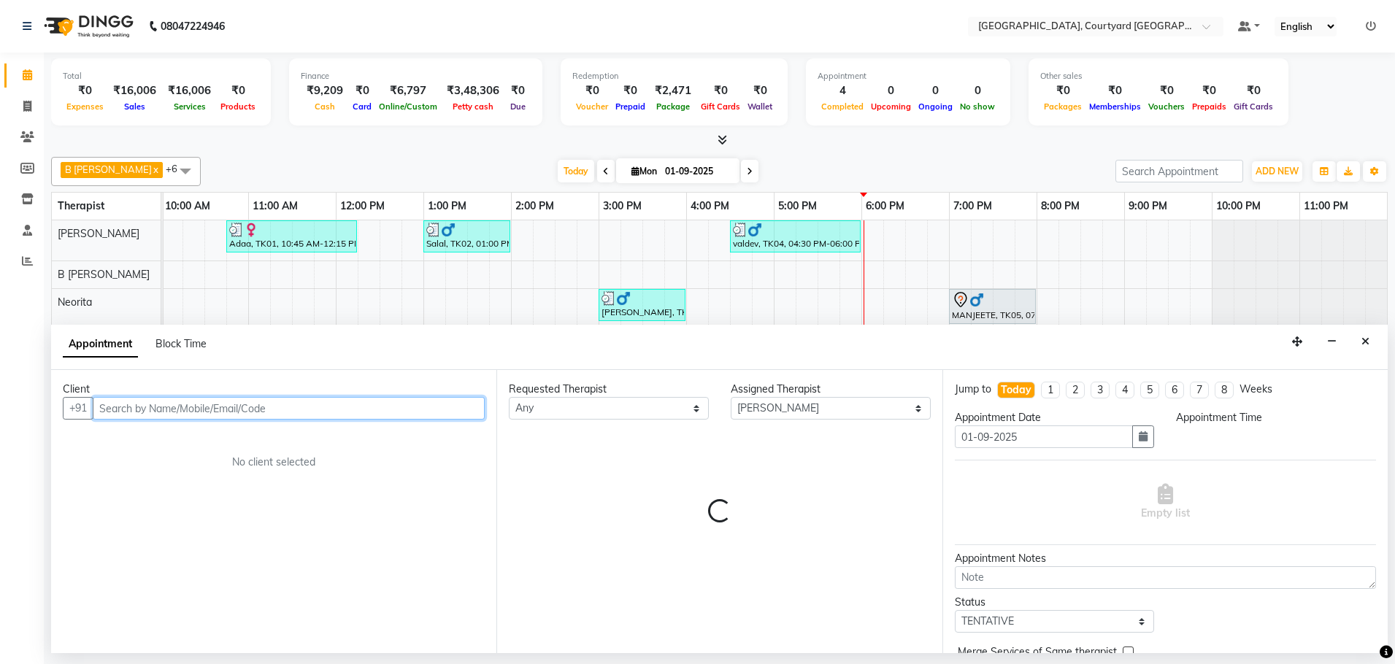
select select "1080"
click at [169, 410] on input "text" at bounding box center [289, 408] width 392 height 23
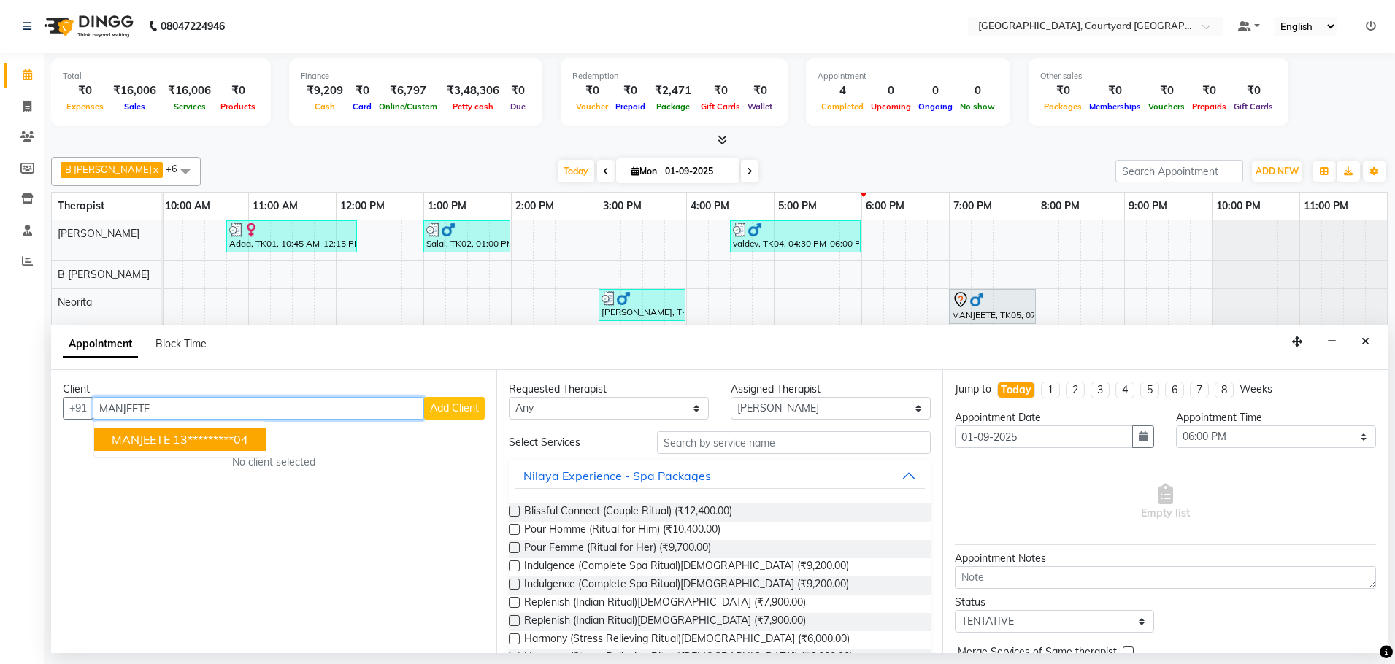
type input "MANJEETE"
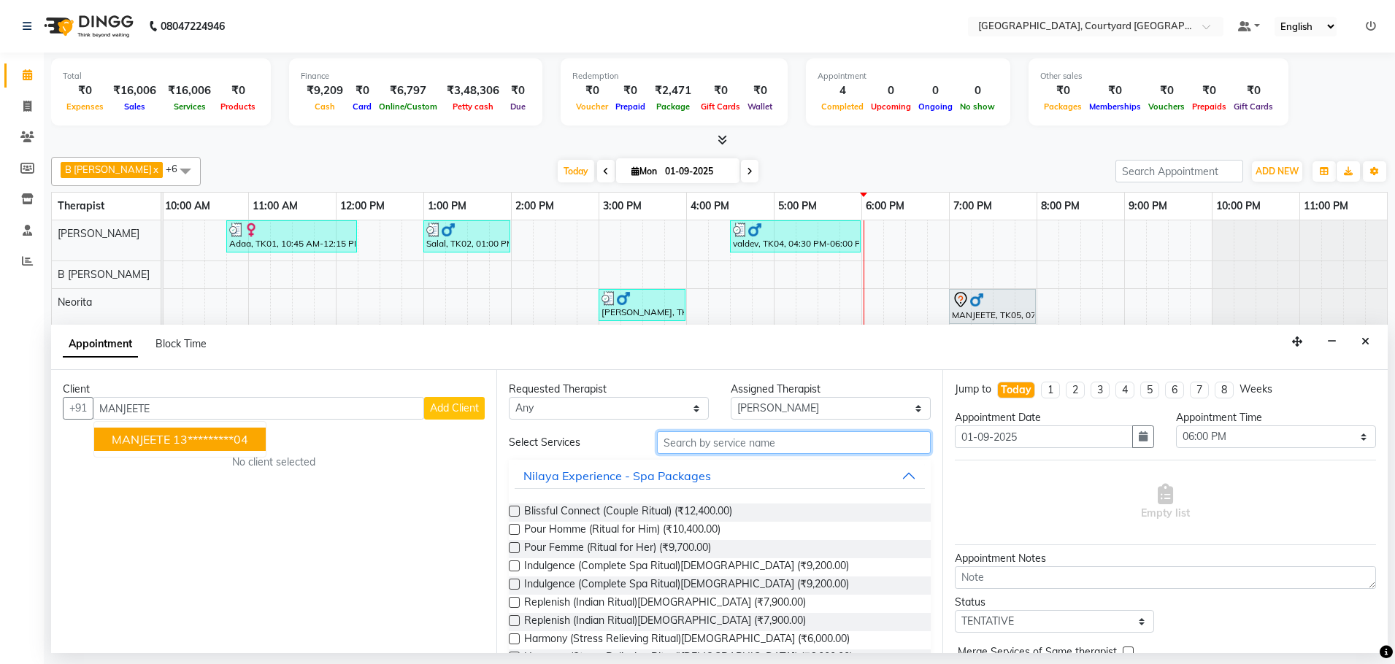
click at [752, 444] on input "text" at bounding box center [794, 442] width 274 height 23
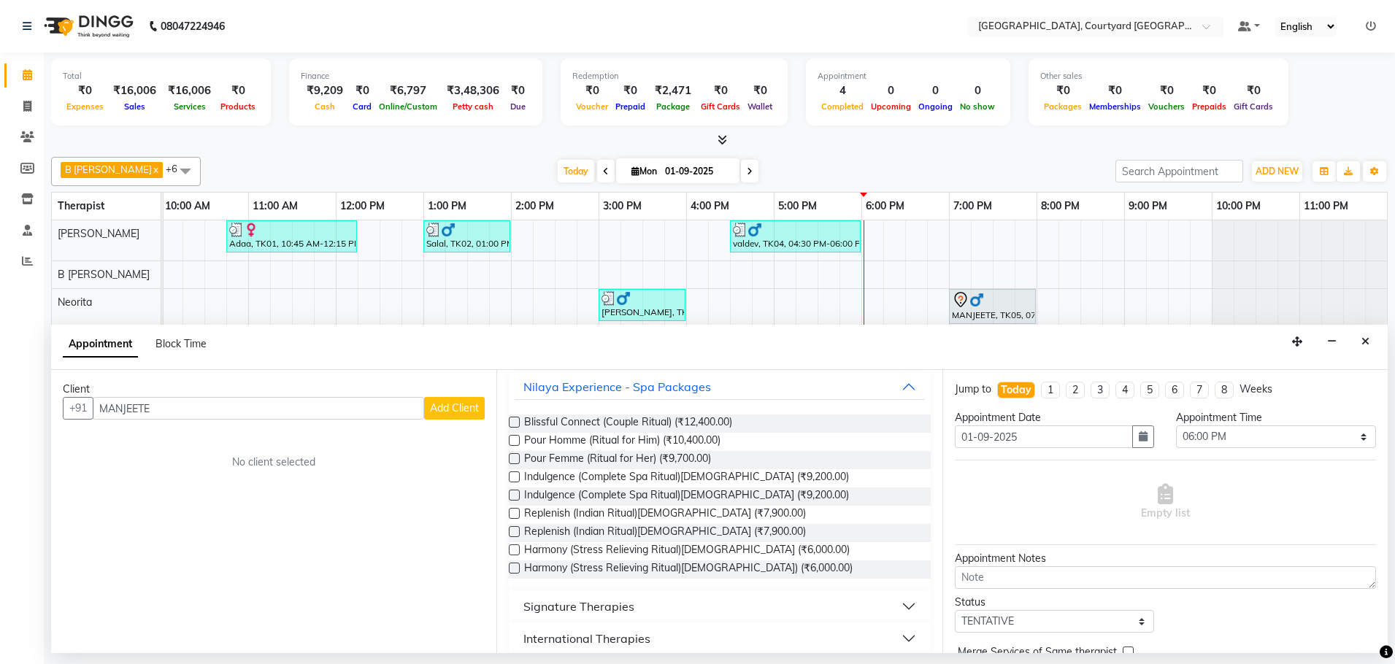
scroll to position [199, 0]
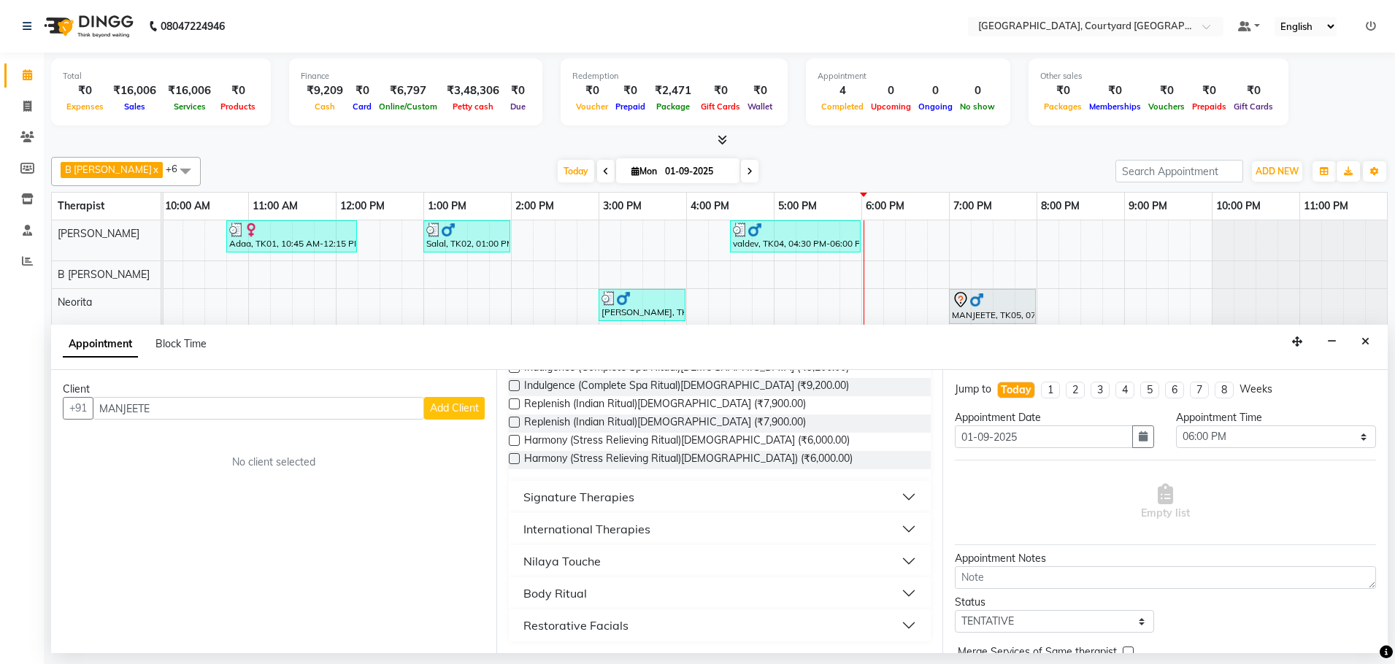
click at [901, 498] on button "Signature Therapies" at bounding box center [720, 497] width 410 height 26
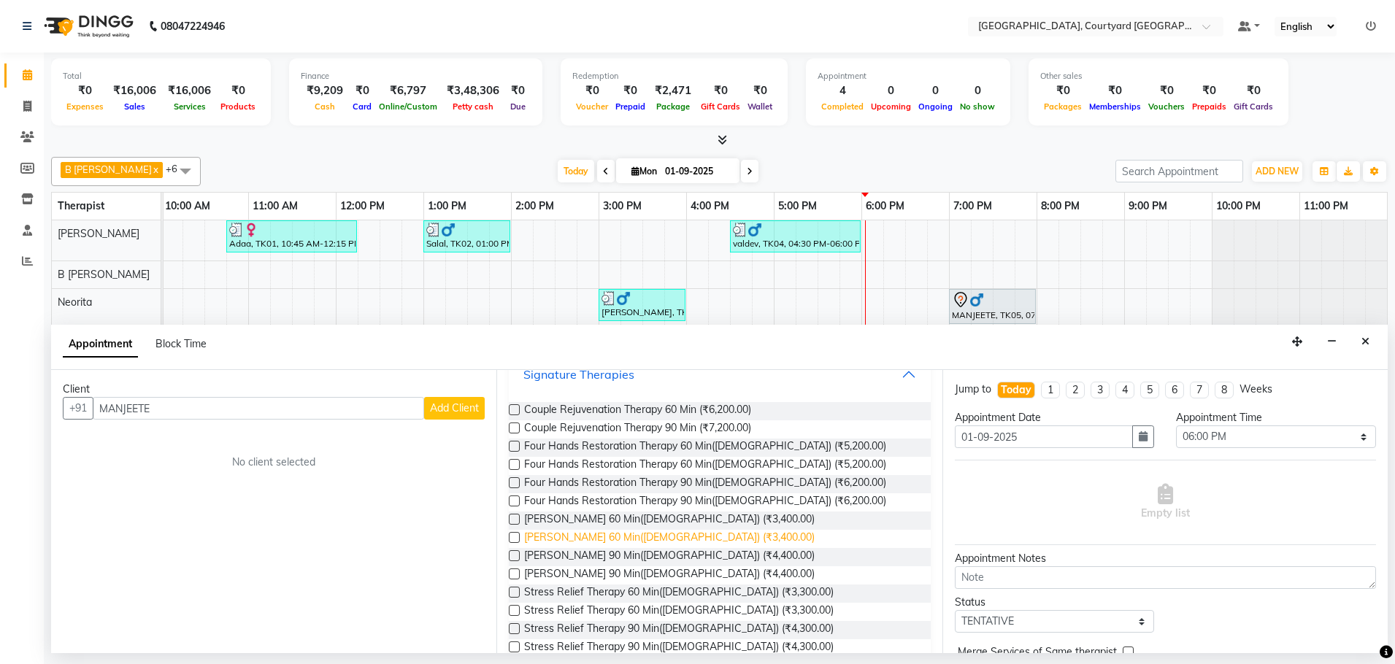
scroll to position [345, 0]
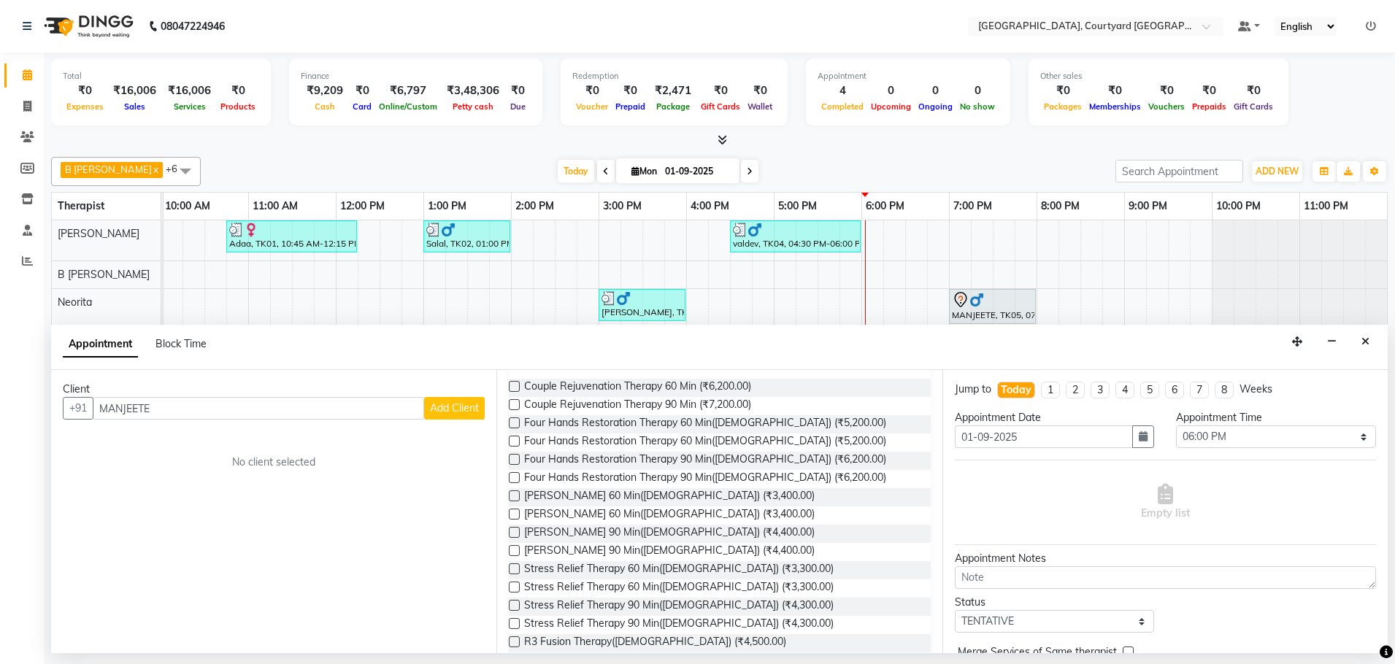
click at [515, 497] on label at bounding box center [514, 496] width 11 height 11
click at [515, 497] on input "checkbox" at bounding box center [513, 497] width 9 height 9
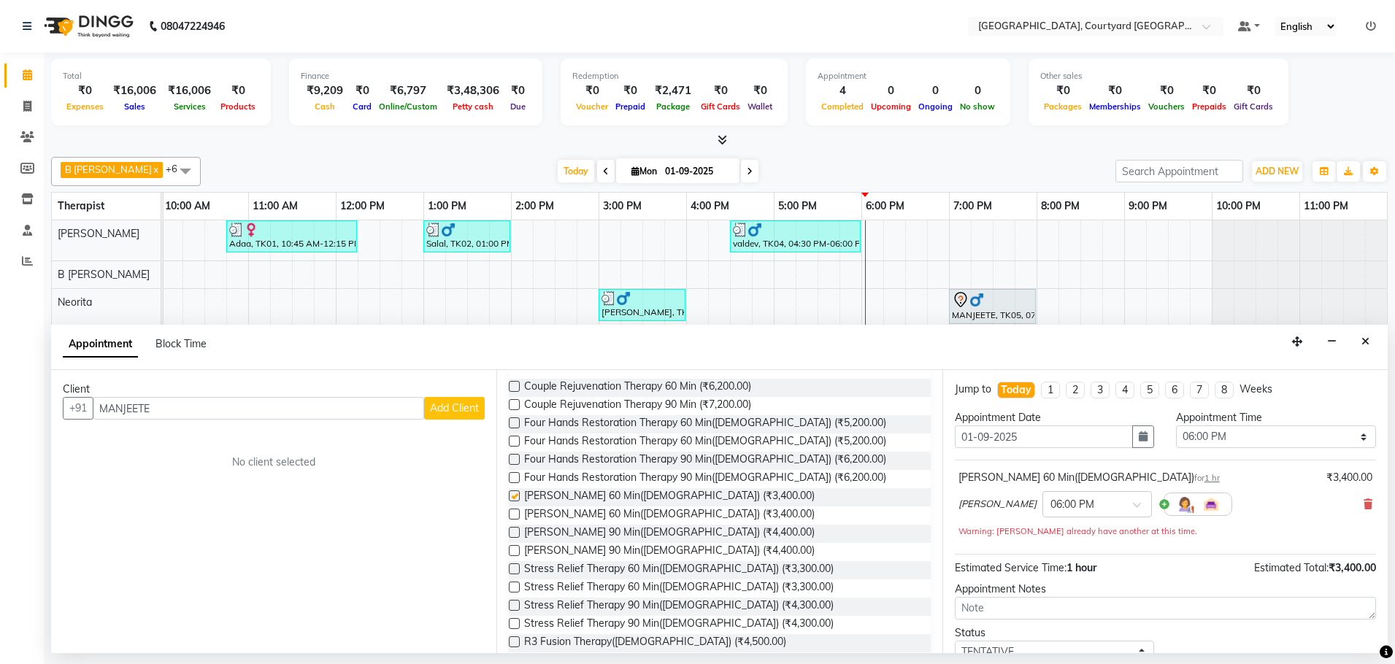
checkbox input "false"
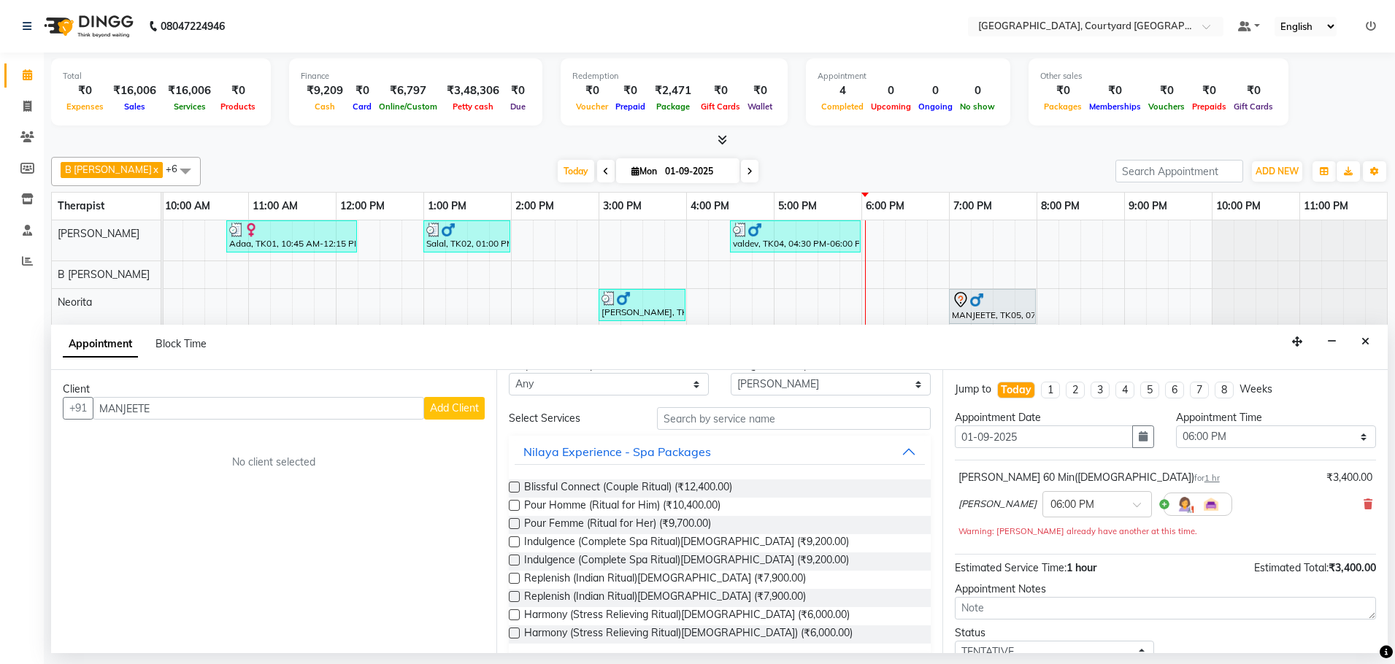
scroll to position [0, 0]
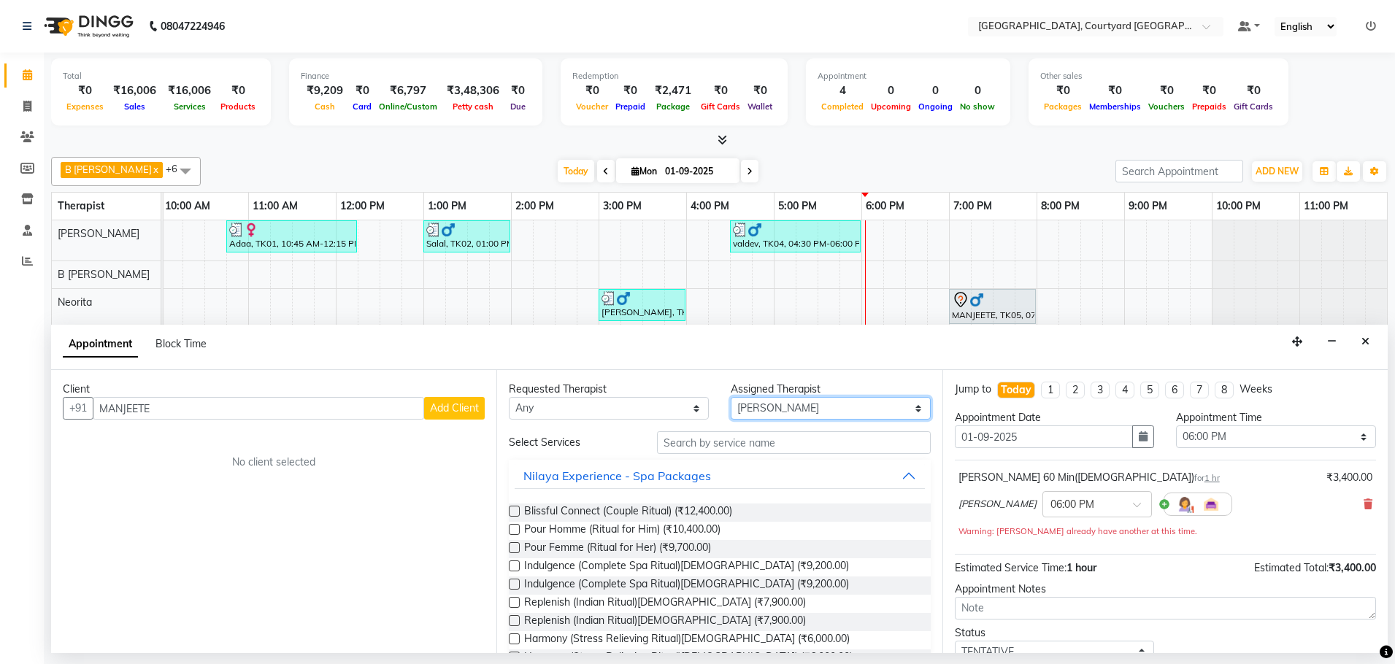
click at [909, 407] on select "Select B [PERSON_NAME] Holika SPA GRE [PERSON_NAME] Neorita [PERSON_NAME]" at bounding box center [831, 408] width 200 height 23
select select "70581"
click at [731, 397] on select "Select B [PERSON_NAME] Holika SPA GRE [PERSON_NAME] Neorita [PERSON_NAME]" at bounding box center [831, 408] width 200 height 23
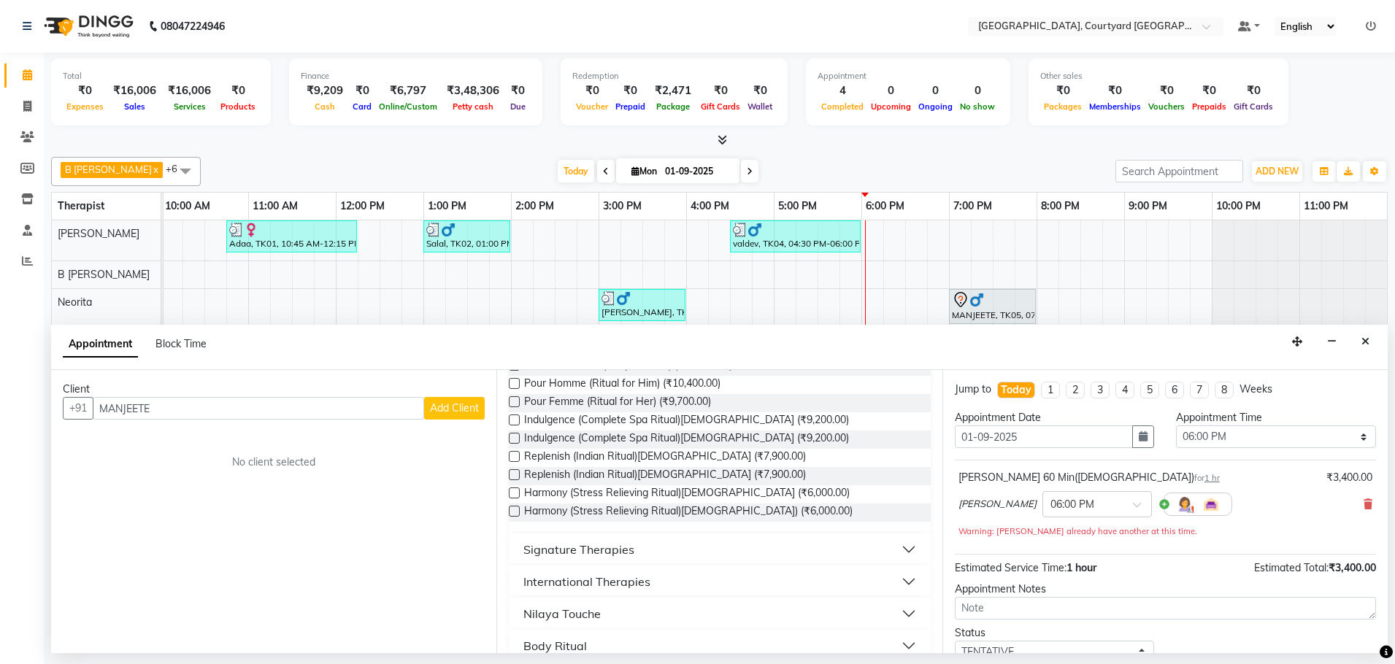
click at [899, 549] on button "Signature Therapies" at bounding box center [720, 550] width 410 height 26
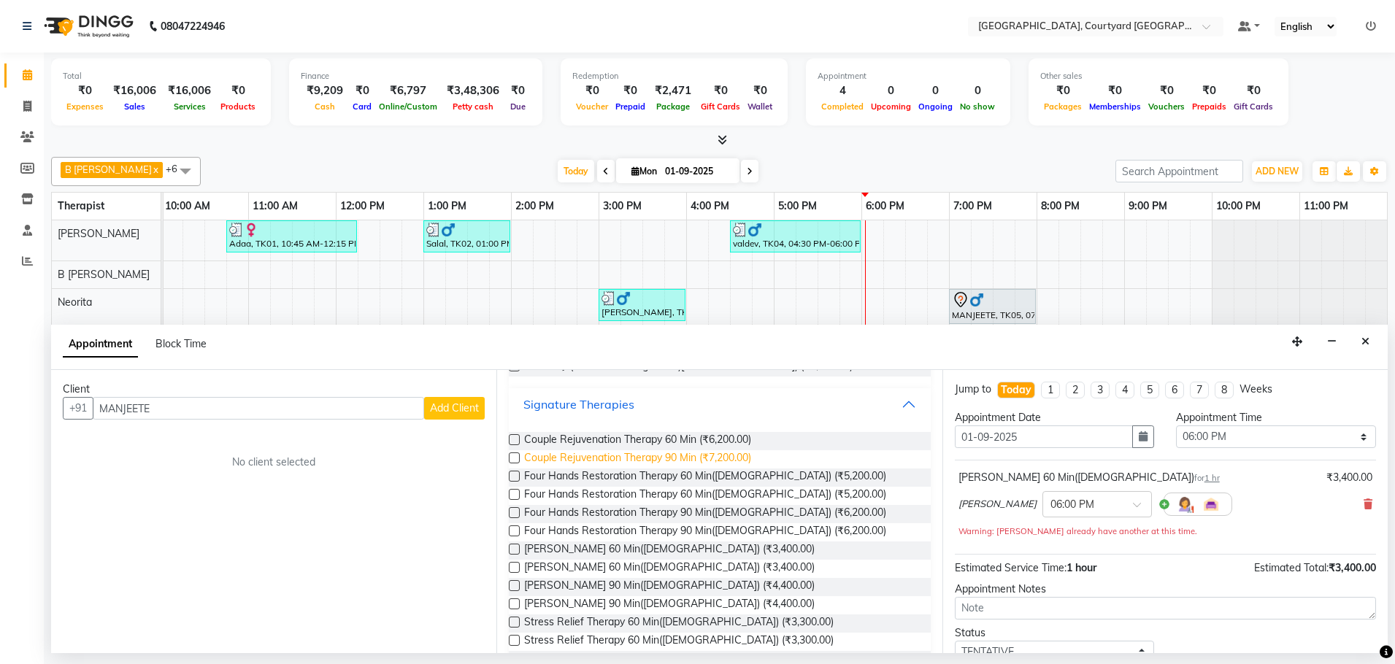
scroll to position [292, 0]
click at [512, 640] on label at bounding box center [514, 639] width 11 height 11
click at [512, 640] on input "checkbox" at bounding box center [513, 641] width 9 height 9
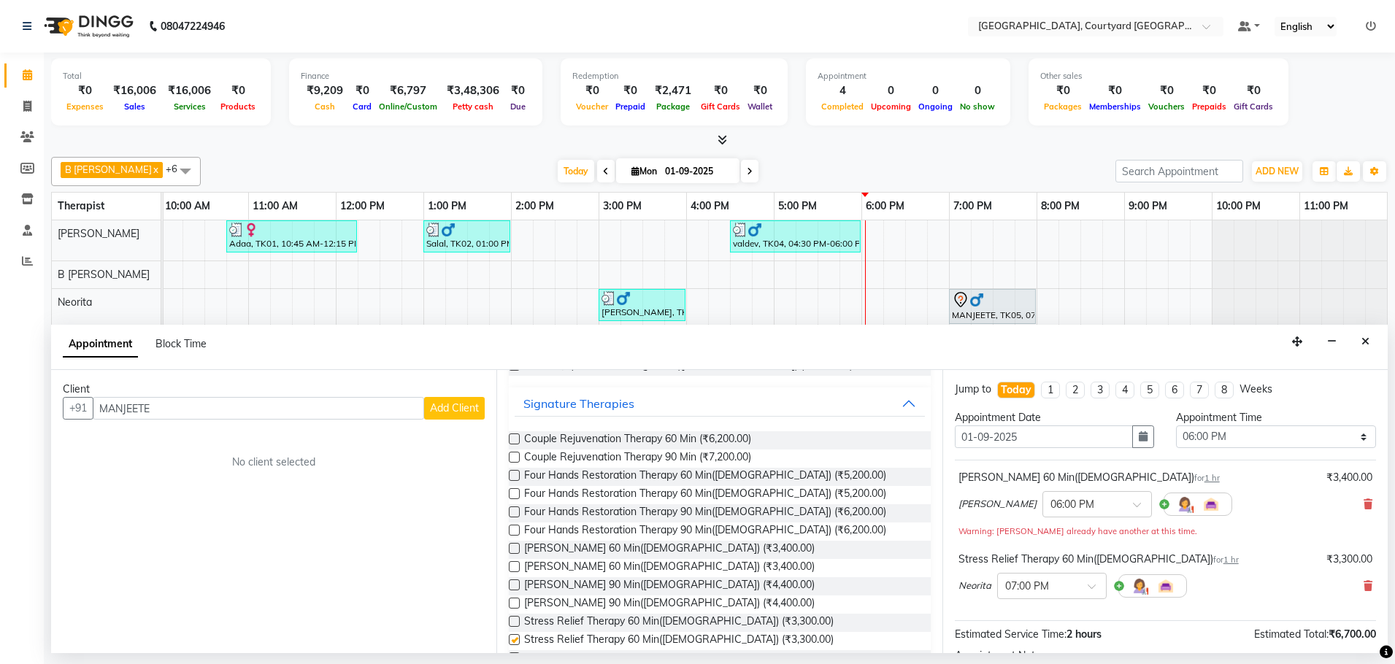
checkbox input "false"
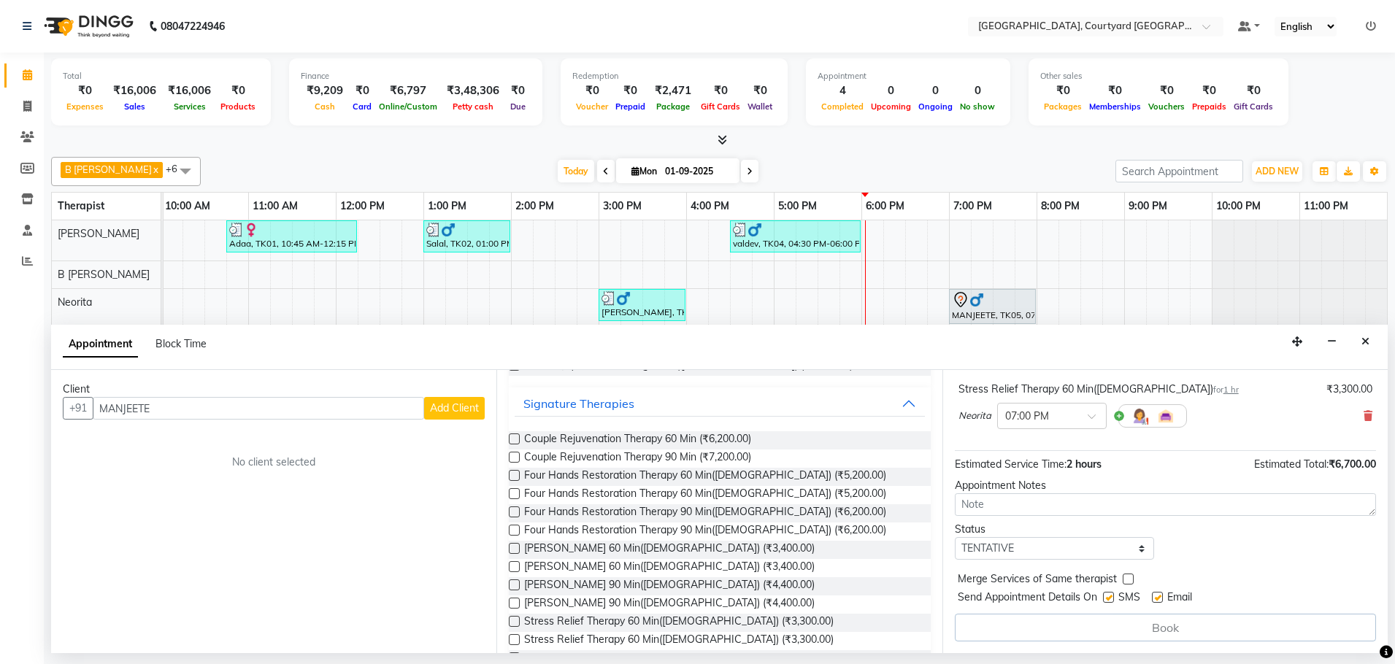
click at [462, 413] on span "Add Client" at bounding box center [454, 408] width 49 height 13
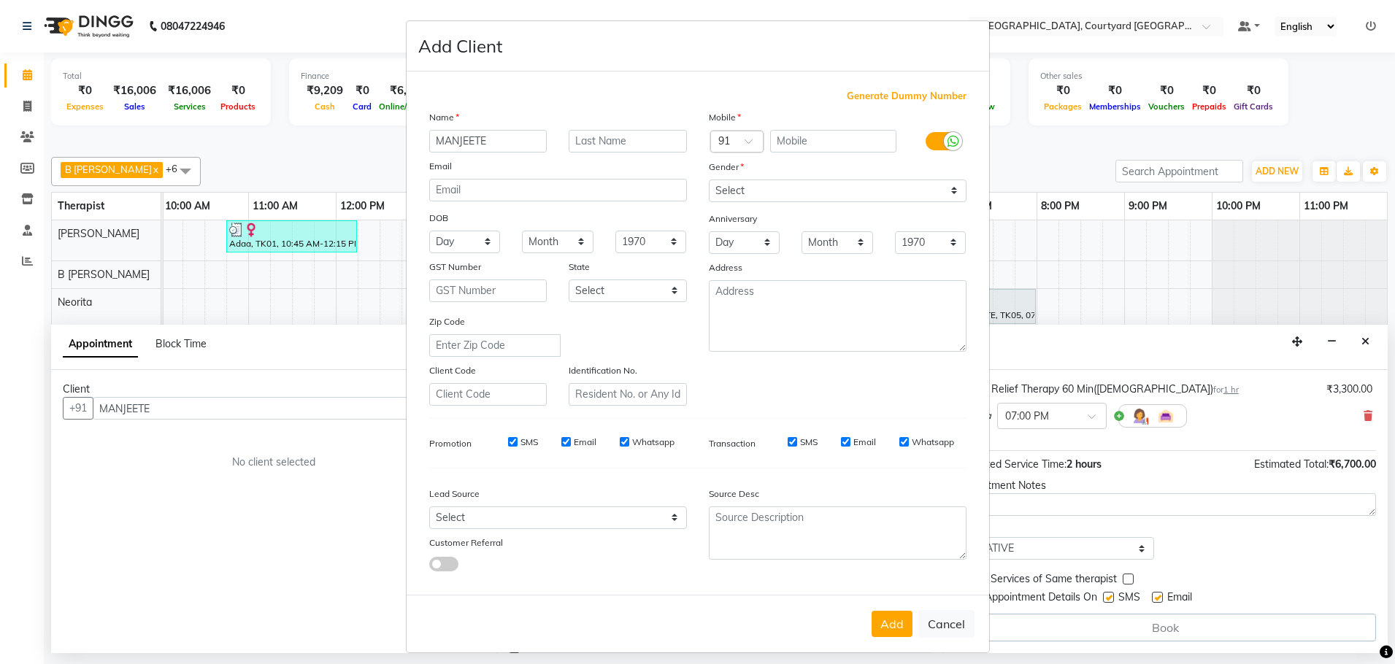
click at [911, 94] on span "Generate Dummy Number" at bounding box center [907, 96] width 120 height 15
type input "1343400000205"
checkbox input "false"
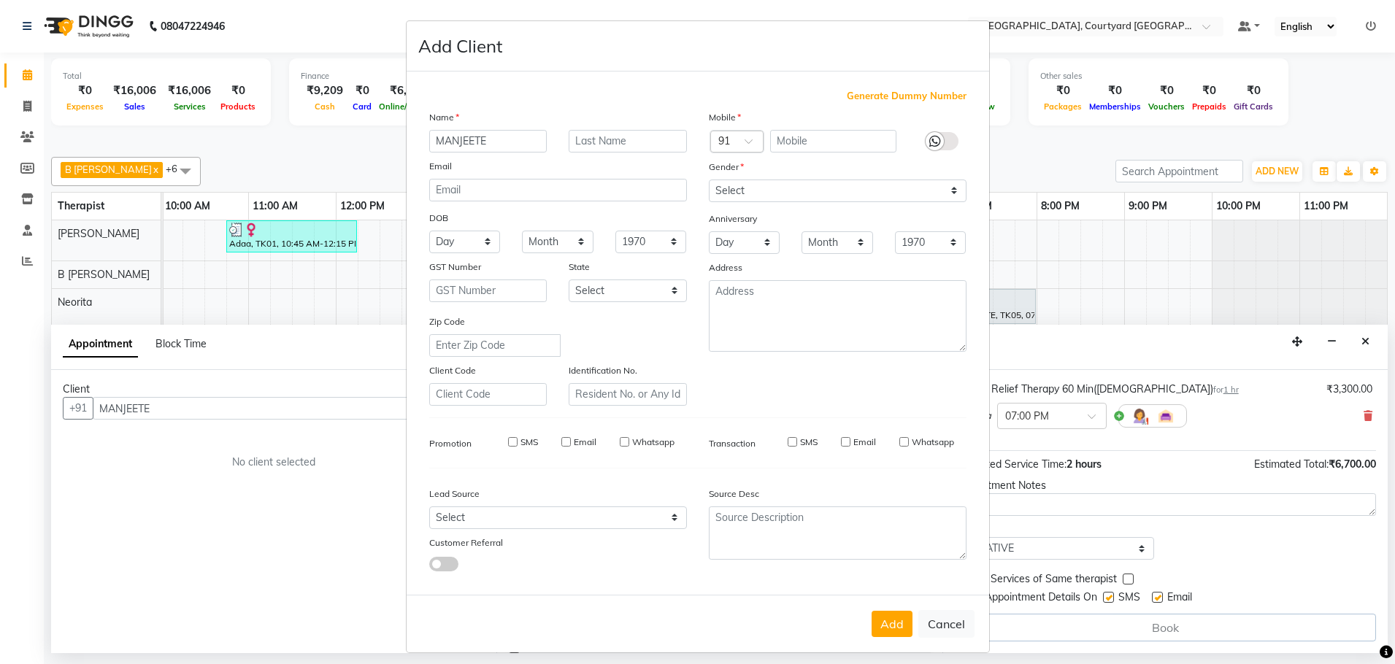
checkbox input "false"
click at [945, 194] on select "Select [DEMOGRAPHIC_DATA] [DEMOGRAPHIC_DATA] Other Prefer Not To Say" at bounding box center [838, 191] width 258 height 23
click at [745, 144] on span at bounding box center [754, 145] width 18 height 15
click at [745, 140] on span at bounding box center [754, 145] width 18 height 15
click at [884, 94] on span "Generate Dummy Number" at bounding box center [907, 96] width 120 height 15
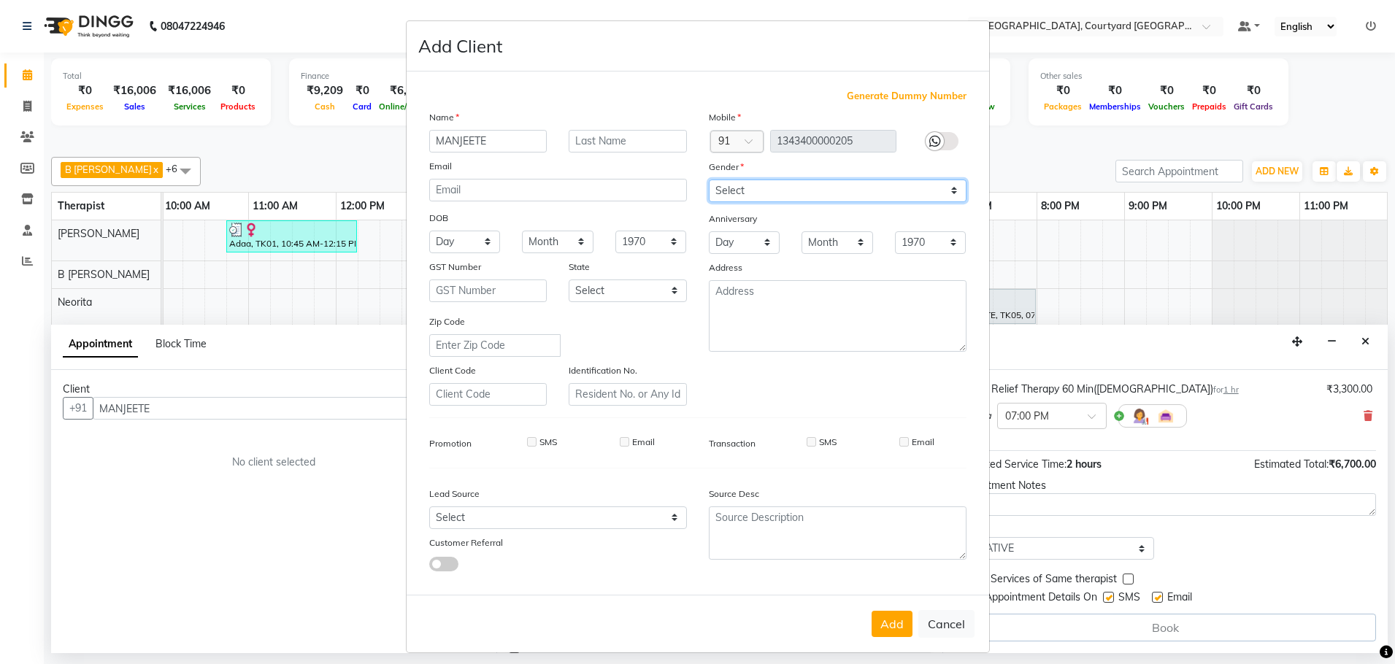
click at [953, 190] on select "Select [DEMOGRAPHIC_DATA] [DEMOGRAPHIC_DATA] Other Prefer Not To Say" at bounding box center [838, 191] width 258 height 23
select select "[DEMOGRAPHIC_DATA]"
click at [709, 180] on select "Select [DEMOGRAPHIC_DATA] [DEMOGRAPHIC_DATA] Other Prefer Not To Say" at bounding box center [838, 191] width 258 height 23
click at [888, 619] on button "Add" at bounding box center [892, 624] width 41 height 26
type input "13*********05"
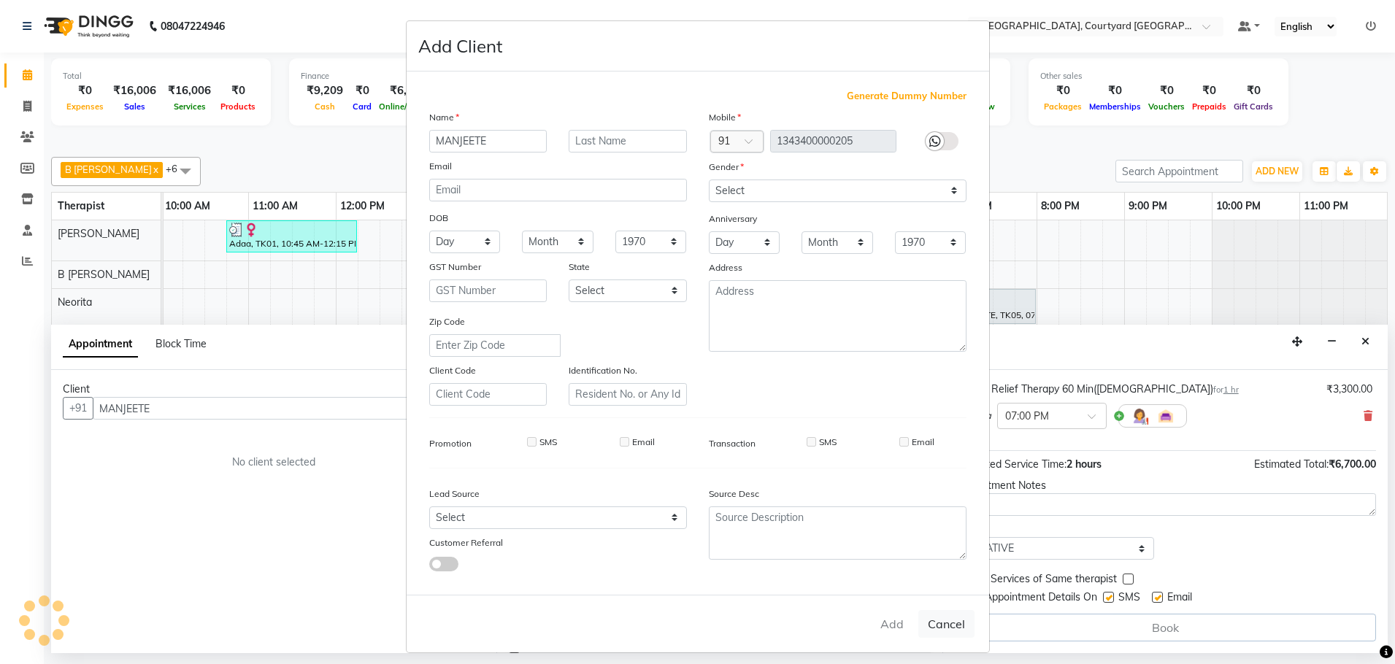
select select
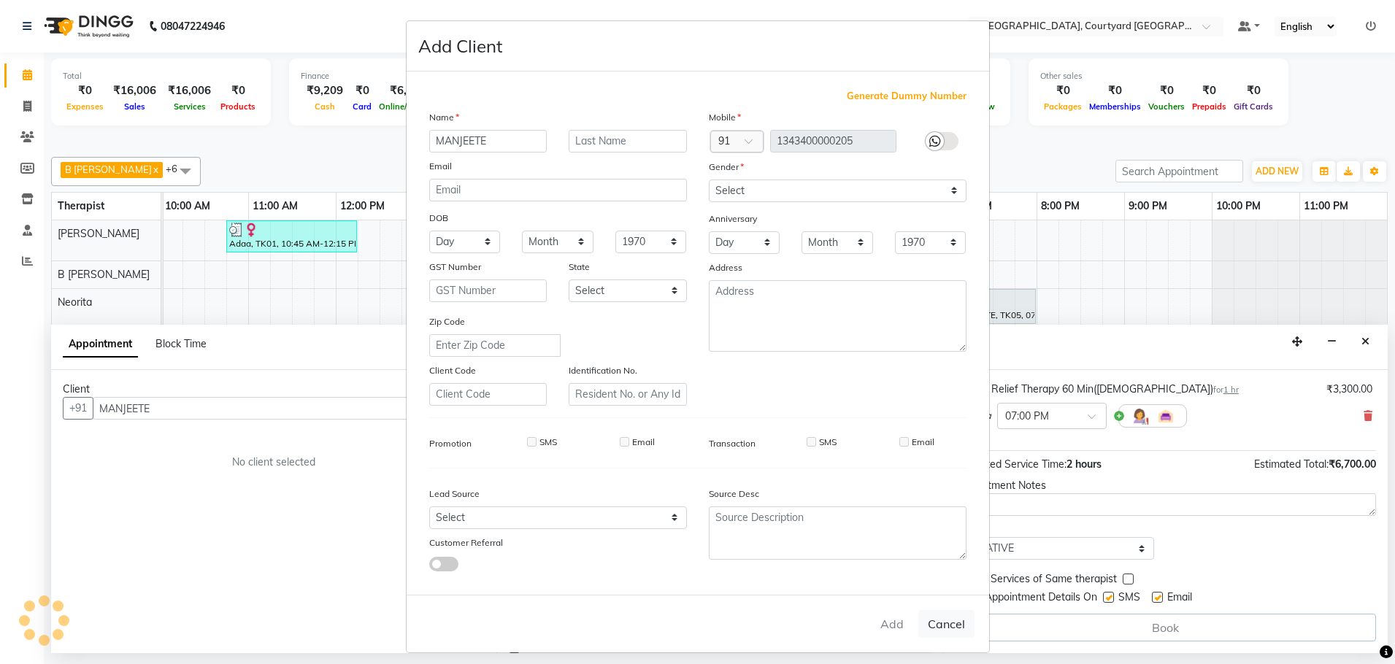
select select
checkbox input "false"
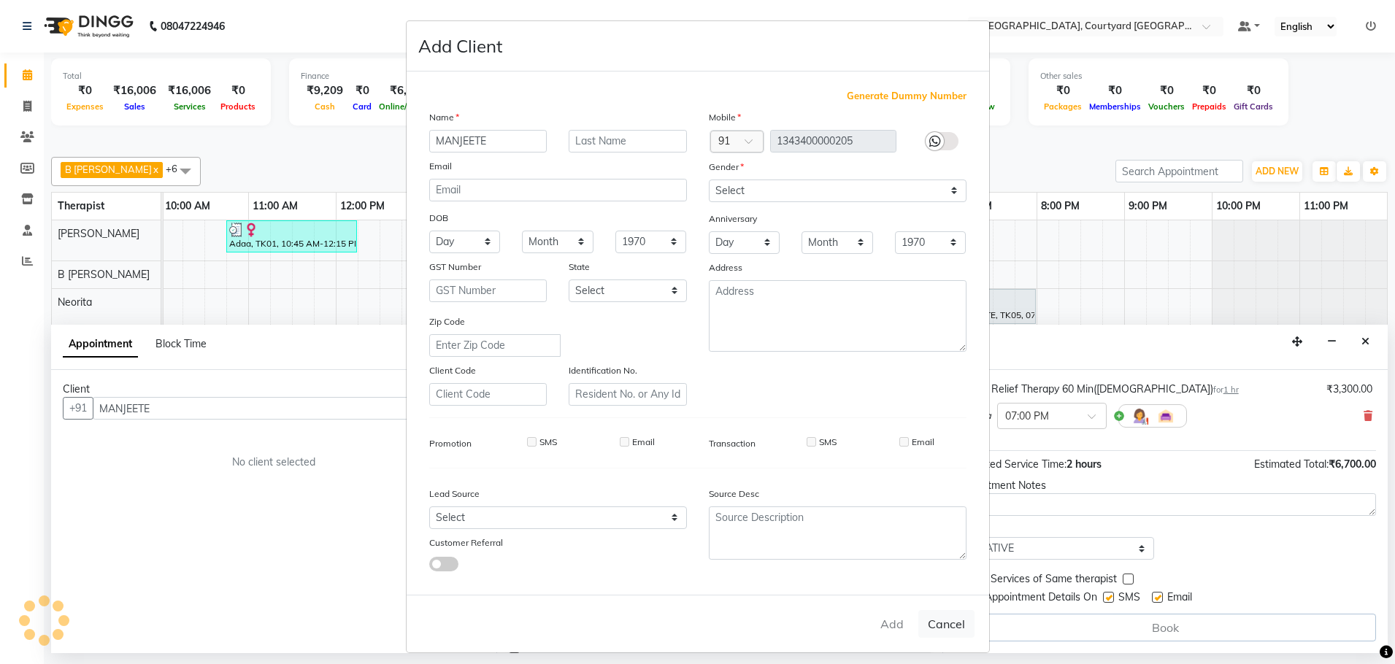
checkbox input "false"
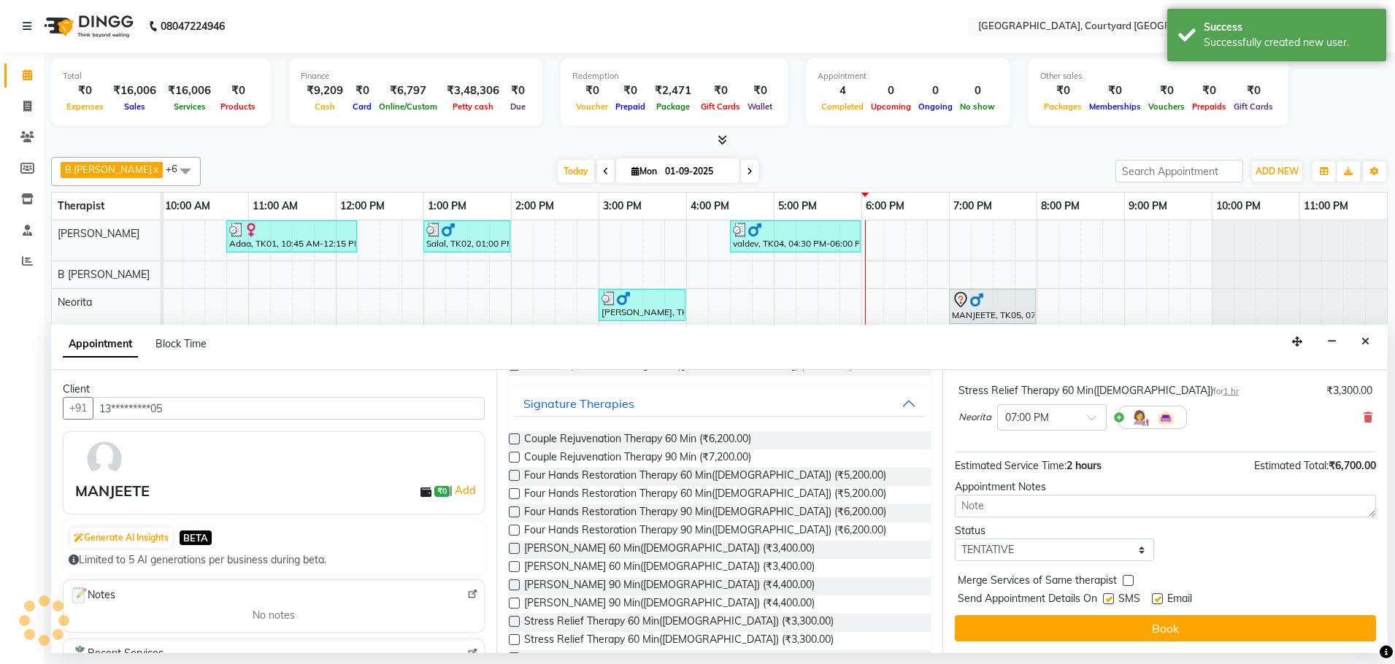
scroll to position [169, 0]
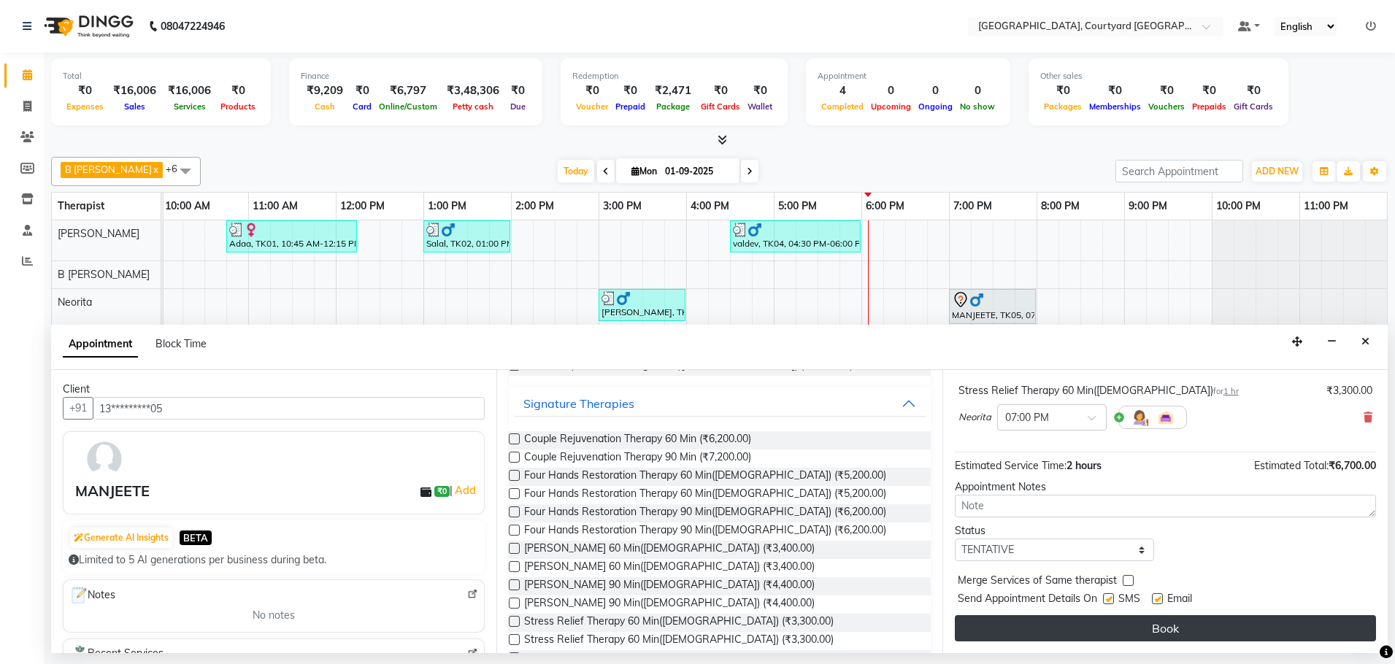
click at [1199, 637] on button "Book" at bounding box center [1165, 628] width 421 height 26
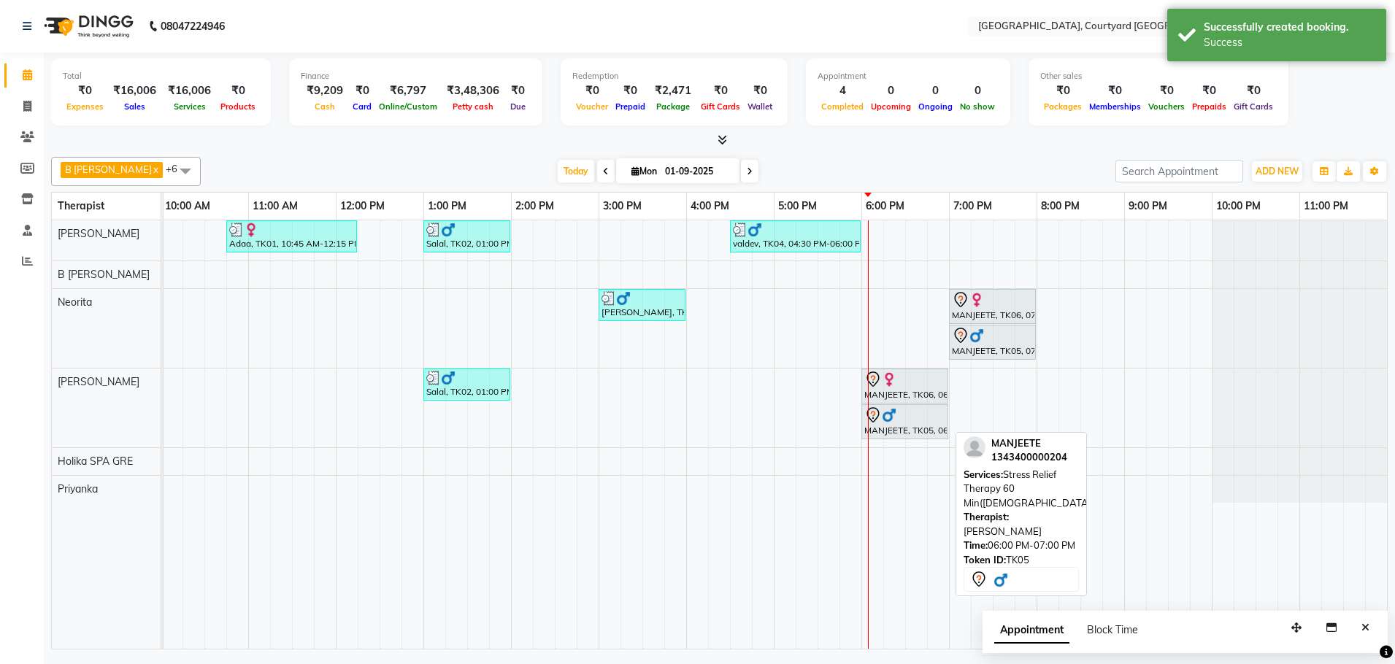
click at [901, 425] on div "MANJEETE, TK05, 06:00 PM-07:00 PM, Stress Relief Therapy 60 Min([DEMOGRAPHIC_DA…" at bounding box center [905, 422] width 84 height 31
select select "7"
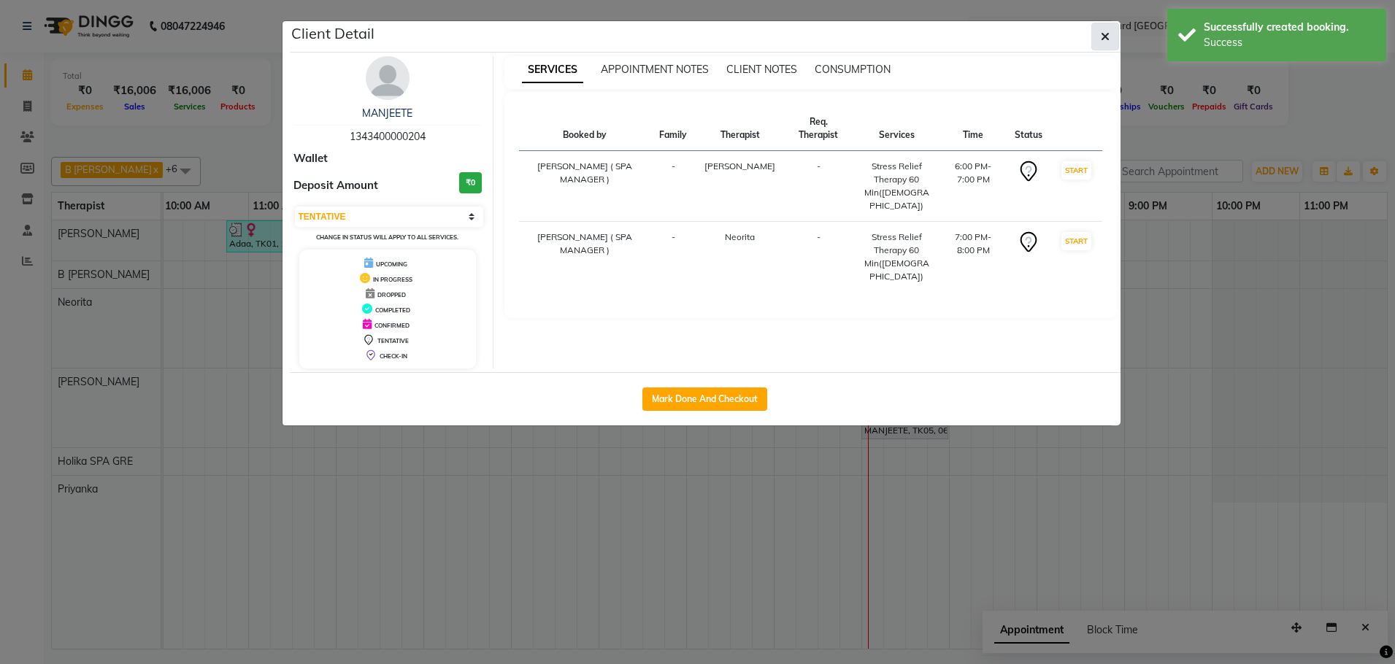
click at [1096, 38] on button "button" at bounding box center [1105, 37] width 28 height 28
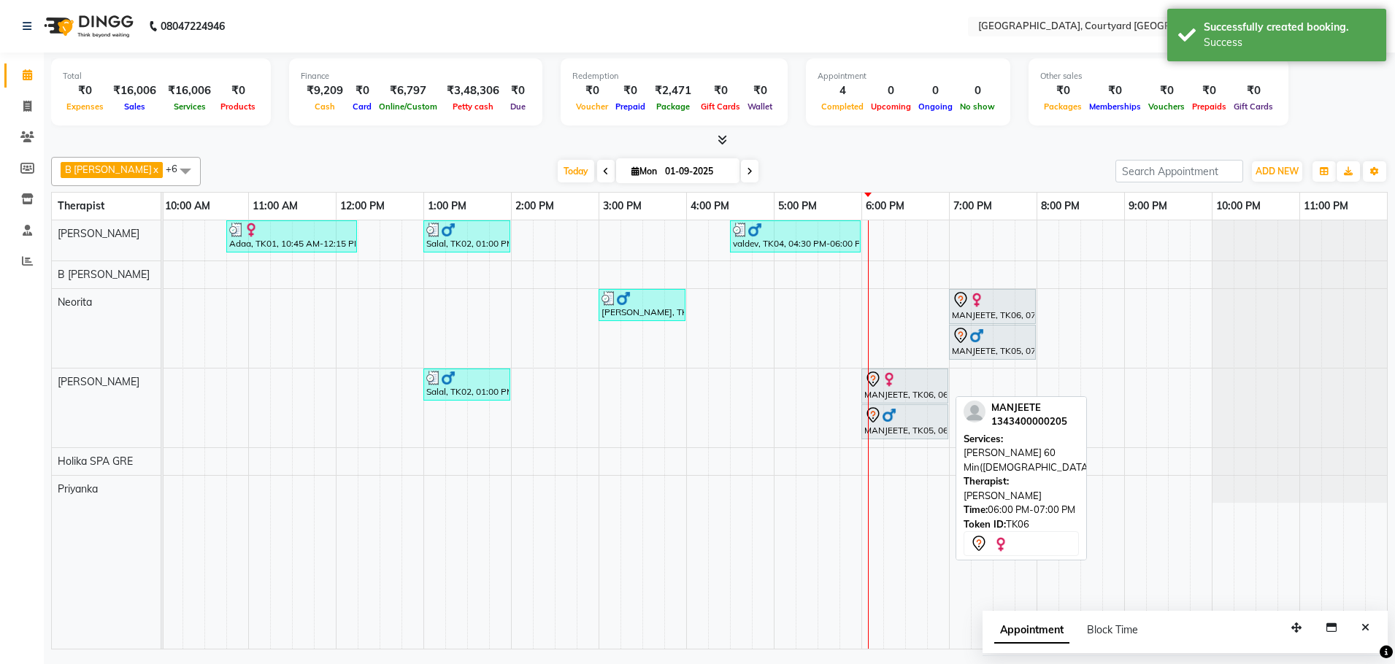
click at [901, 393] on div "MANJEETE, TK06, 06:00 PM-07:00 PM, [PERSON_NAME] 60 Min([DEMOGRAPHIC_DATA])" at bounding box center [905, 386] width 84 height 31
select select "7"
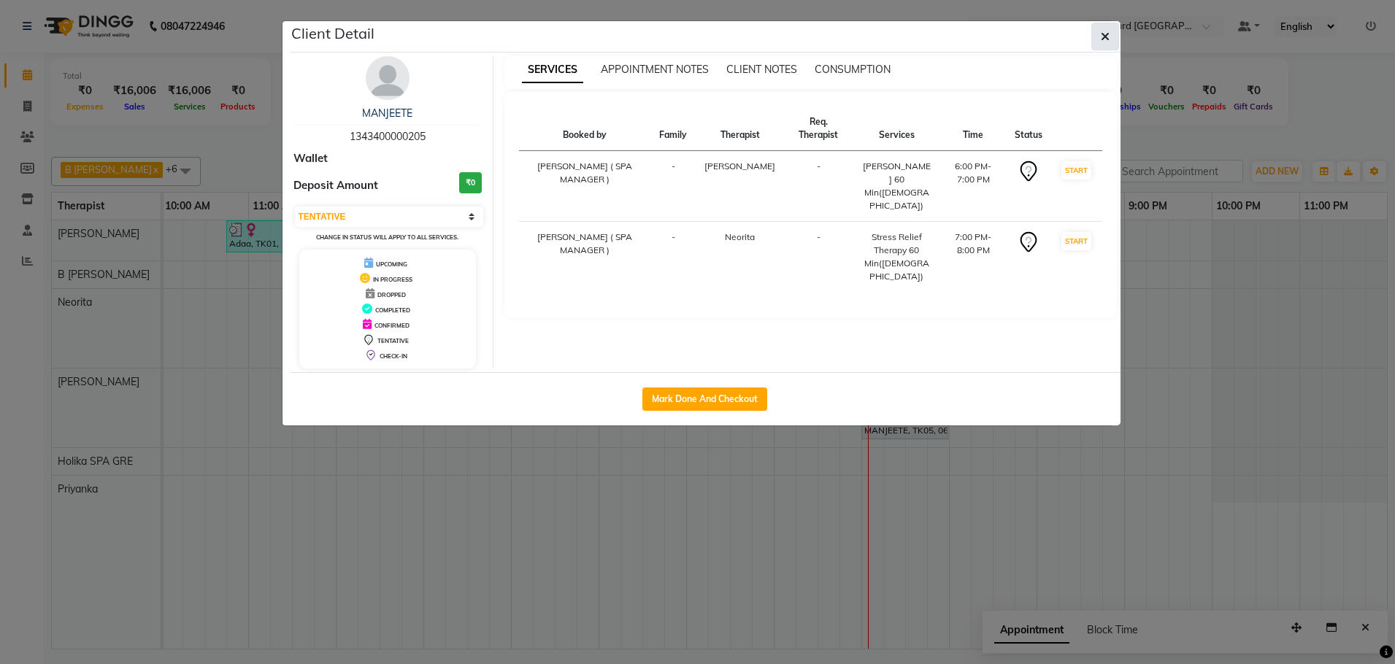
click at [1101, 32] on icon "button" at bounding box center [1105, 37] width 9 height 12
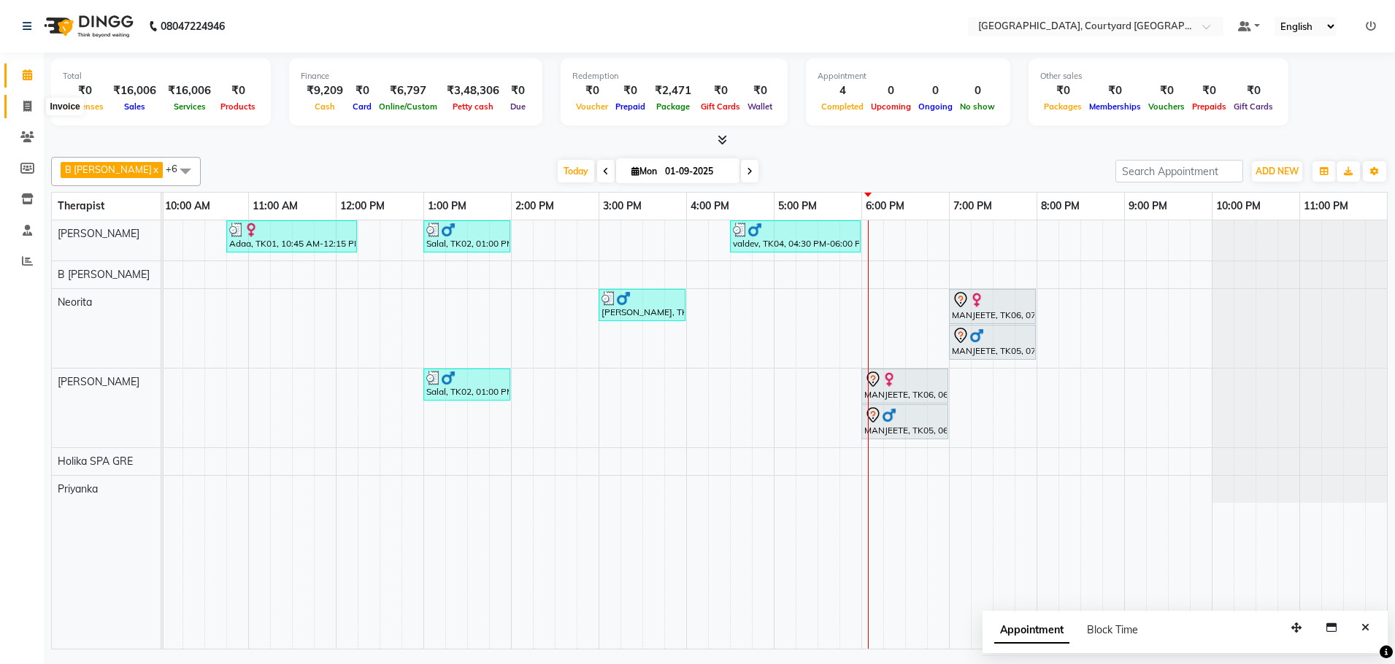
click at [26, 105] on icon at bounding box center [27, 106] width 8 height 11
select select "7754"
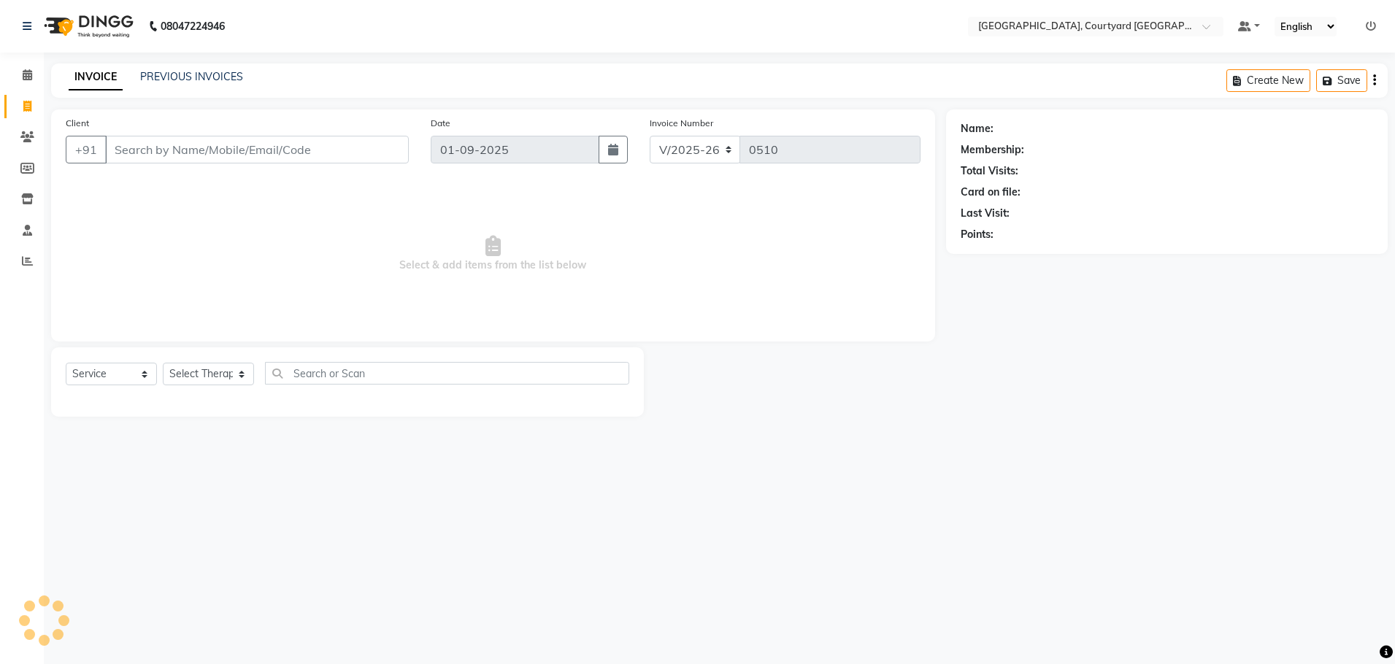
select select "membership"
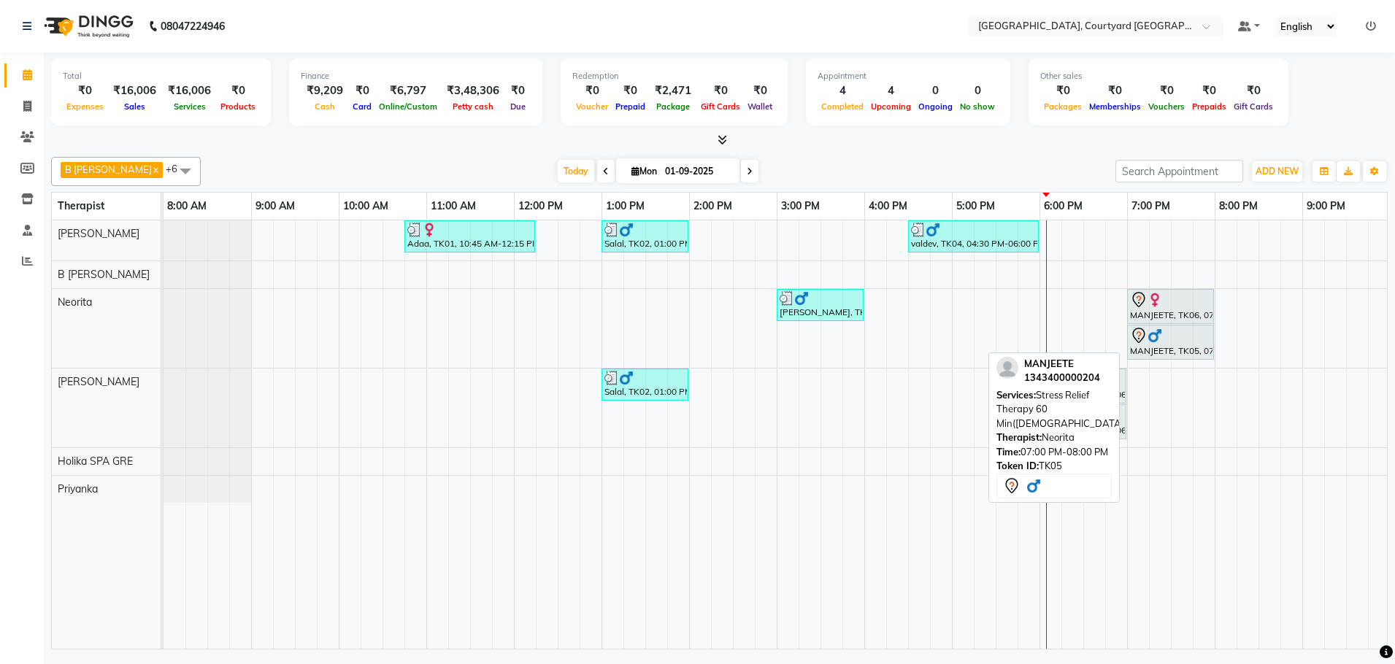
click at [1169, 347] on div "MANJEETE, TK05, 07:00 PM-08:00 PM, Stress Relief Therapy 60 Min([DEMOGRAPHIC_DA…" at bounding box center [1171, 342] width 84 height 31
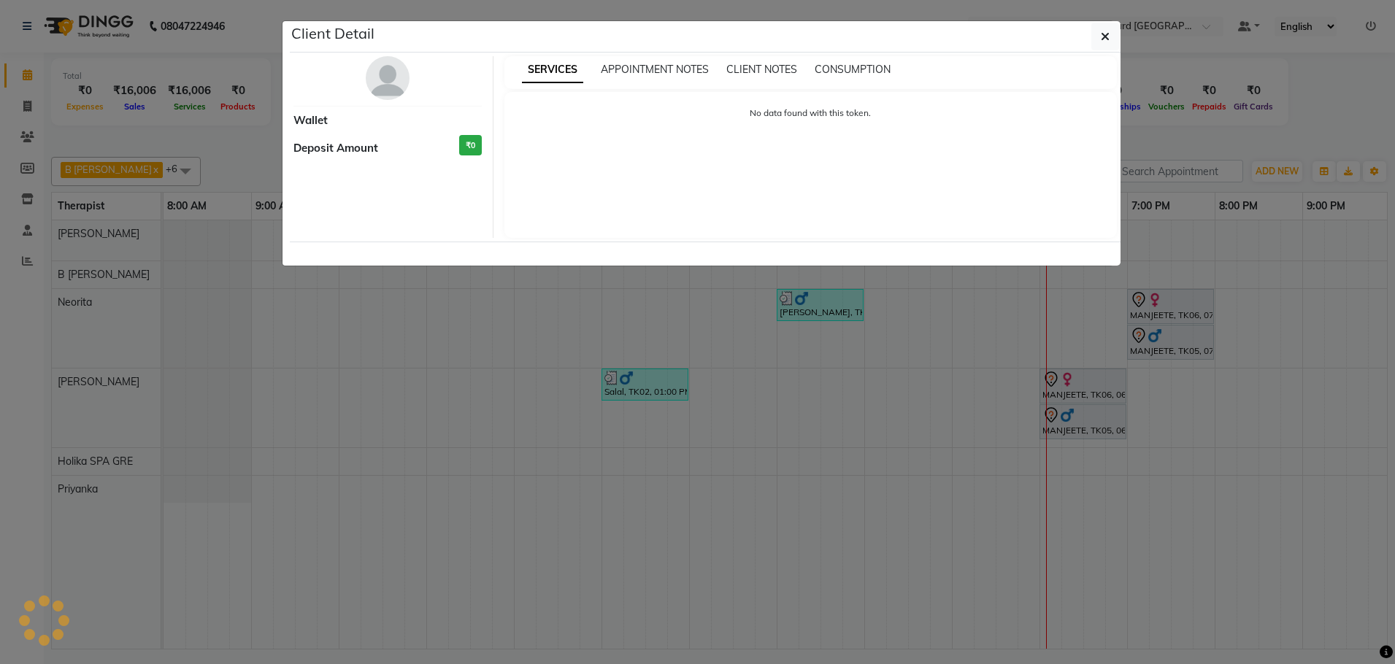
select select "7"
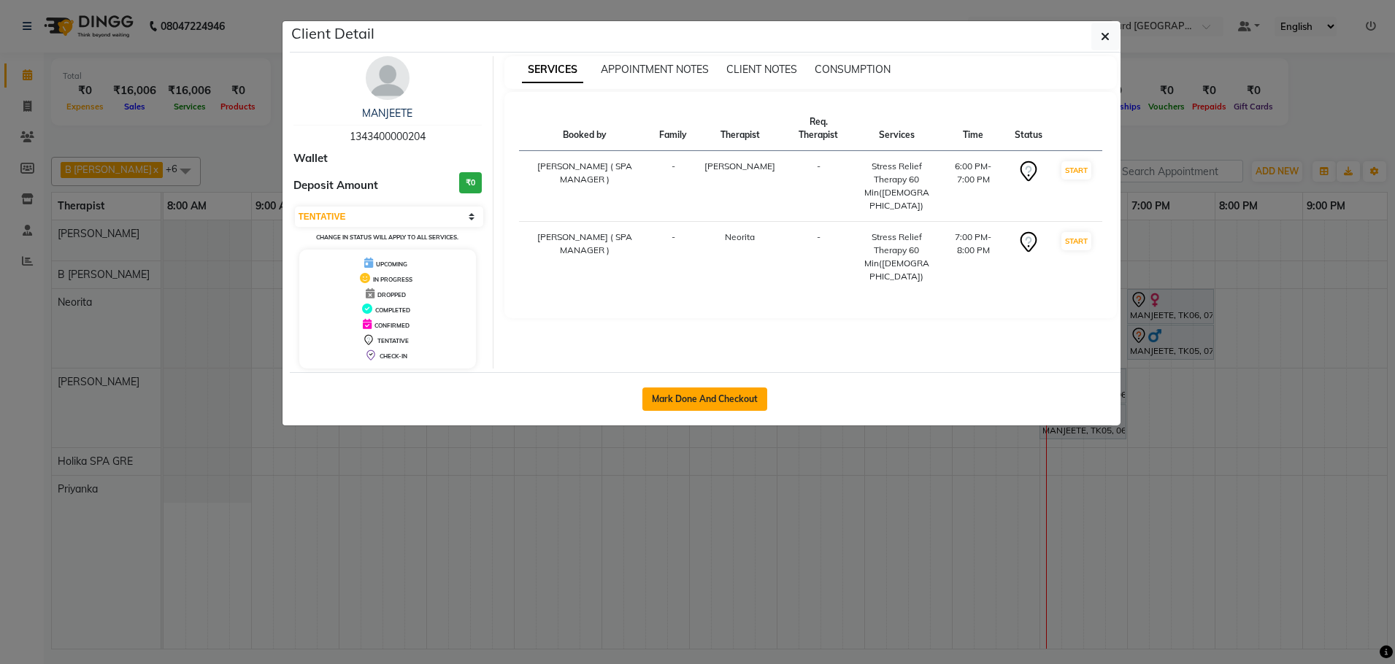
click at [708, 406] on button "Mark Done And Checkout" at bounding box center [704, 399] width 125 height 23
select select "service"
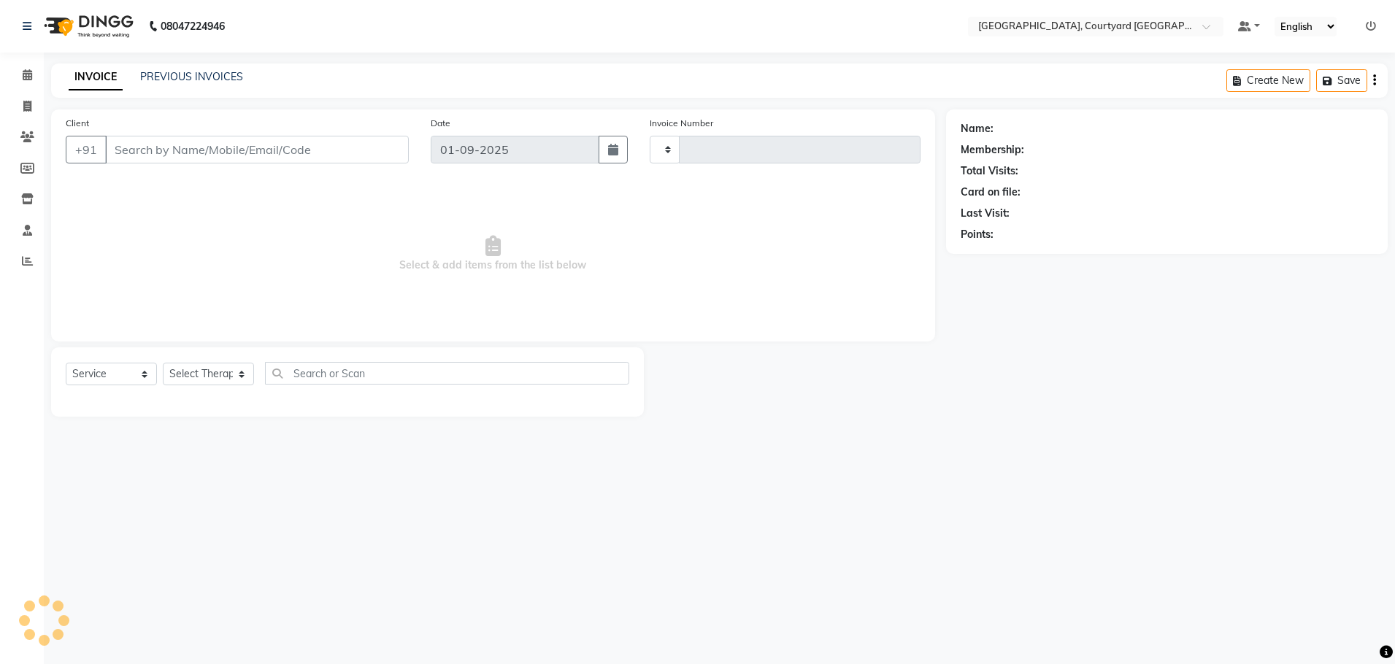
type input "0510"
select select "7754"
select select "membership"
type input "13*********04"
select select "70582"
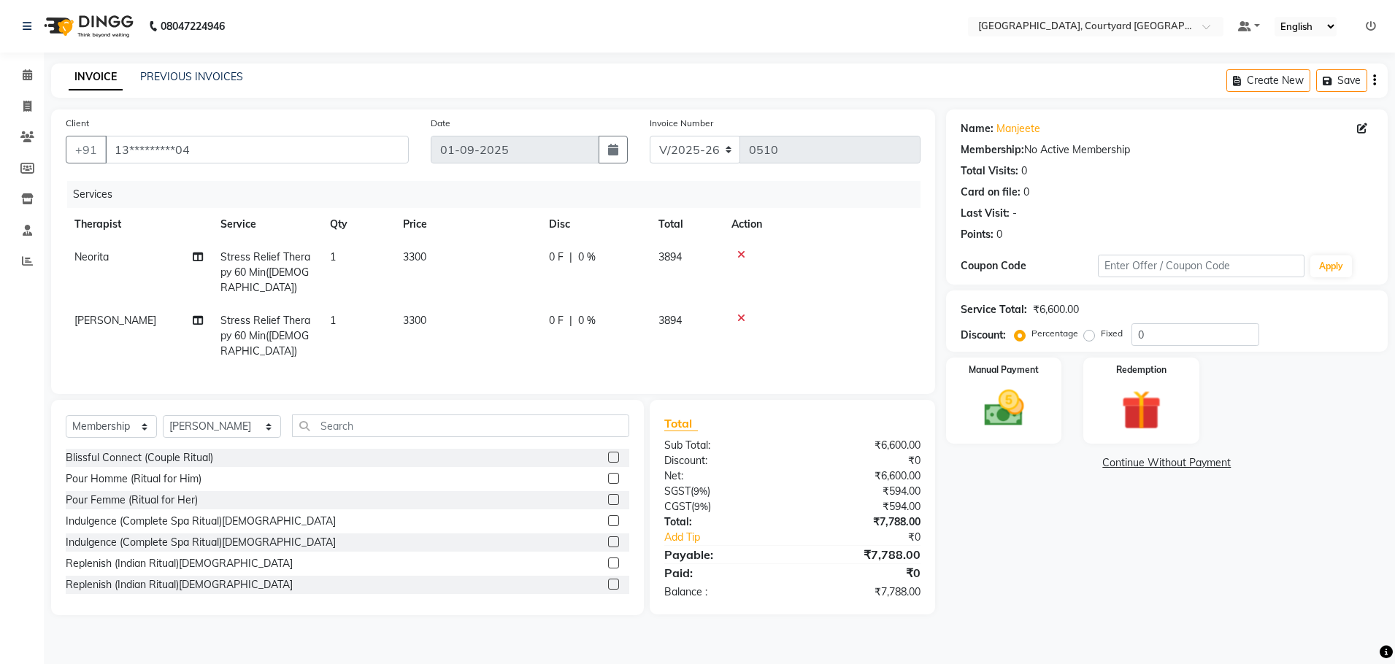
click at [1355, 129] on div "Name: [PERSON_NAME]" at bounding box center [1167, 128] width 412 height 15
click at [1359, 130] on icon at bounding box center [1362, 128] width 10 height 10
select select "[DEMOGRAPHIC_DATA]"
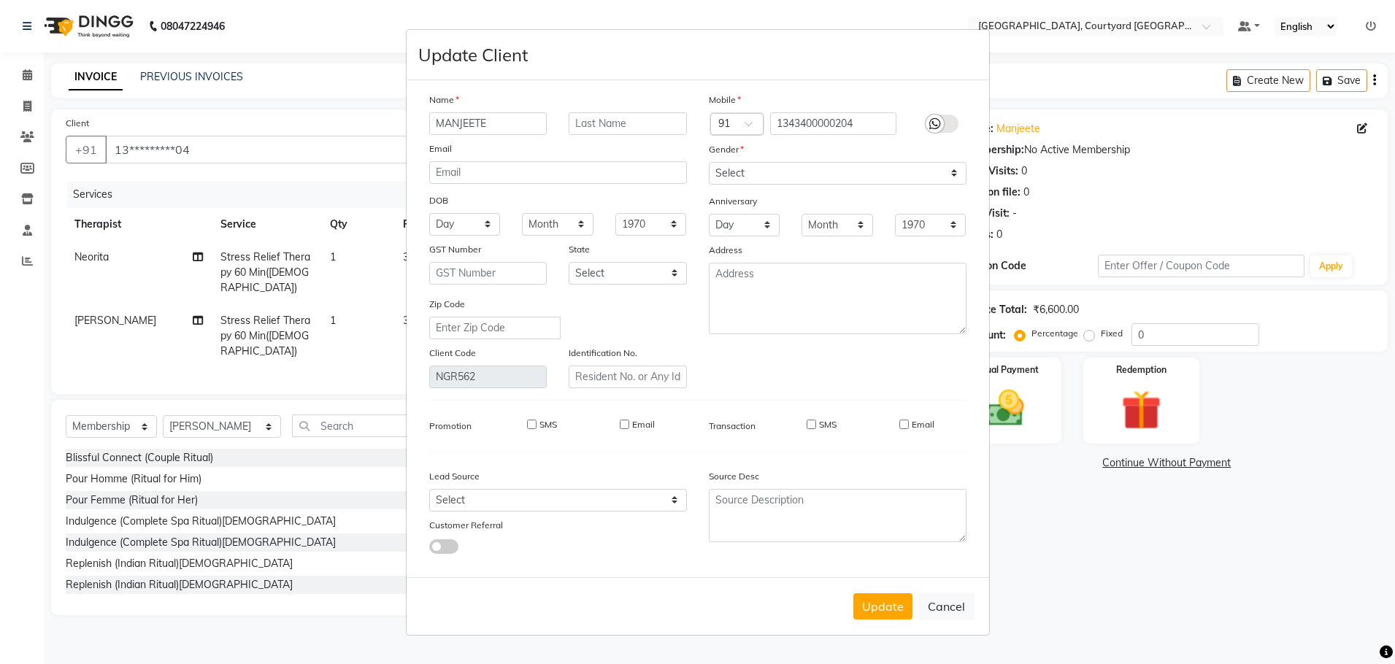
click at [750, 129] on span at bounding box center [754, 127] width 18 height 15
click at [942, 610] on button "Cancel" at bounding box center [946, 607] width 56 height 28
select select
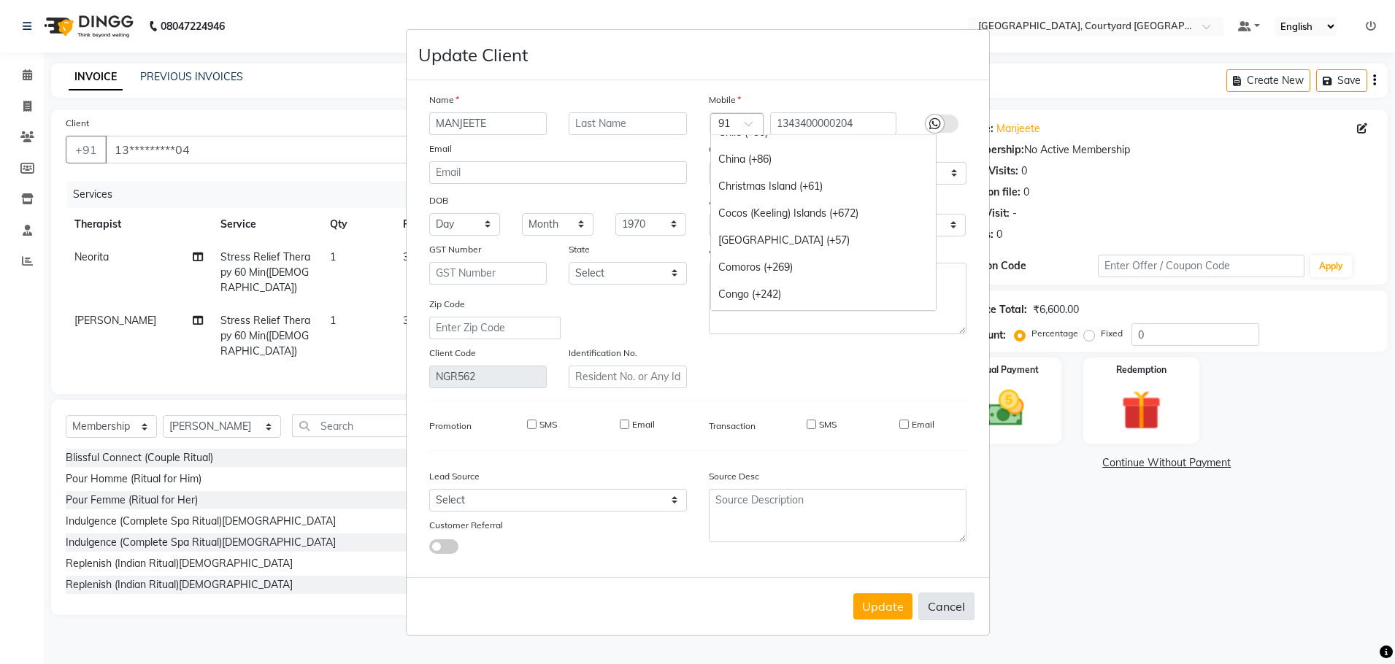
select select
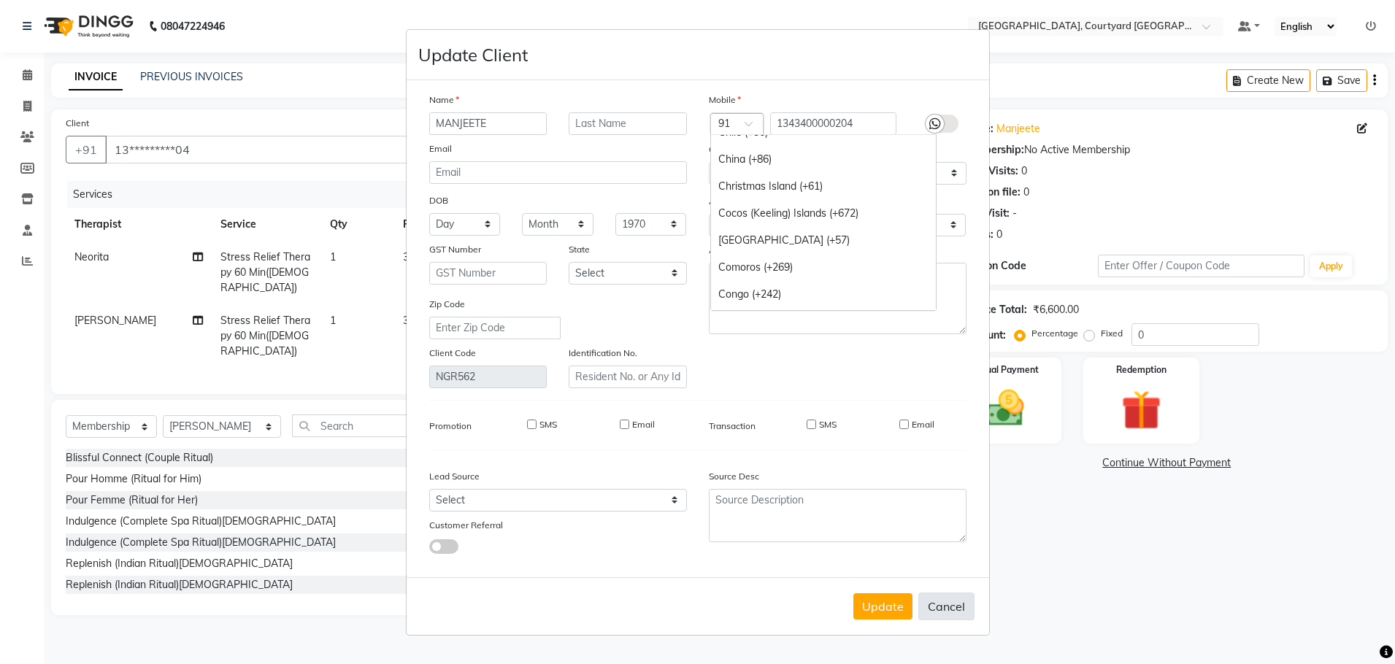
checkbox input "false"
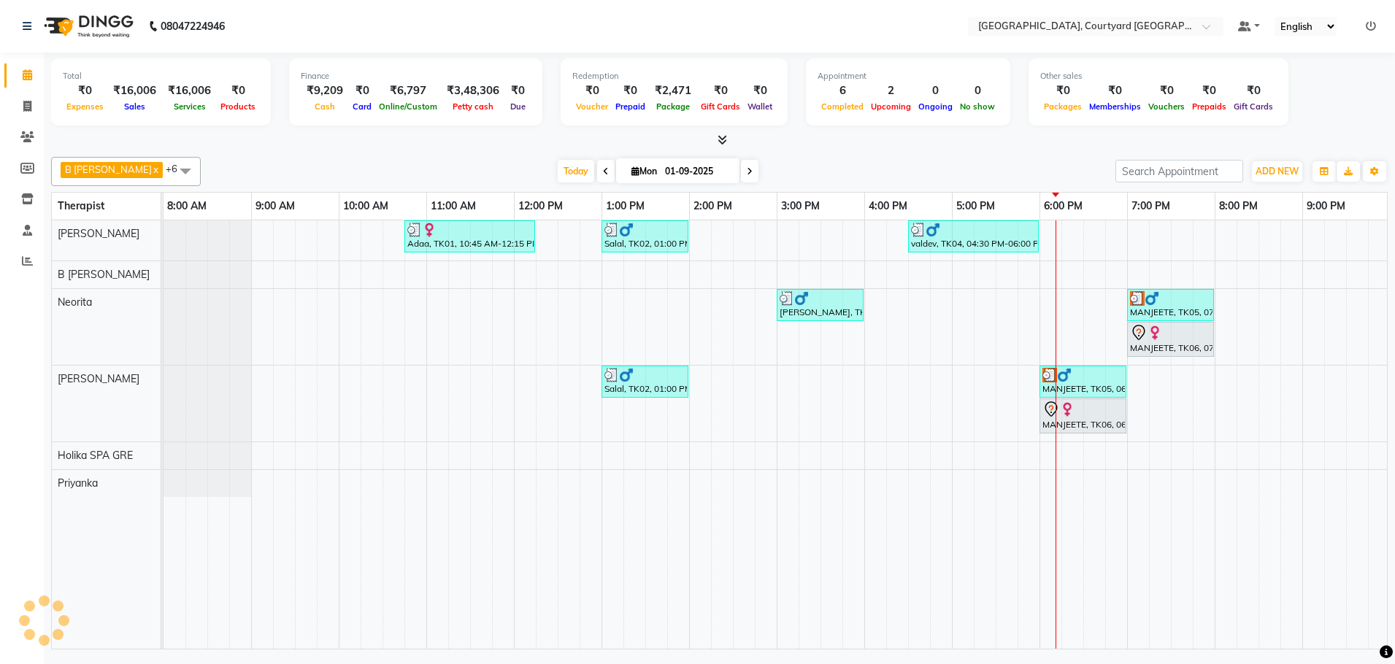
scroll to position [0, 178]
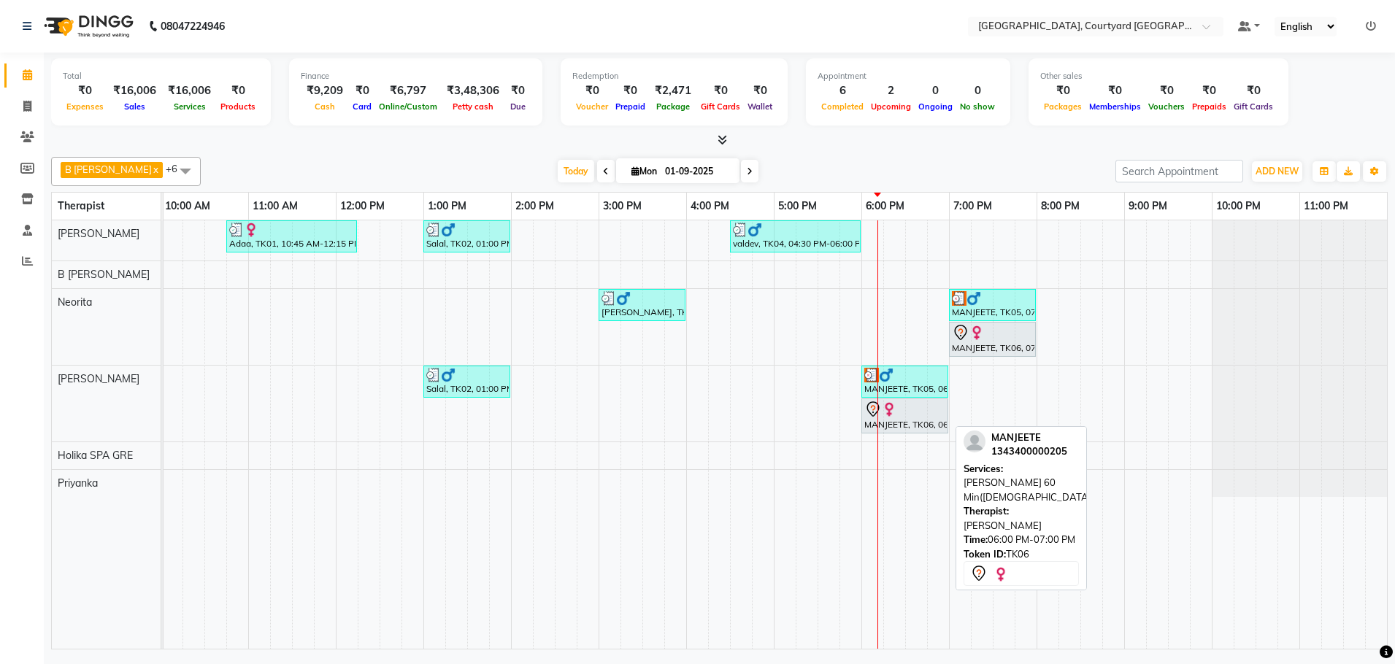
click at [909, 407] on div at bounding box center [904, 410] width 81 height 18
select select "7"
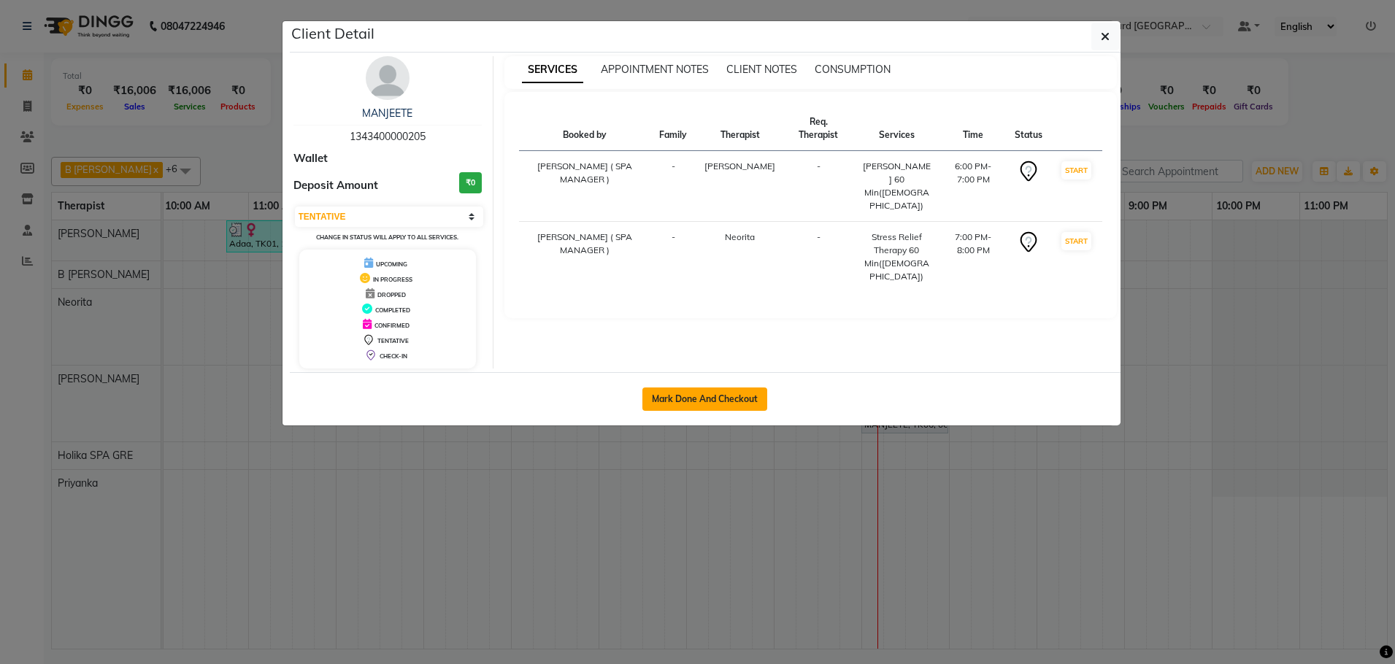
click at [698, 404] on button "Mark Done And Checkout" at bounding box center [704, 399] width 125 height 23
select select "service"
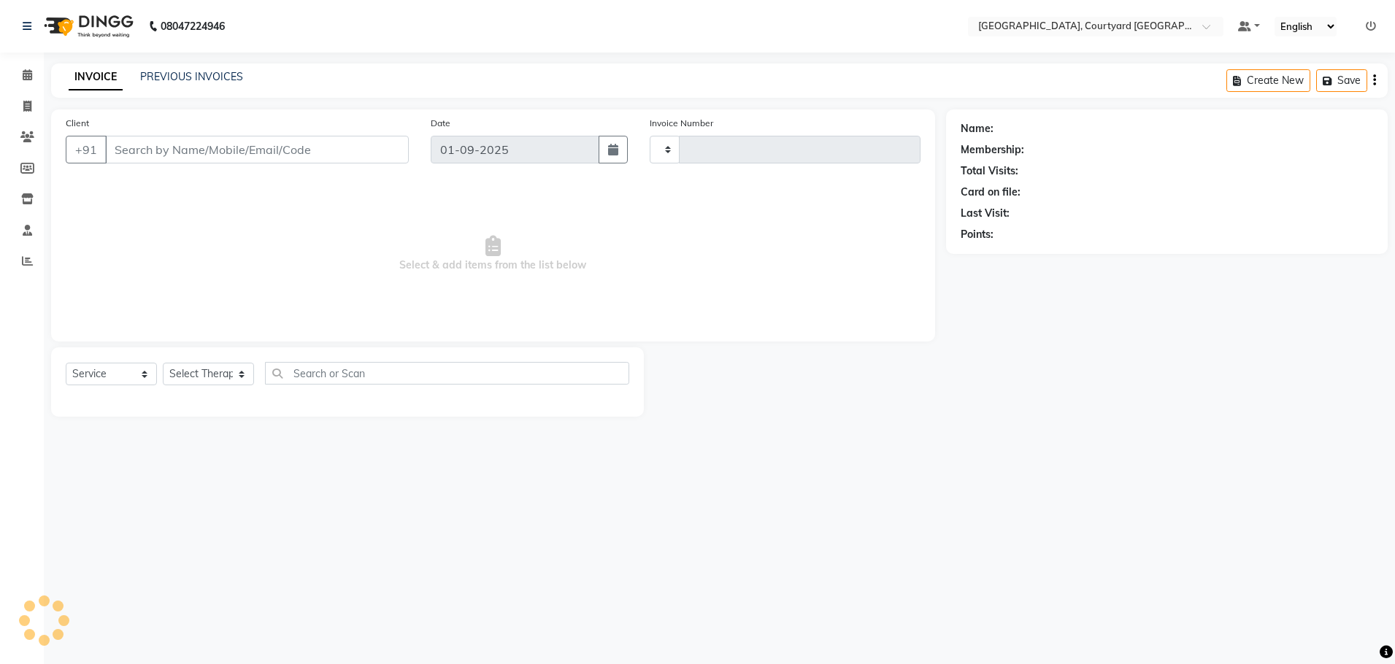
type input "0510"
select select "7754"
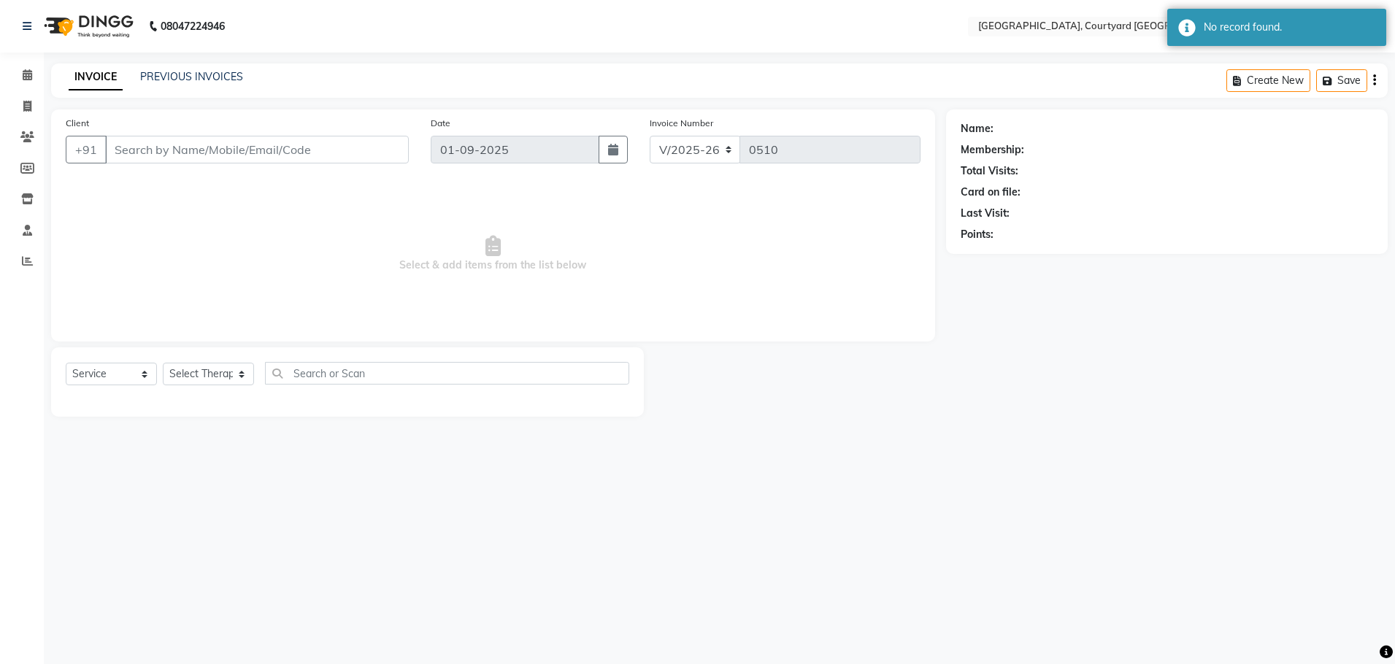
select select "membership"
type input "13*********05"
select select "70582"
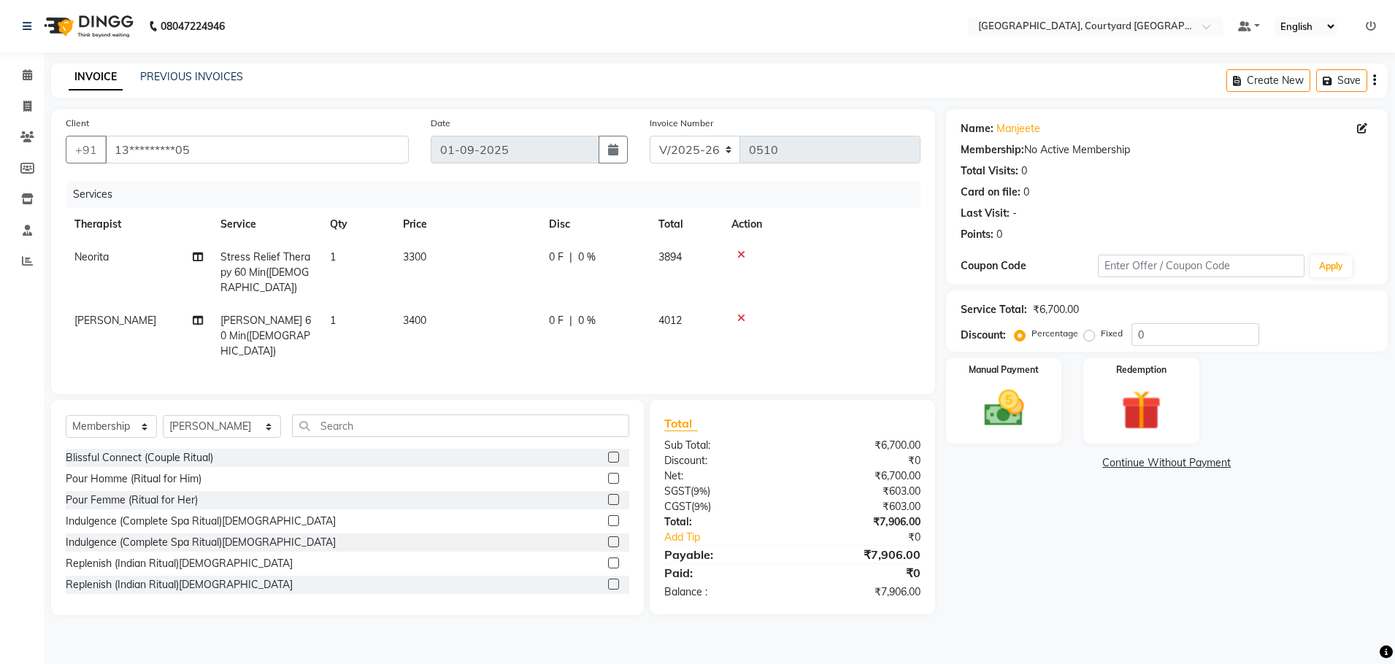
click at [569, 258] on span "|" at bounding box center [570, 257] width 3 height 15
select select "70581"
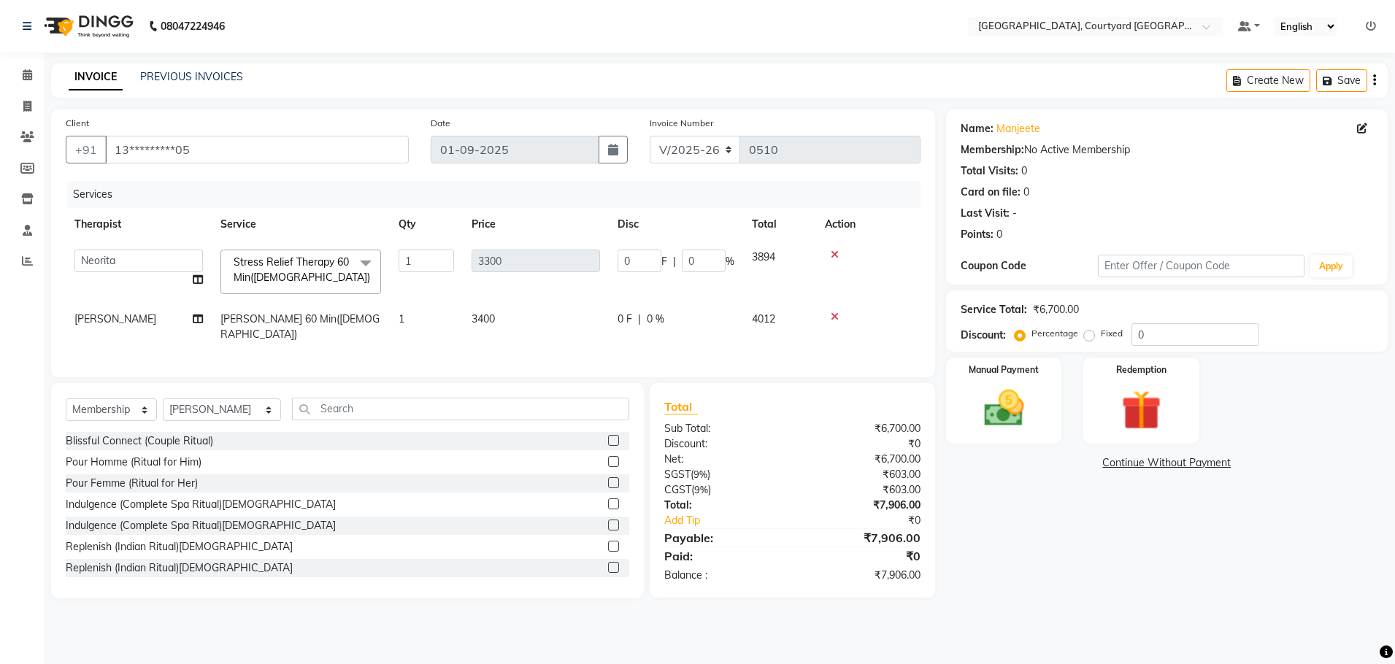
click at [848, 342] on td at bounding box center [868, 327] width 104 height 48
click at [886, 356] on div "Services Therapist Service Qty Price Disc Total Action [PERSON_NAME] ( SPA MANA…" at bounding box center [493, 272] width 855 height 182
click at [730, 347] on td "0 F | 0 %" at bounding box center [676, 327] width 134 height 48
select select "70582"
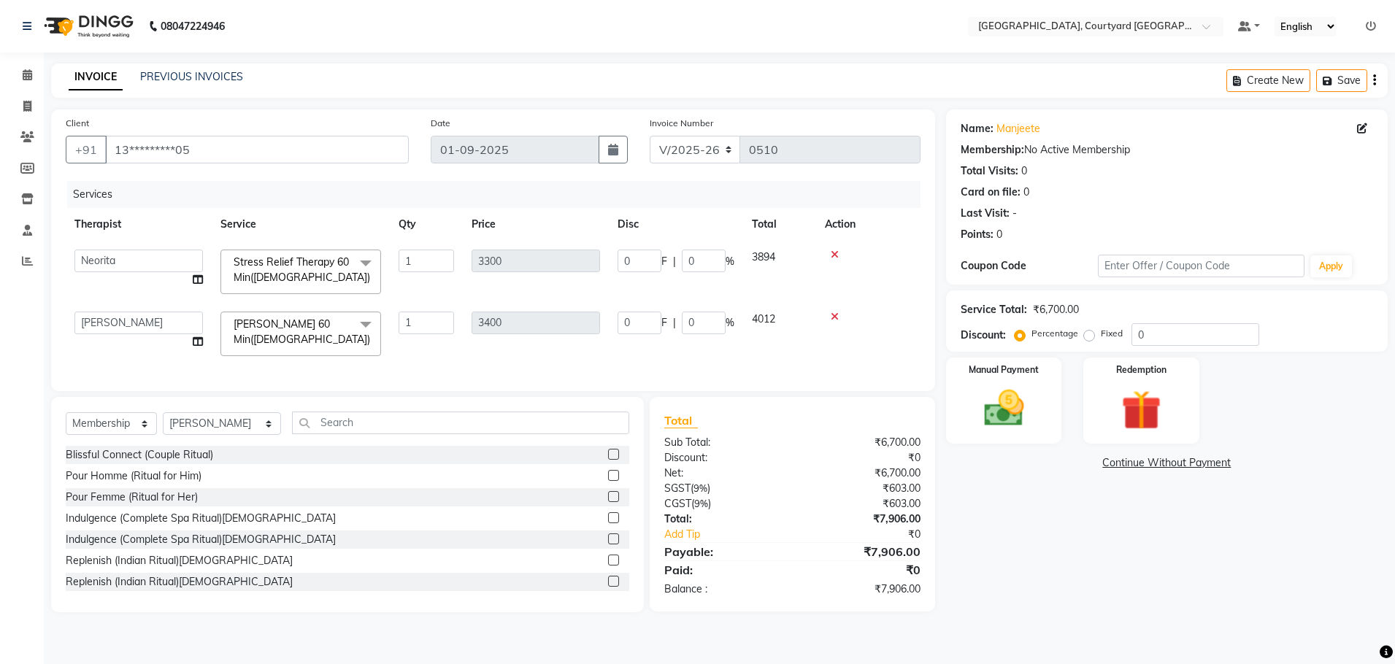
click at [606, 356] on td "3400" at bounding box center [536, 334] width 146 height 62
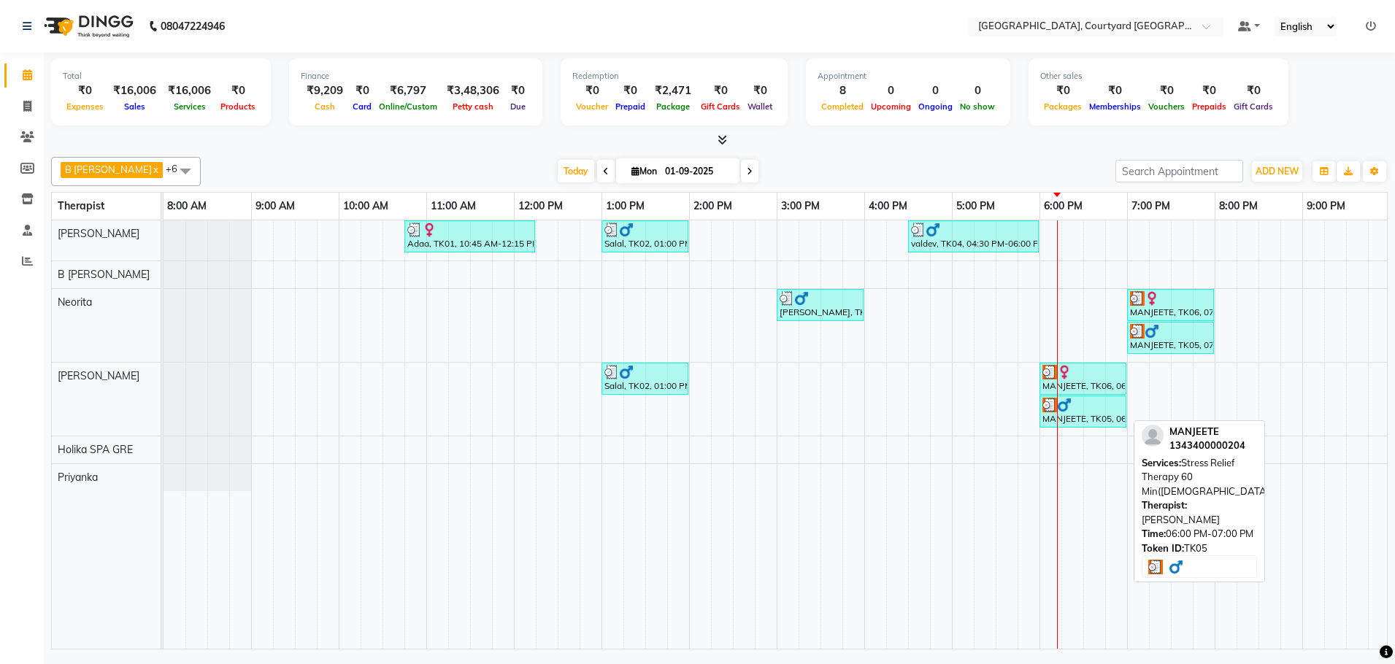
click at [1089, 412] on div "MANJEETE, TK05, 06:00 PM-07:00 PM, Stress Relief Therapy 60 Min([DEMOGRAPHIC_DA…" at bounding box center [1083, 412] width 84 height 28
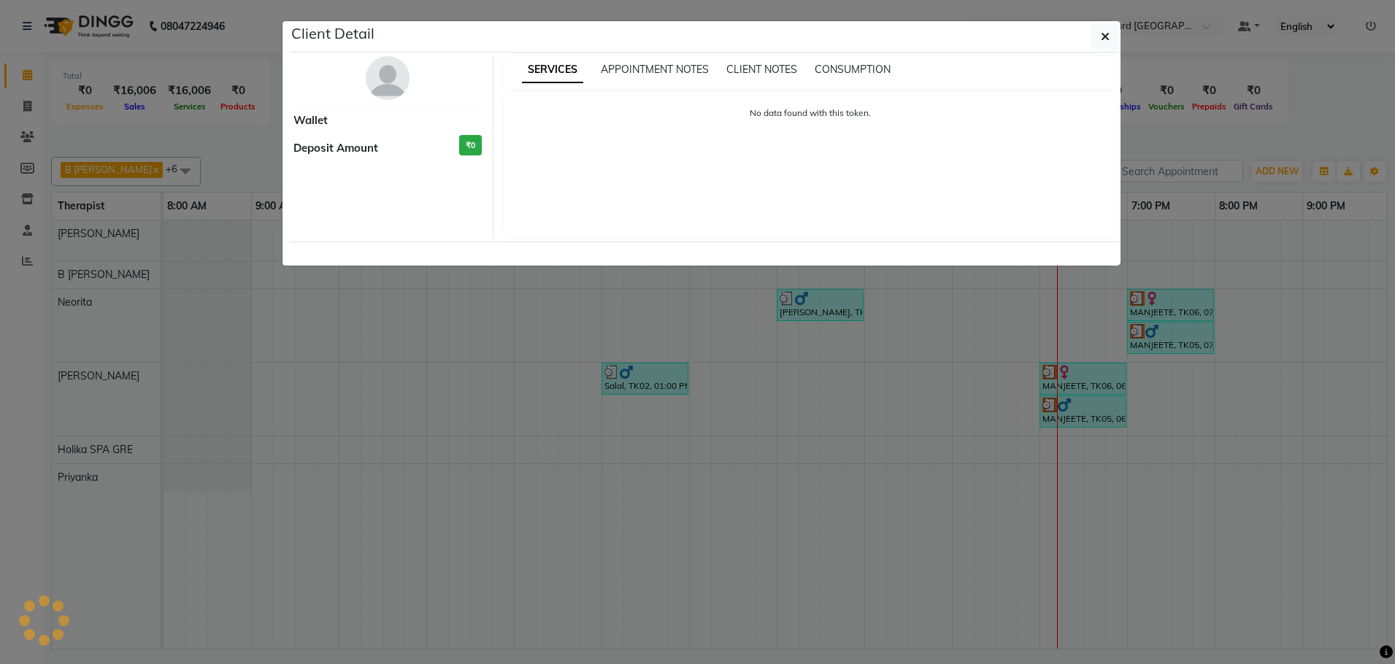
select select "3"
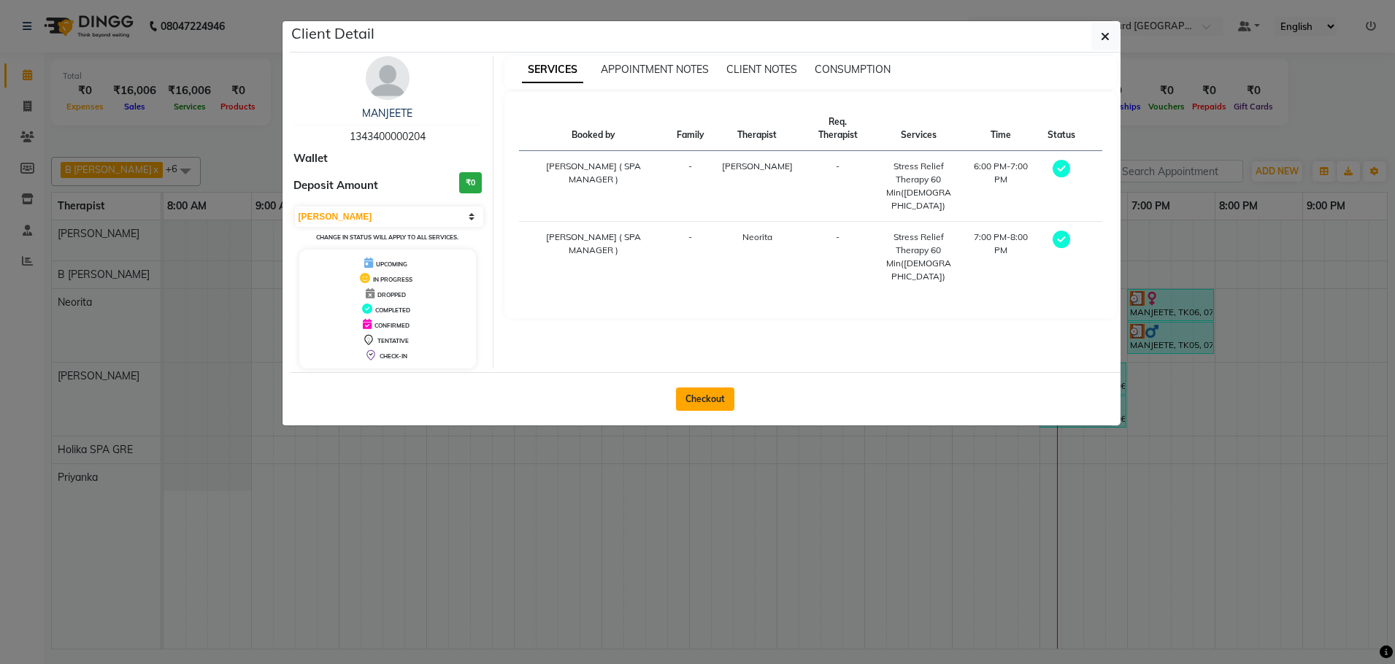
click at [702, 404] on button "Checkout" at bounding box center [705, 399] width 58 height 23
select select "service"
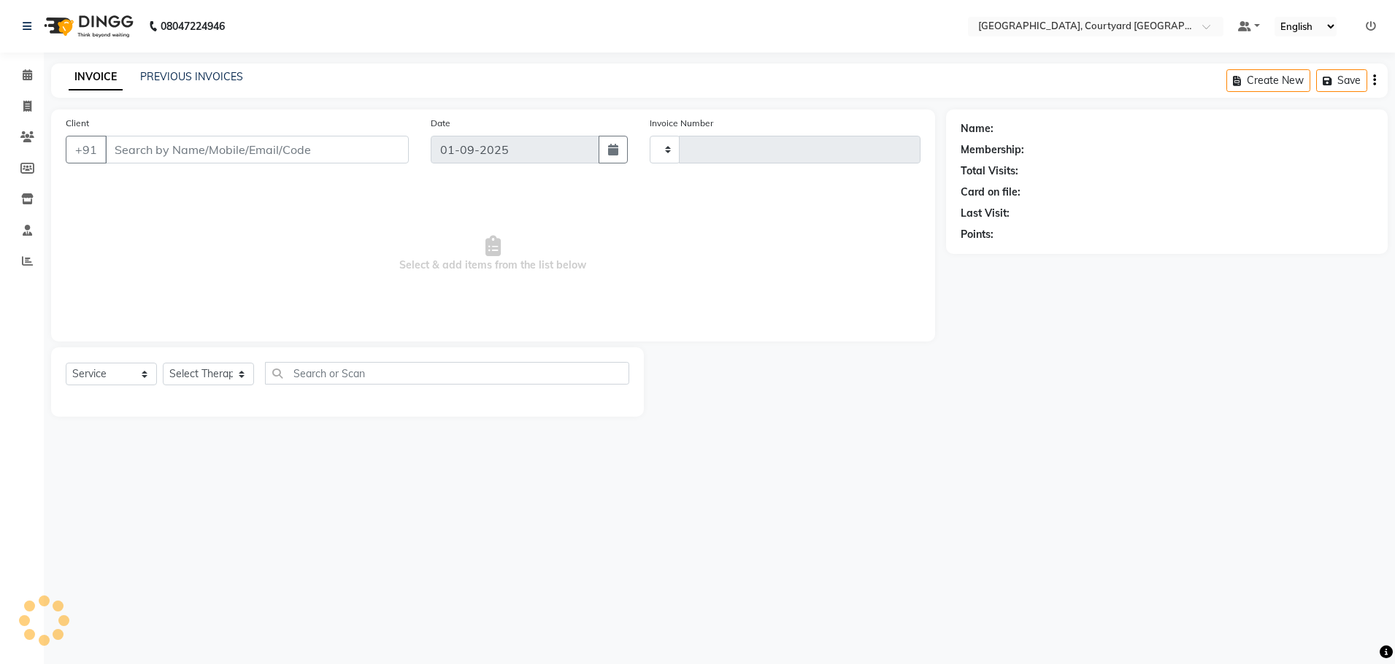
type input "0510"
select select "7754"
select select "membership"
type input "13*********04"
select select "70582"
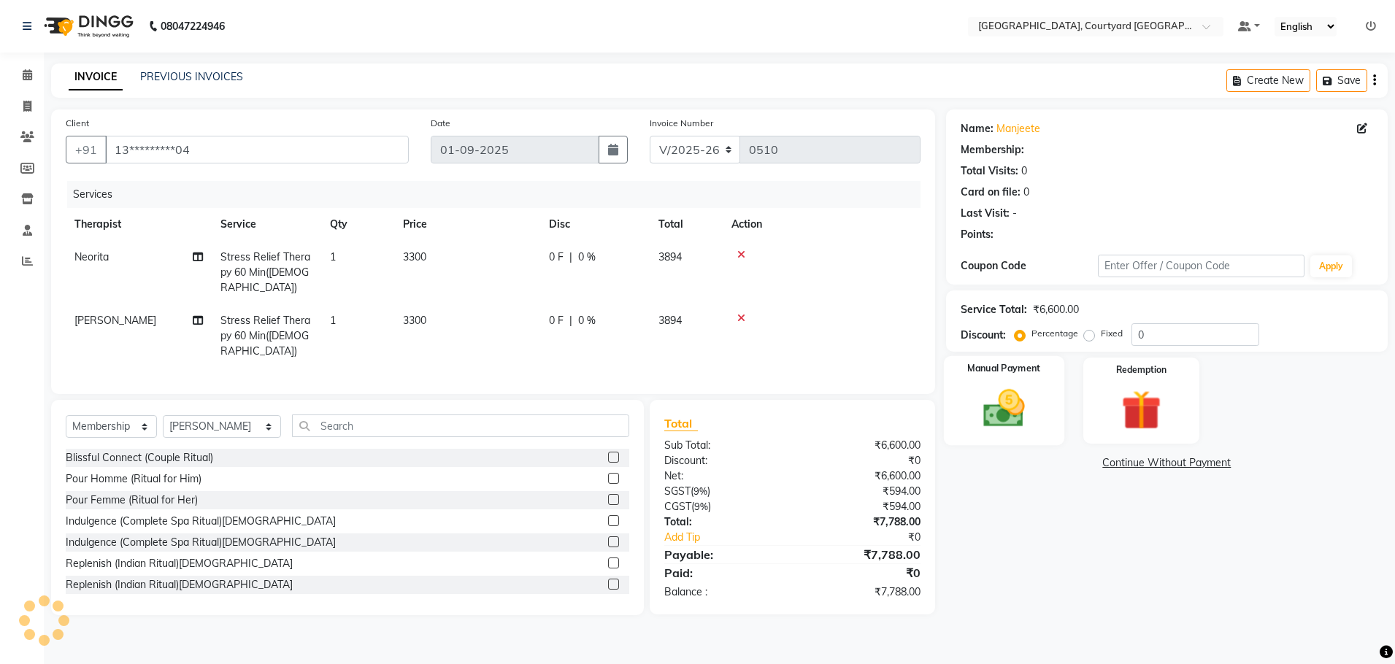
click at [1021, 420] on img at bounding box center [1004, 409] width 68 height 48
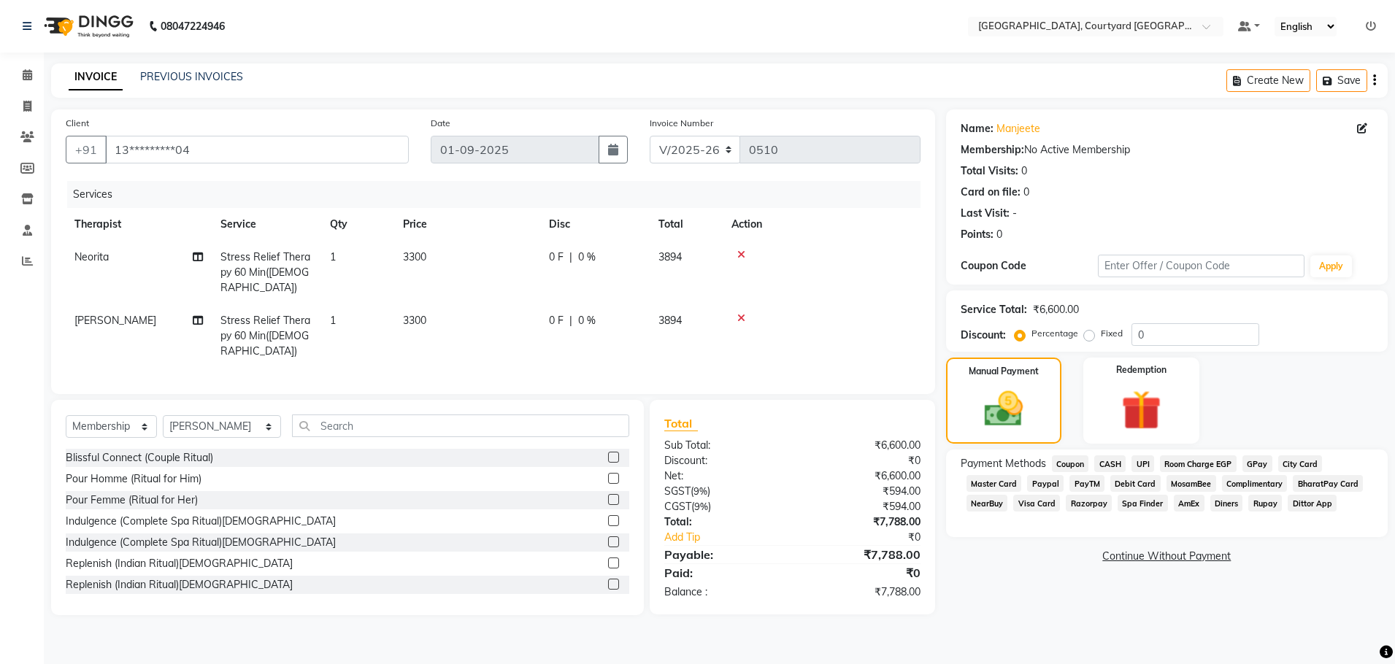
click at [1199, 464] on span "Room Charge EGP" at bounding box center [1198, 464] width 77 height 17
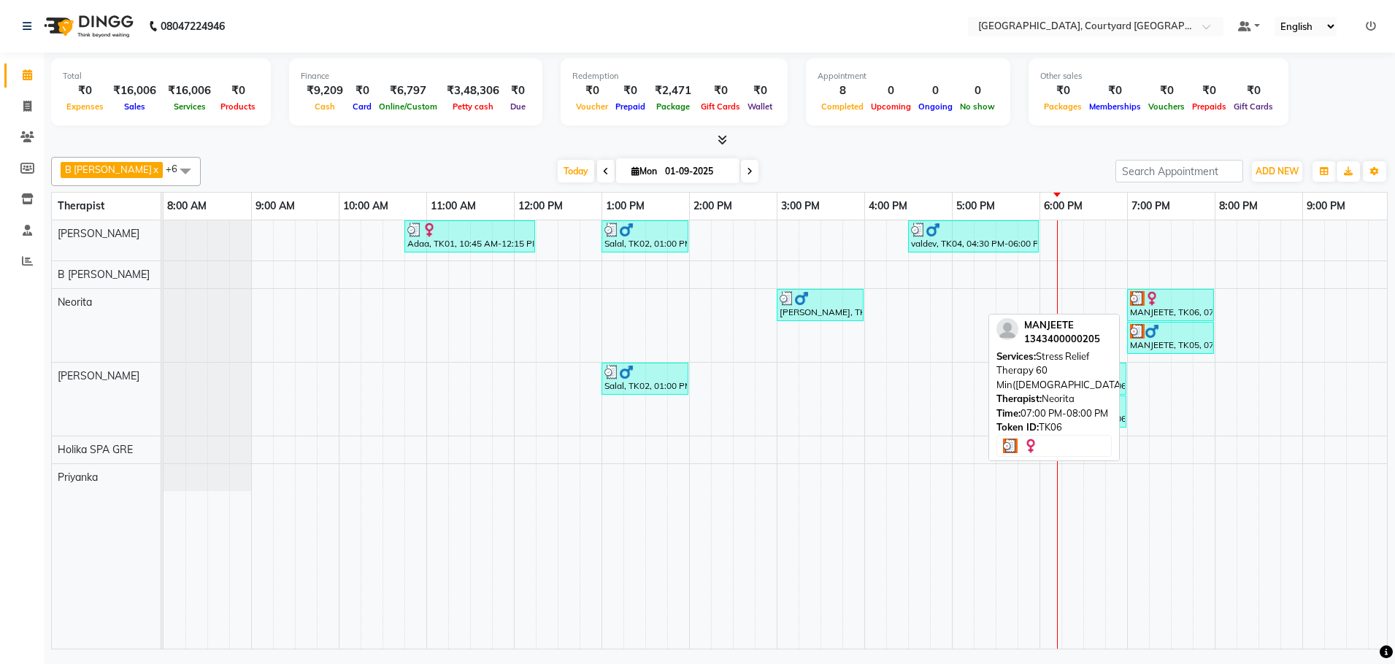
click at [1159, 304] on div at bounding box center [1170, 298] width 81 height 15
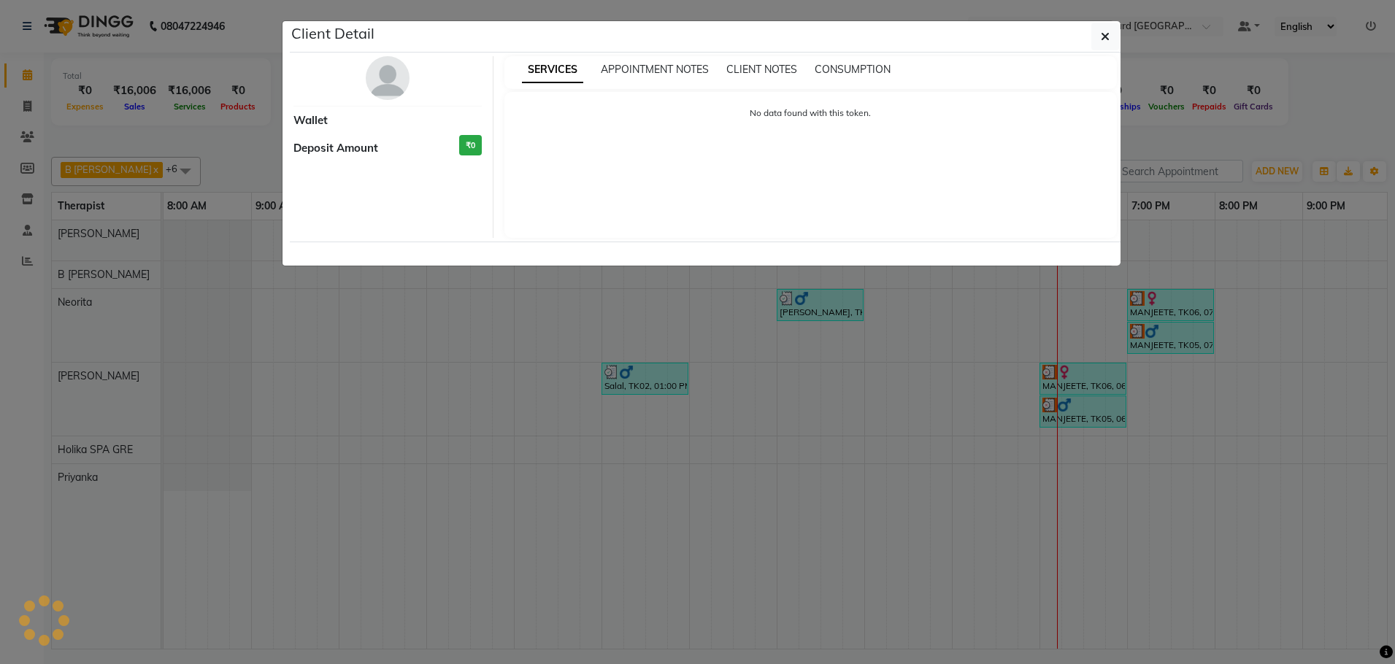
select select "3"
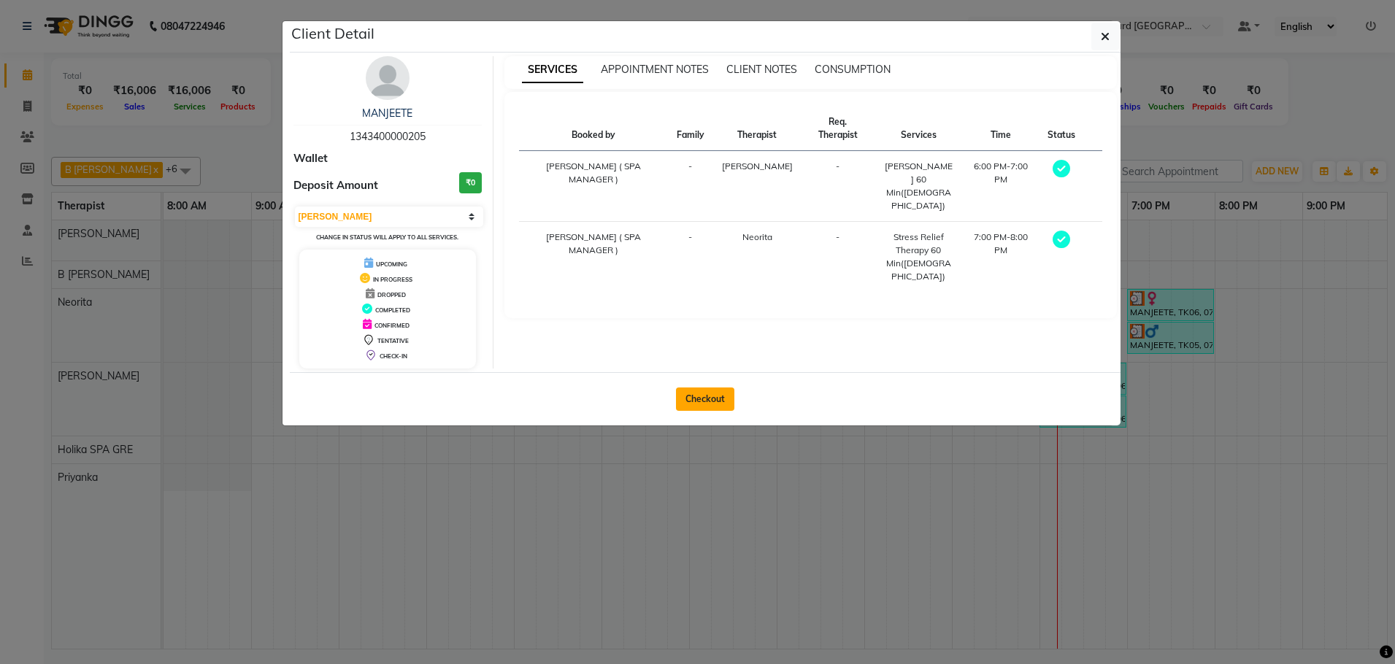
click at [703, 405] on button "Checkout" at bounding box center [705, 399] width 58 height 23
select select "7754"
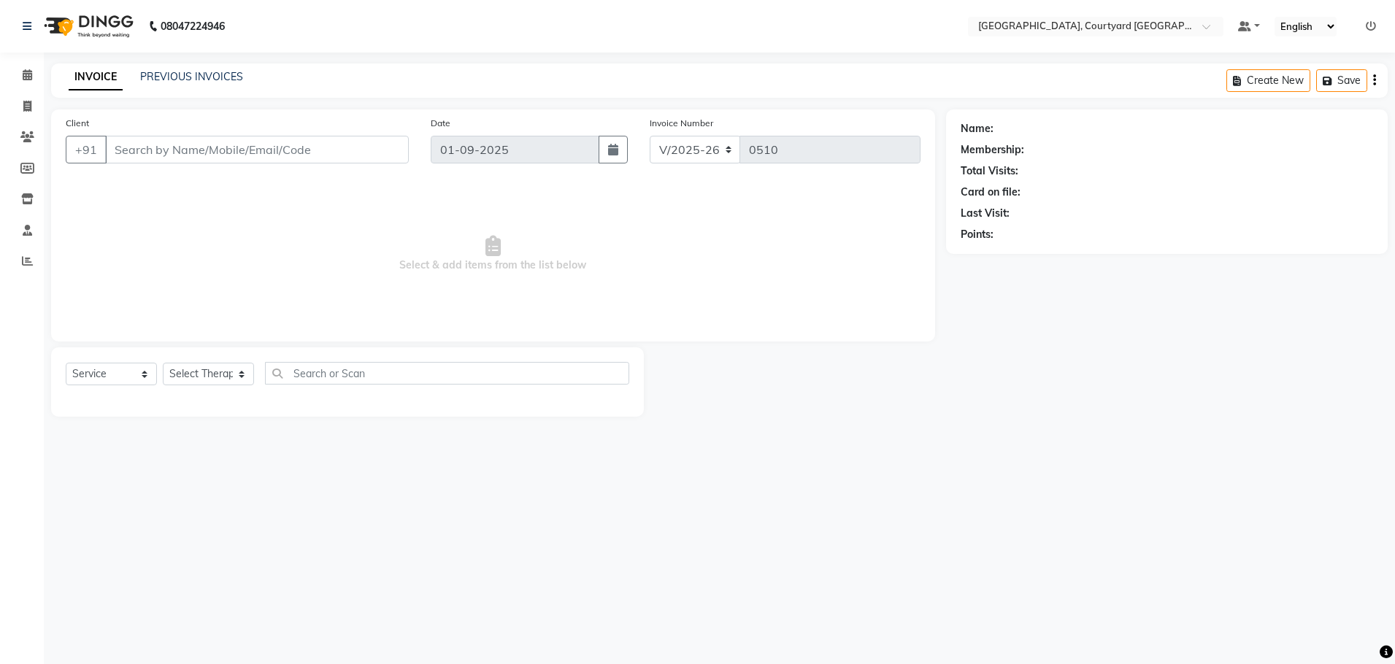
select select "membership"
type input "13*********05"
select select "70582"
